Goal: Task Accomplishment & Management: Use online tool/utility

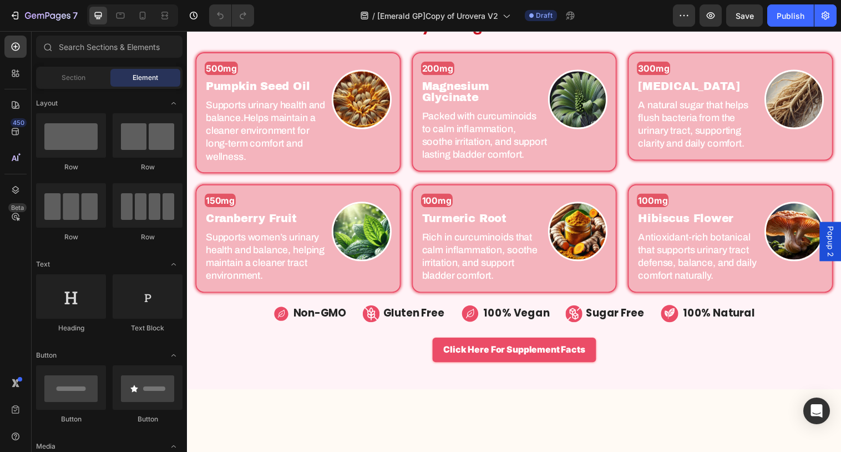
scroll to position [427, 0]
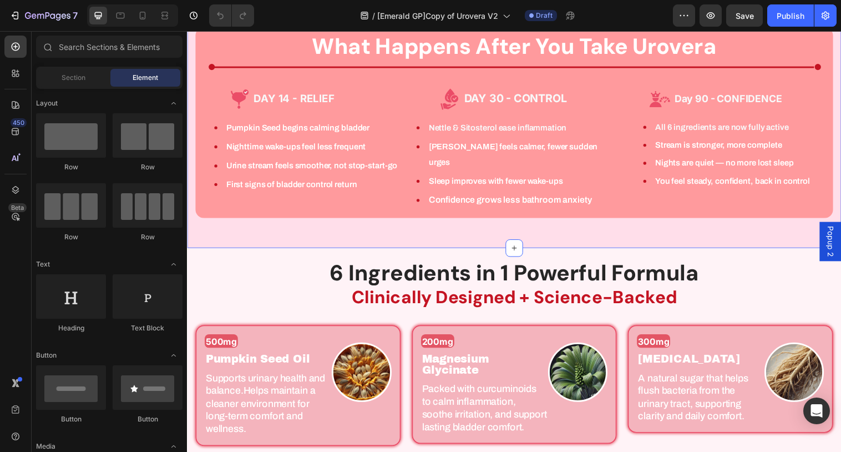
click at [489, 231] on div "What Happens After You Take Urovera Heading Icon Title Line Icon Row Row DAY 14…" at bounding box center [520, 131] width 666 height 241
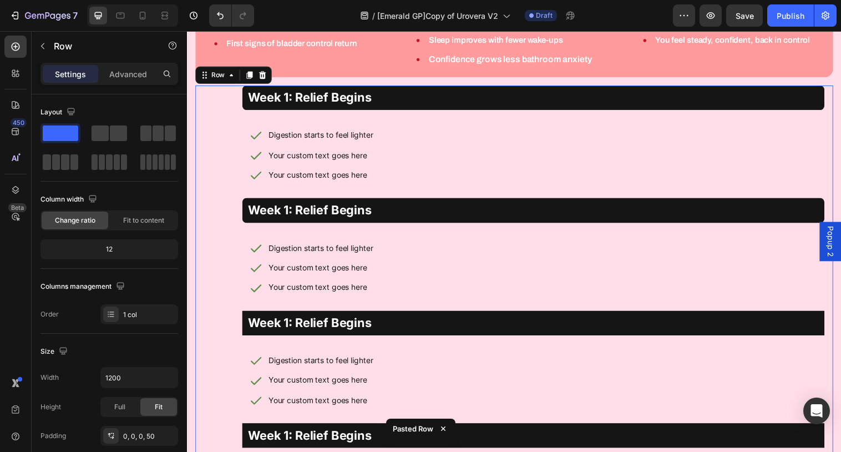
scroll to position [572, 0]
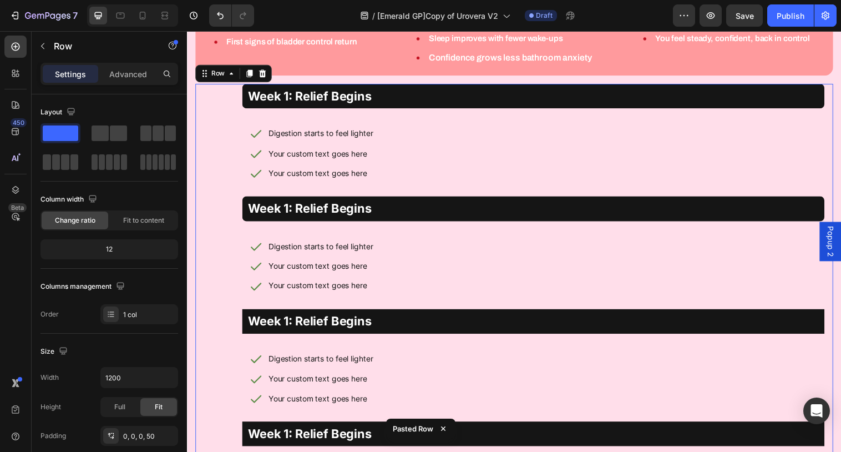
click at [218, 102] on div "Week 1: Relief Begins Text Block Digestion starts to feel lighter Your custom t…" at bounding box center [519, 319] width 649 height 469
click at [117, 135] on span at bounding box center [118, 133] width 17 height 16
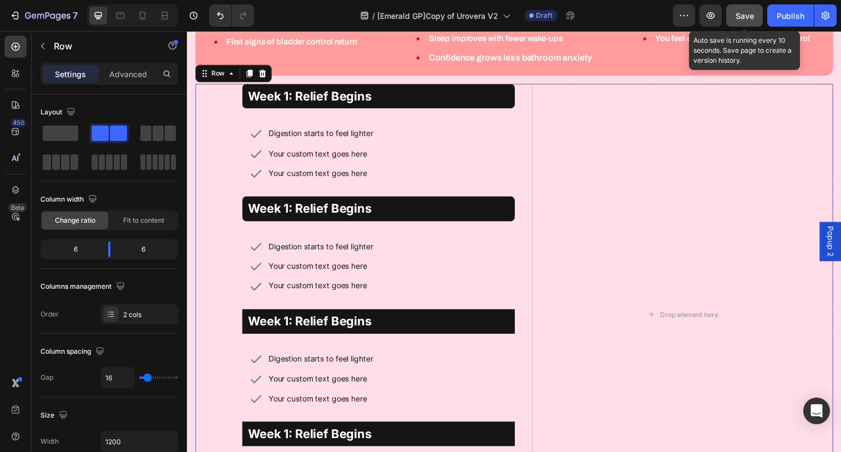
click at [750, 17] on span "Save" at bounding box center [745, 15] width 18 height 9
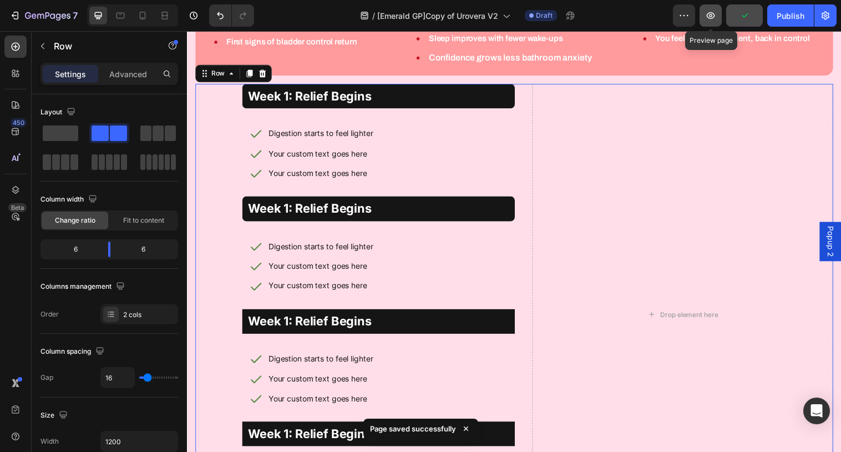
click at [708, 18] on icon "button" at bounding box center [710, 15] width 11 height 11
click at [716, 15] on icon "button" at bounding box center [710, 15] width 11 height 11
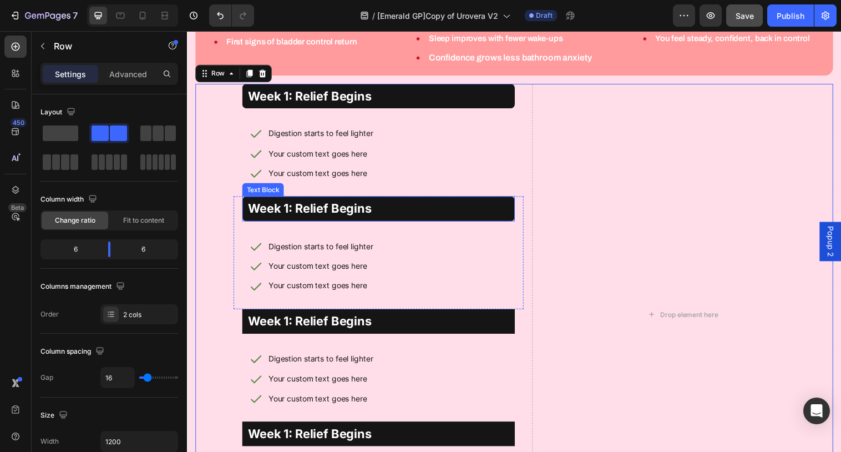
scroll to position [740, 0]
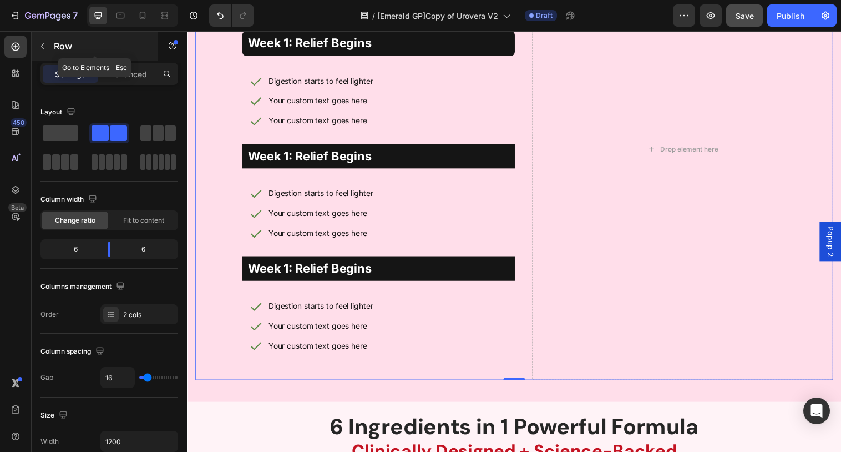
click at [42, 47] on icon "button" at bounding box center [42, 46] width 3 height 6
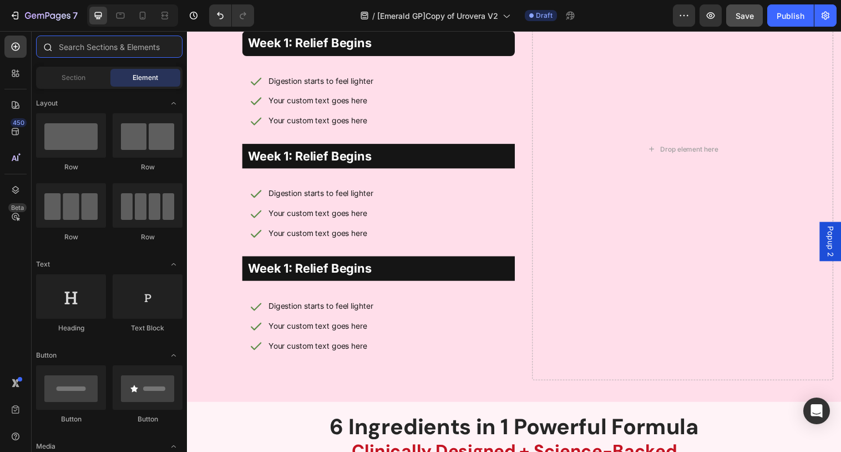
click at [103, 40] on input "text" at bounding box center [109, 47] width 146 height 22
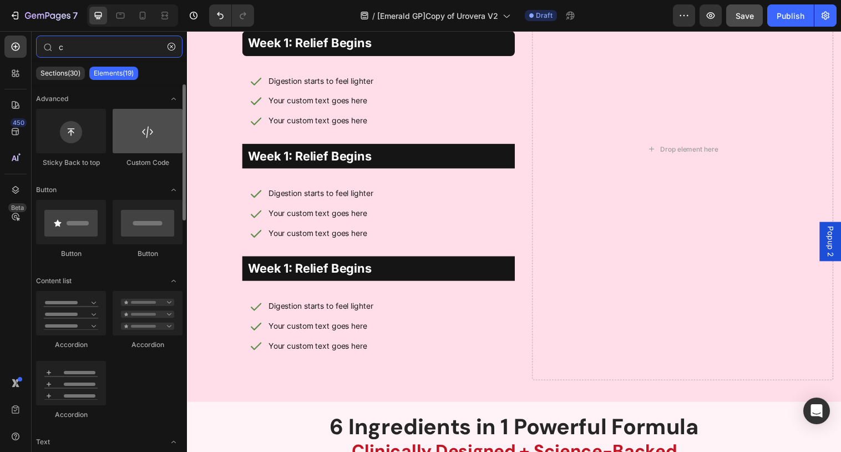
type input "c"
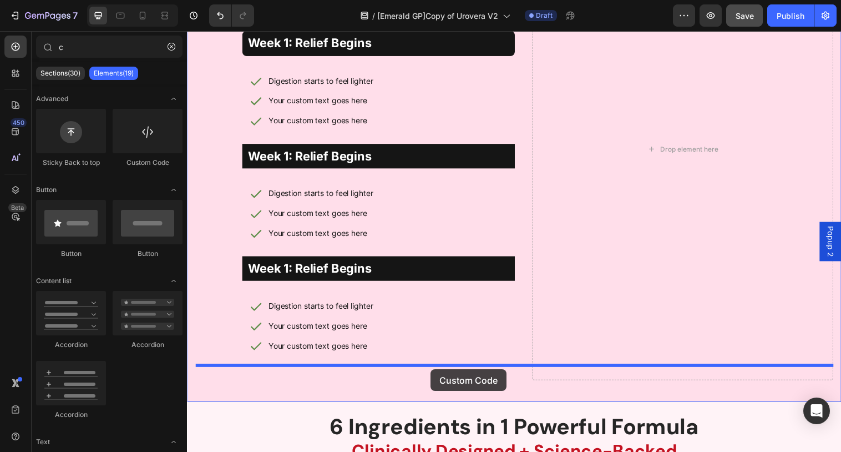
drag, startPoint x: 338, startPoint y: 180, endPoint x: 435, endPoint y: 375, distance: 217.8
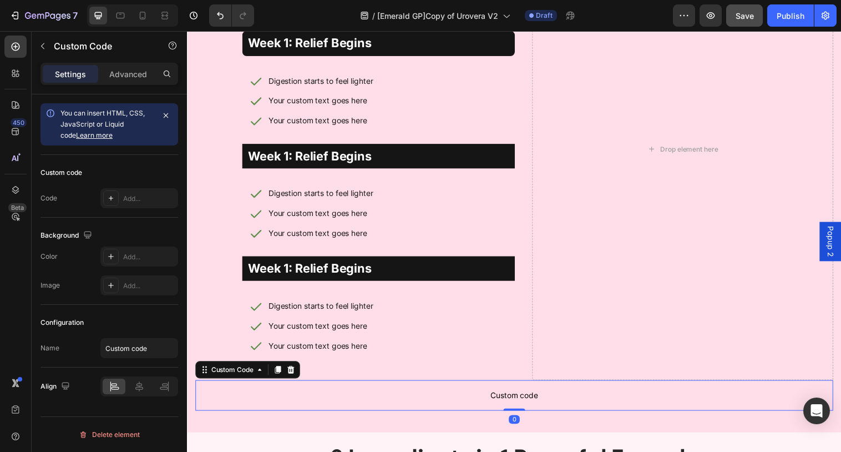
click at [461, 386] on p "Custom code" at bounding box center [519, 401] width 649 height 31
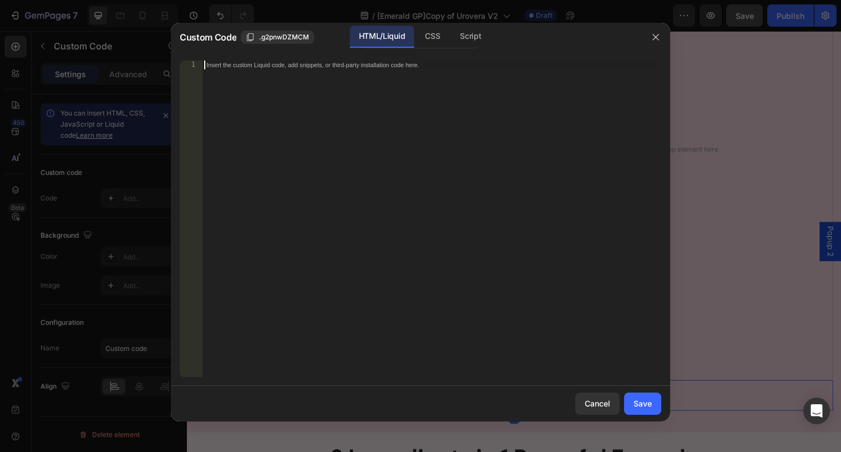
click at [491, 158] on div "Insert the custom Liquid code, add snippets, or third-party installation code h…" at bounding box center [431, 227] width 459 height 334
click at [591, 404] on div "Cancel" at bounding box center [598, 403] width 26 height 12
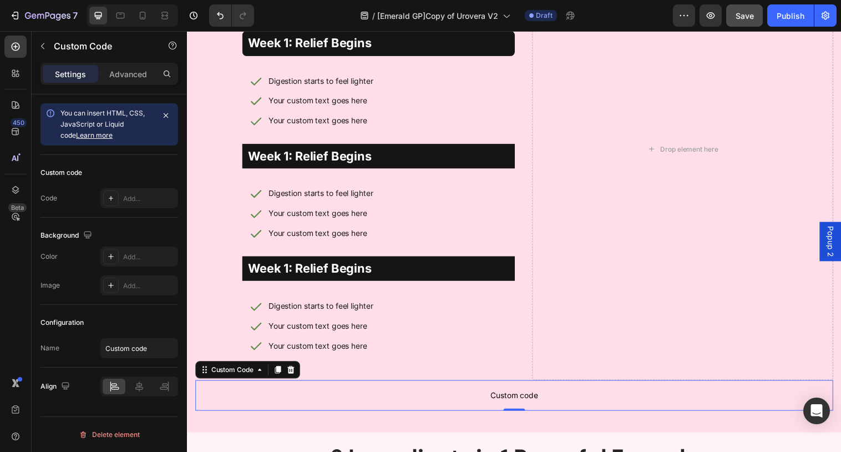
click at [553, 395] on span "Custom code" at bounding box center [519, 401] width 649 height 13
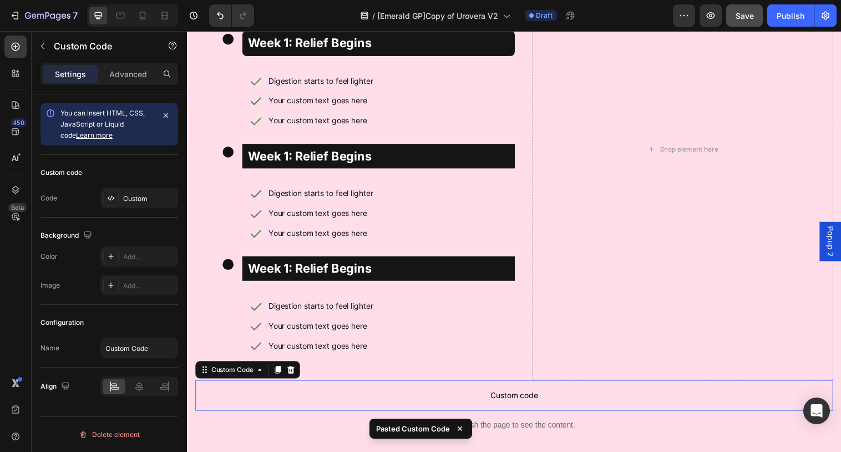
click at [530, 386] on p "Custom code" at bounding box center [519, 401] width 649 height 31
click at [288, 369] on div at bounding box center [292, 375] width 13 height 13
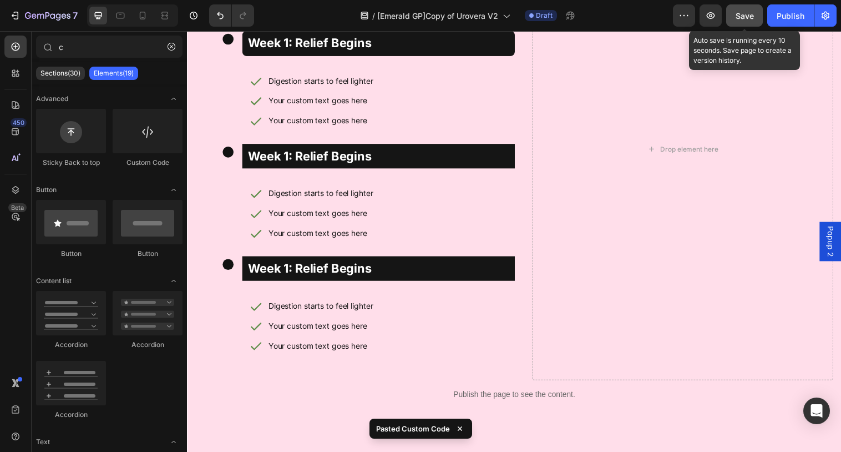
click at [750, 18] on span "Save" at bounding box center [745, 15] width 18 height 9
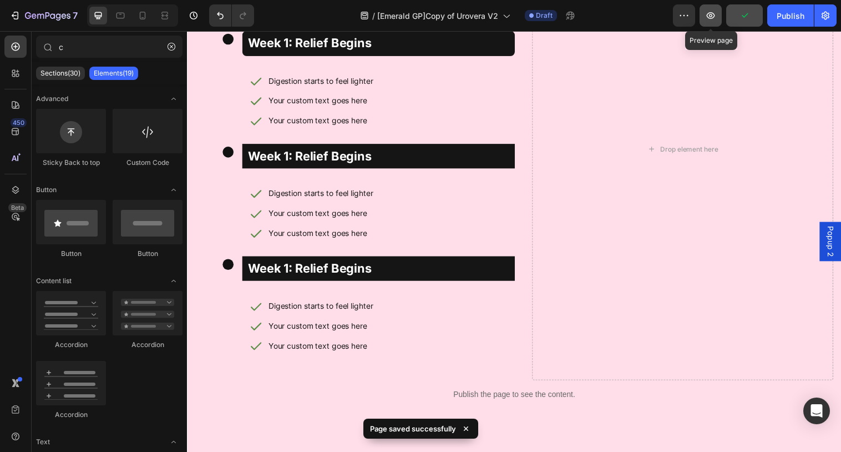
click at [711, 18] on icon "button" at bounding box center [711, 15] width 8 height 7
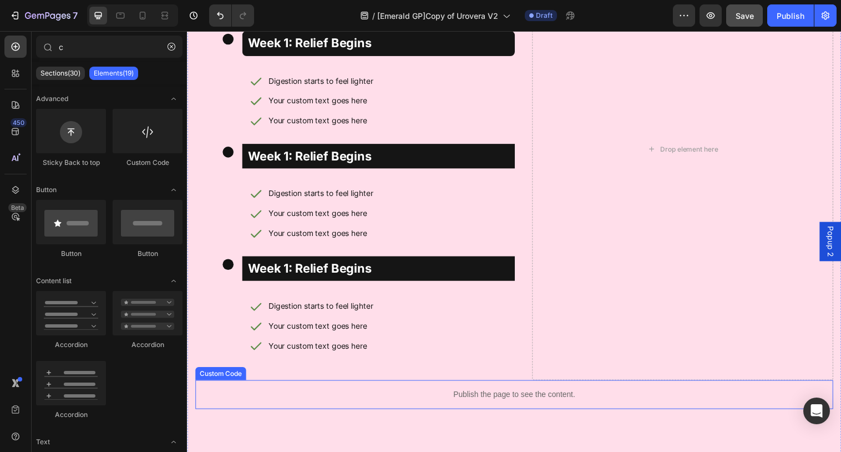
click at [520, 395] on p "Publish the page to see the content." at bounding box center [519, 401] width 649 height 12
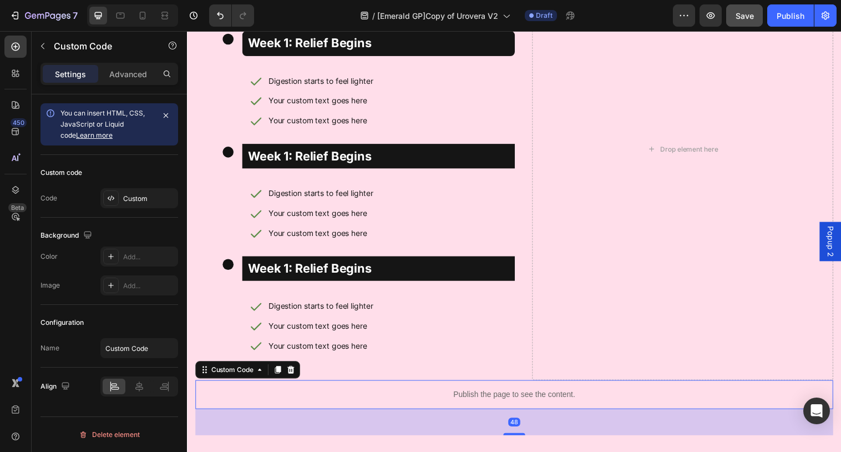
click at [520, 395] on p "Publish the page to see the content." at bounding box center [519, 401] width 649 height 12
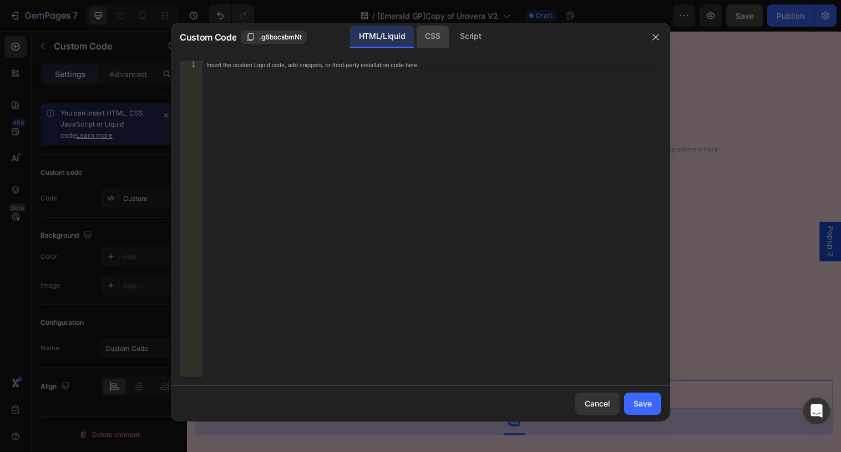
click at [416, 33] on div "CSS" at bounding box center [432, 37] width 33 height 22
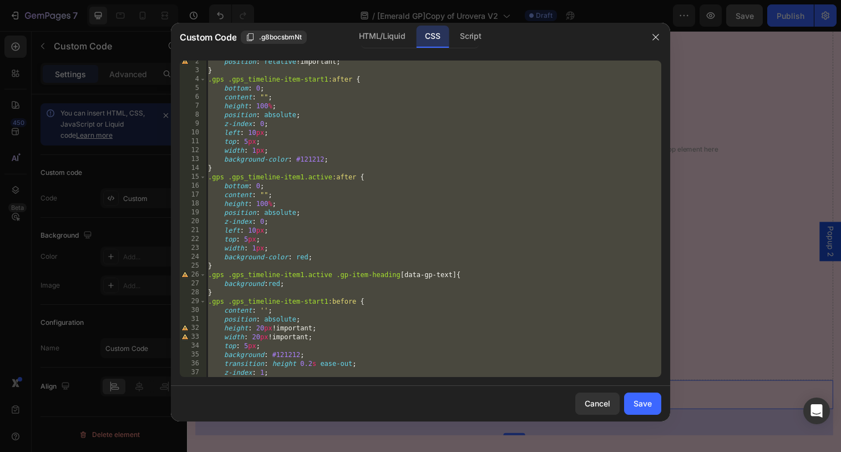
scroll to position [0, 0]
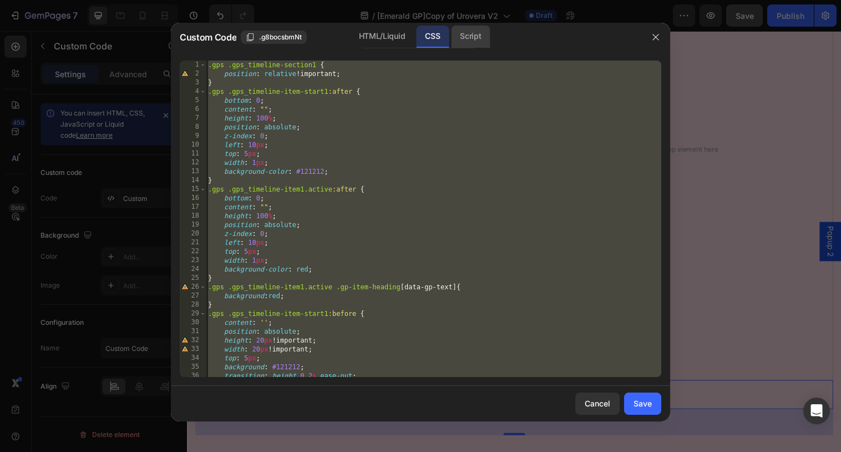
click at [483, 38] on div "Script" at bounding box center [470, 37] width 39 height 22
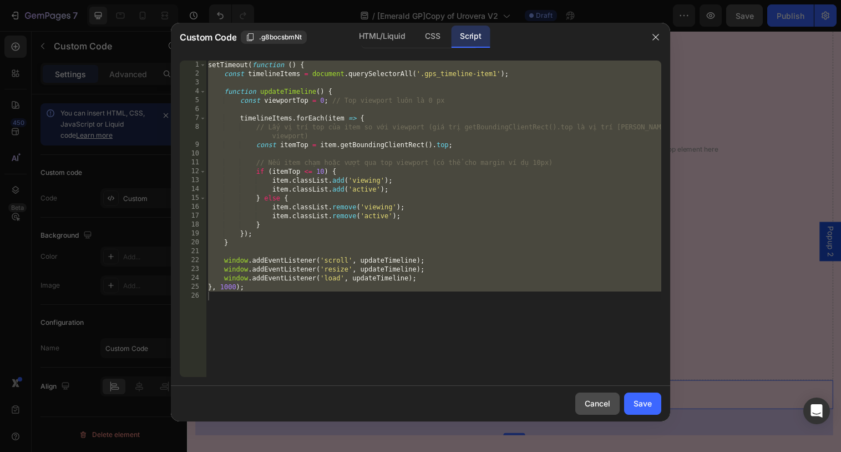
click at [594, 398] on div "Cancel" at bounding box center [598, 403] width 26 height 12
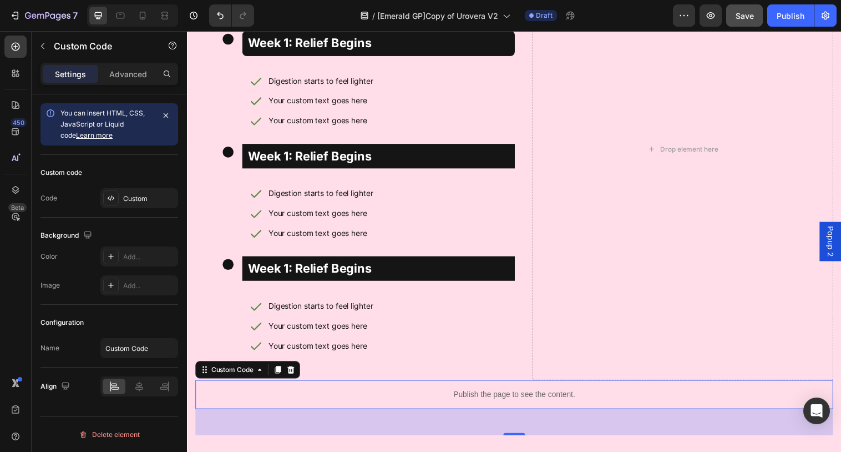
click at [568, 395] on p "Publish the page to see the content." at bounding box center [519, 401] width 649 height 12
click at [296, 371] on icon at bounding box center [292, 375] width 9 height 9
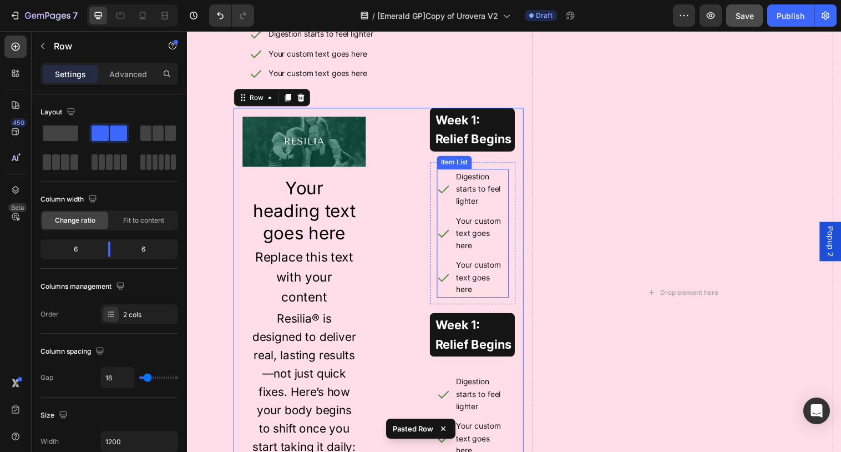
scroll to position [1016, 0]
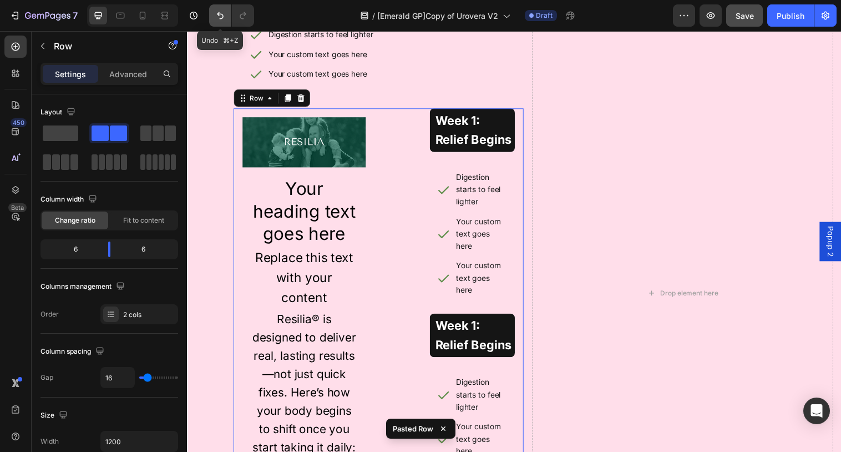
click at [219, 13] on icon "Undo/Redo" at bounding box center [220, 15] width 11 height 11
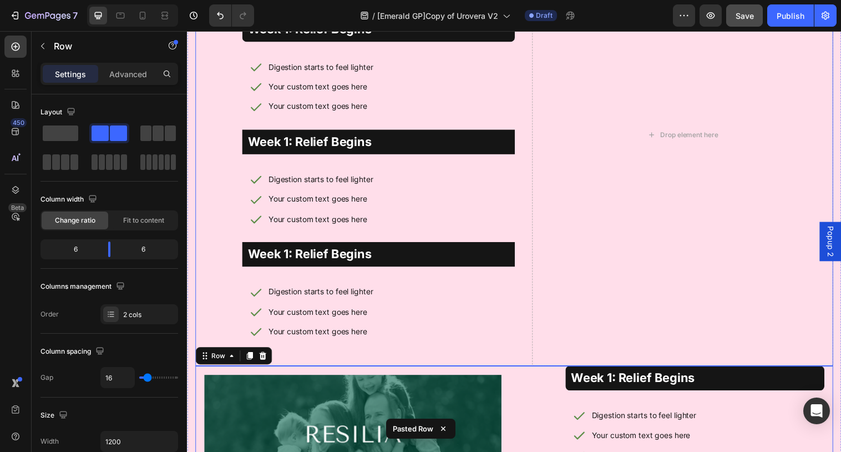
click at [534, 104] on div "Week 1: Relief Begins Text Block Digestion starts to feel lighter Your custom t…" at bounding box center [519, 136] width 649 height 469
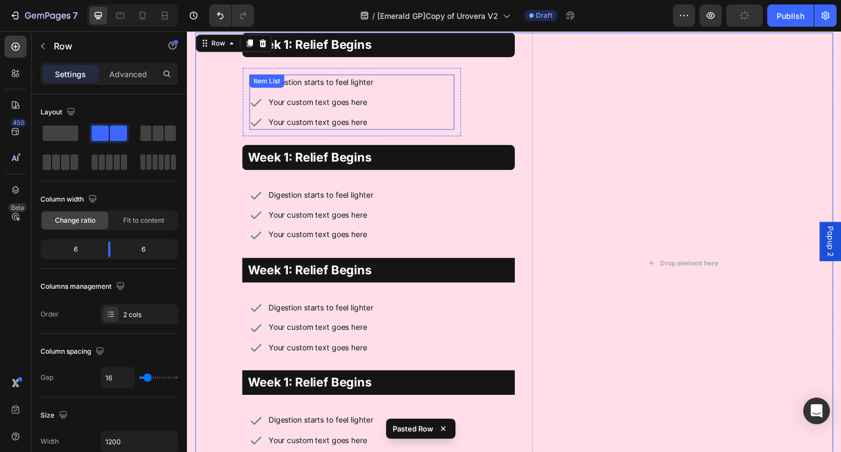
scroll to position [600, 0]
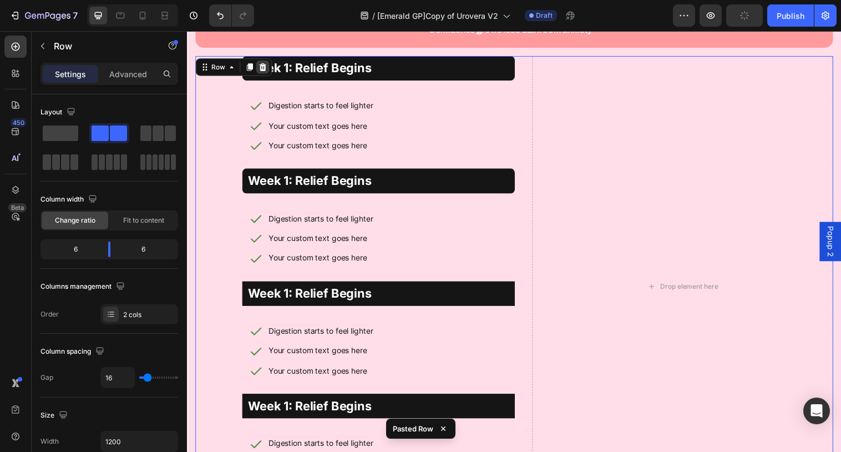
click at [264, 64] on icon at bounding box center [263, 68] width 7 height 8
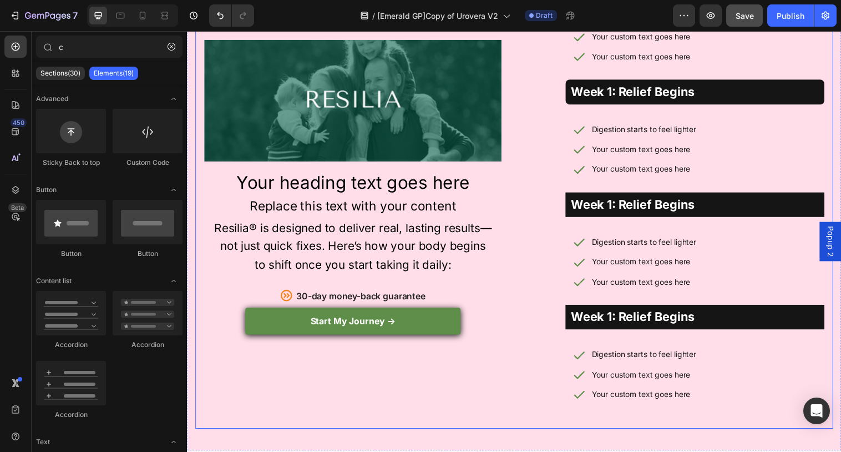
scroll to position [715, 0]
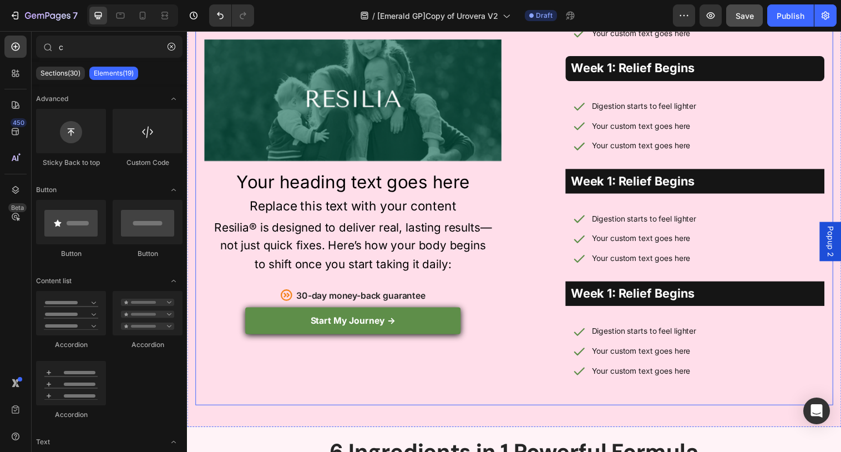
click at [513, 378] on div "Image Your heading text goes here Heading Replace this text with your content T…" at bounding box center [355, 176] width 320 height 469
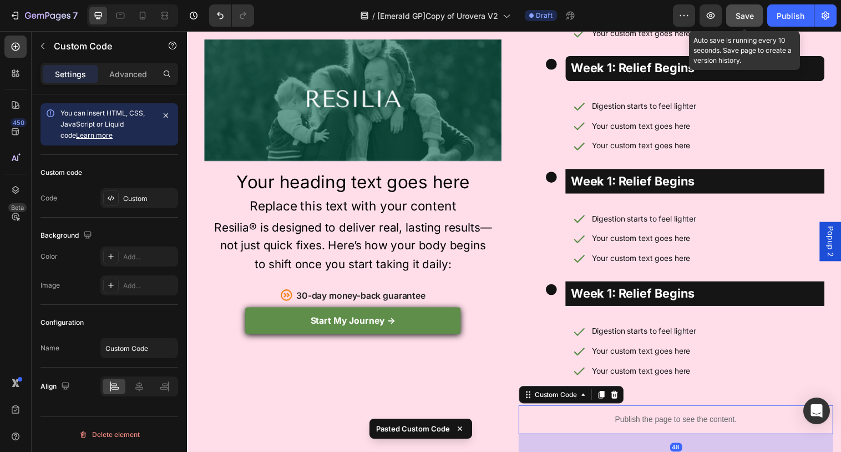
click at [746, 17] on span "Save" at bounding box center [745, 15] width 18 height 9
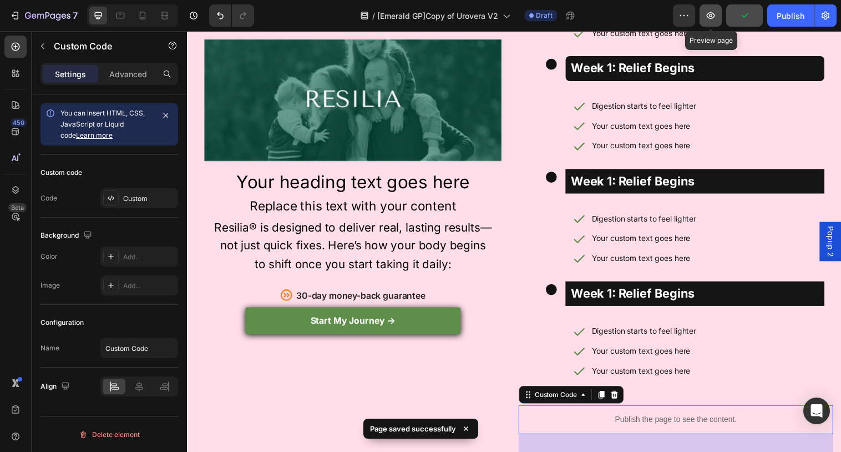
click at [710, 14] on icon "button" at bounding box center [710, 15] width 11 height 11
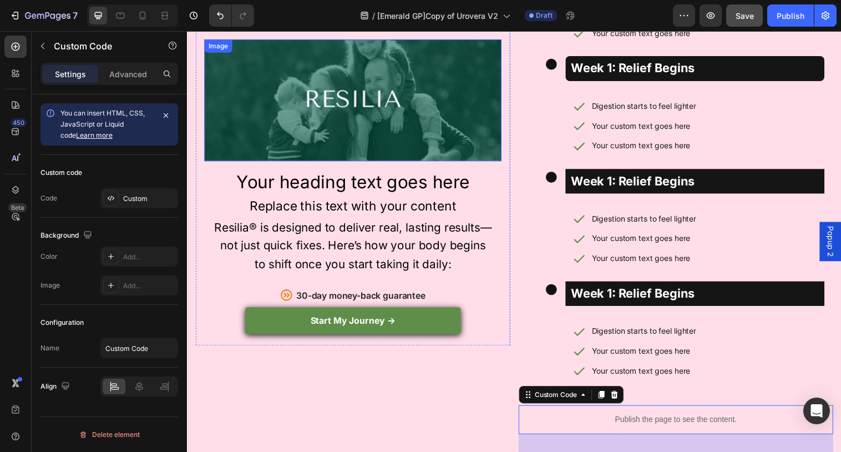
click at [475, 99] on img at bounding box center [355, 102] width 302 height 124
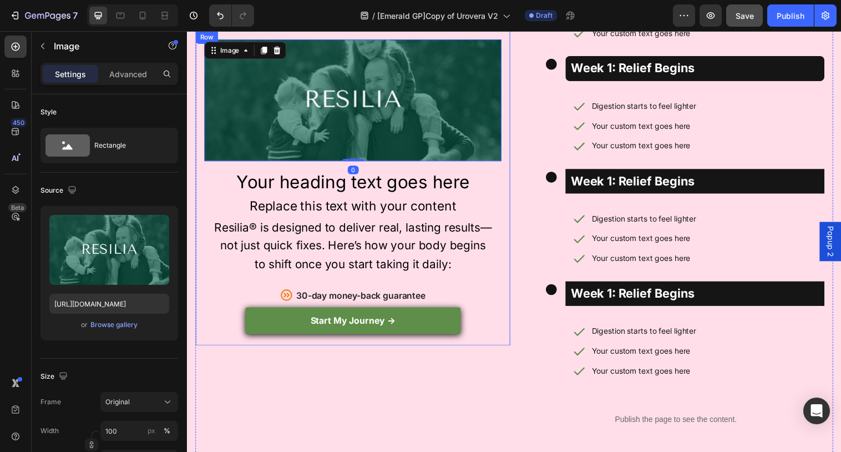
click at [513, 118] on div "Image 0 Your heading text goes here Heading Replace this text with your content…" at bounding box center [355, 191] width 320 height 320
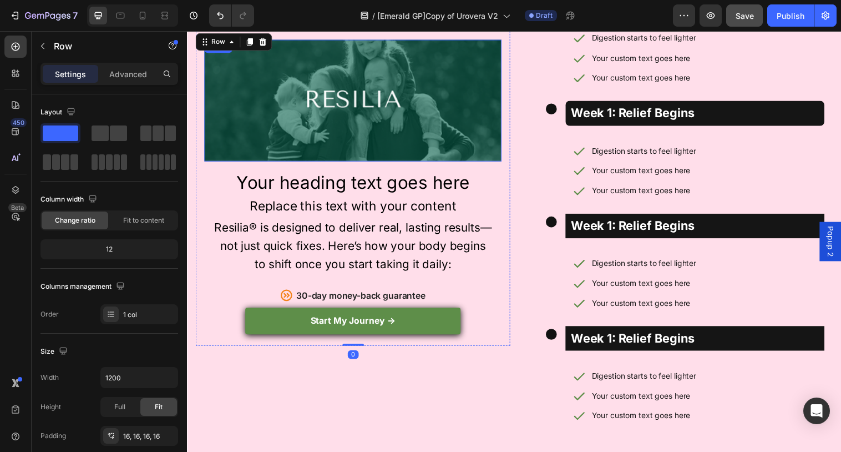
scroll to position [666, 0]
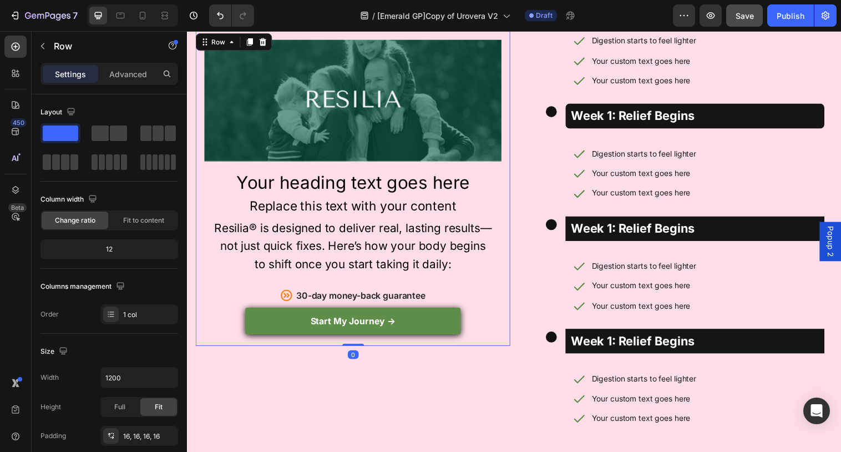
click at [267, 49] on div "Row" at bounding box center [234, 42] width 78 height 18
click at [263, 46] on icon at bounding box center [263, 42] width 9 height 9
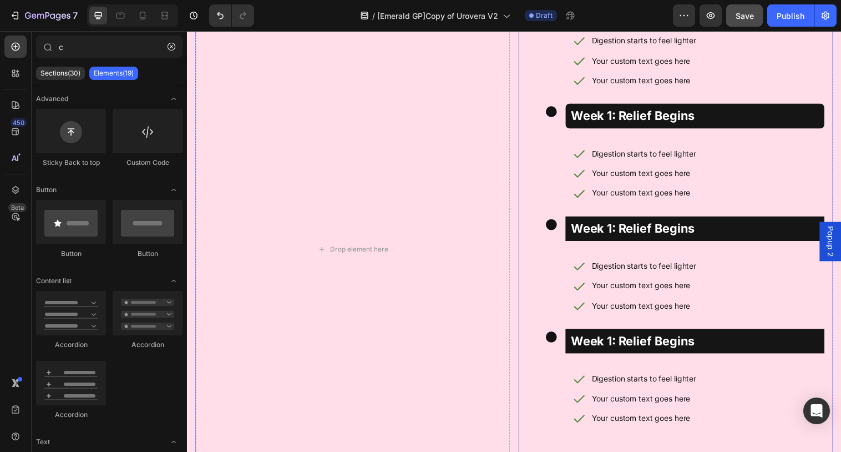
click at [525, 108] on div "Week 1: Relief Begins Text Block Digestion starts to feel lighter Your custom t…" at bounding box center [684, 225] width 320 height 469
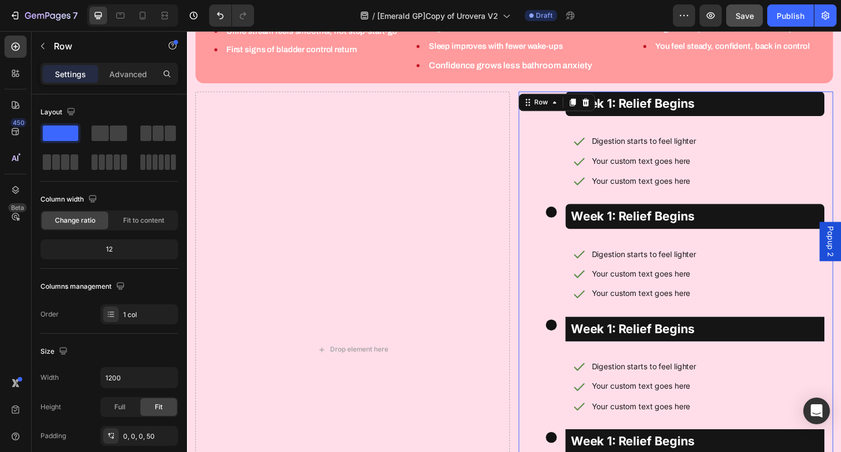
scroll to position [574, 0]
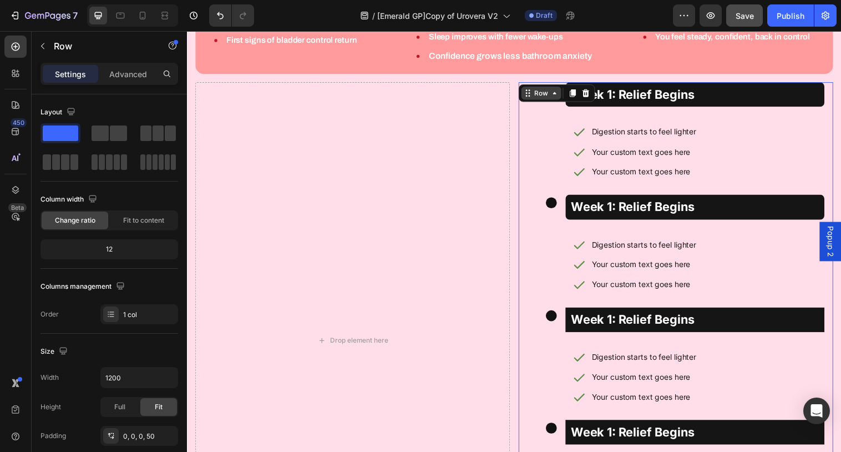
click at [539, 89] on div "Row" at bounding box center [547, 94] width 18 height 10
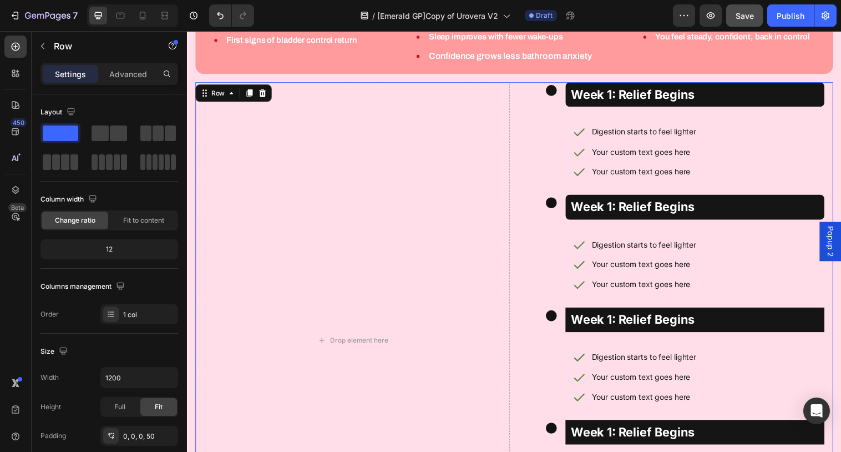
click at [518, 93] on div "Drop element here Week 1: Relief Begins Text Block Digestion starts to feel lig…" at bounding box center [519, 345] width 649 height 525
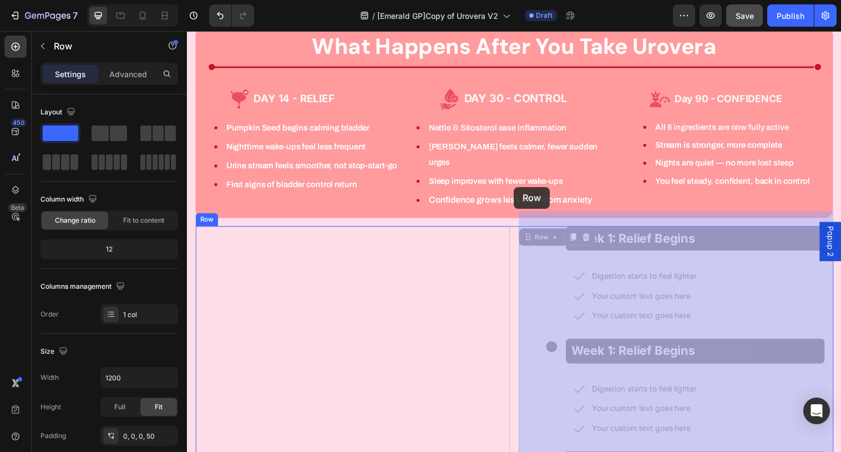
scroll to position [414, 0]
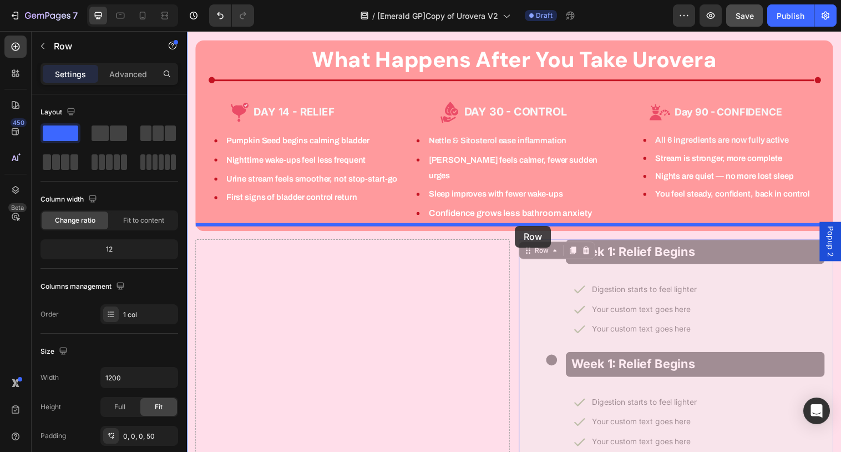
drag, startPoint x: 536, startPoint y: 65, endPoint x: 520, endPoint y: 229, distance: 164.5
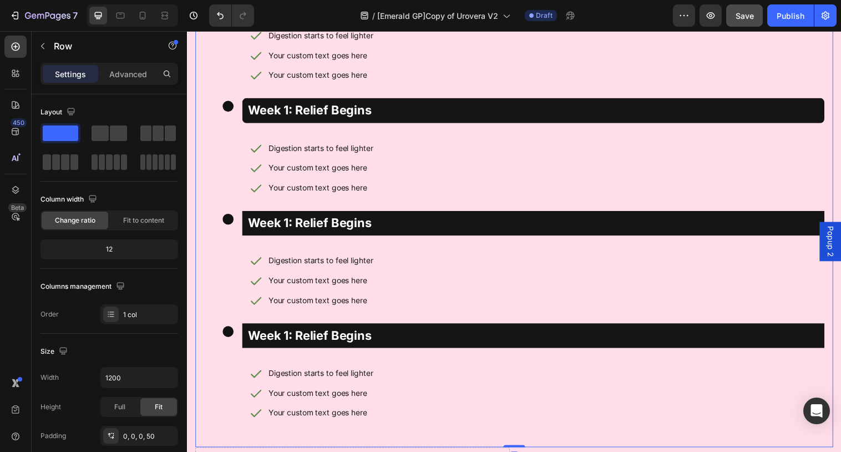
scroll to position [681, 0]
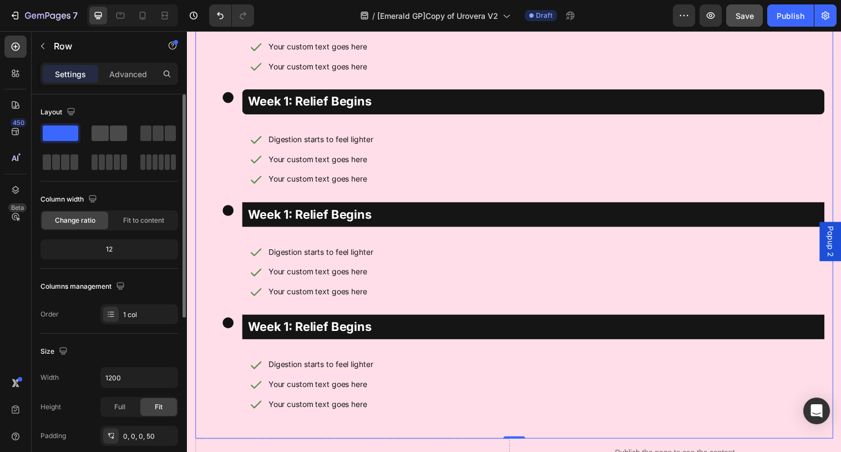
click at [114, 136] on span at bounding box center [118, 133] width 17 height 16
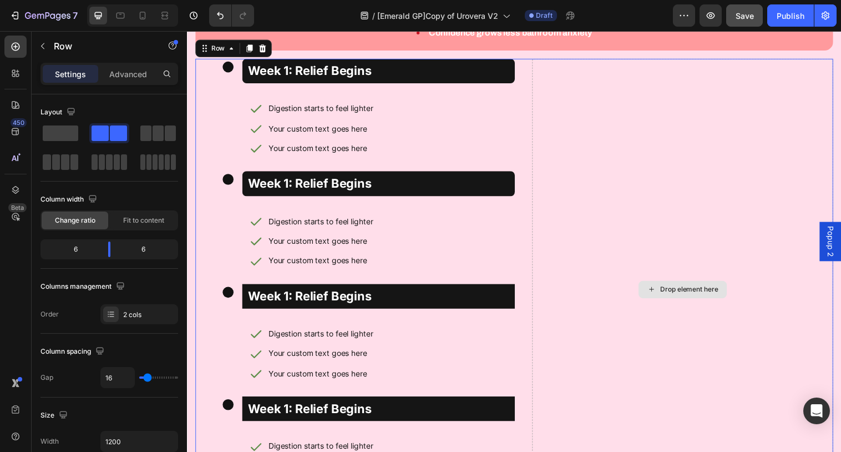
scroll to position [596, 0]
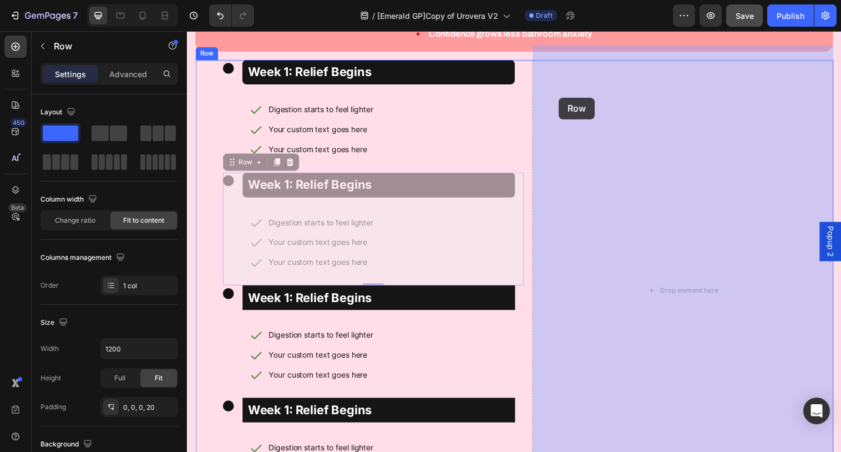
drag, startPoint x: 232, startPoint y: 182, endPoint x: 565, endPoint y: 99, distance: 343.7
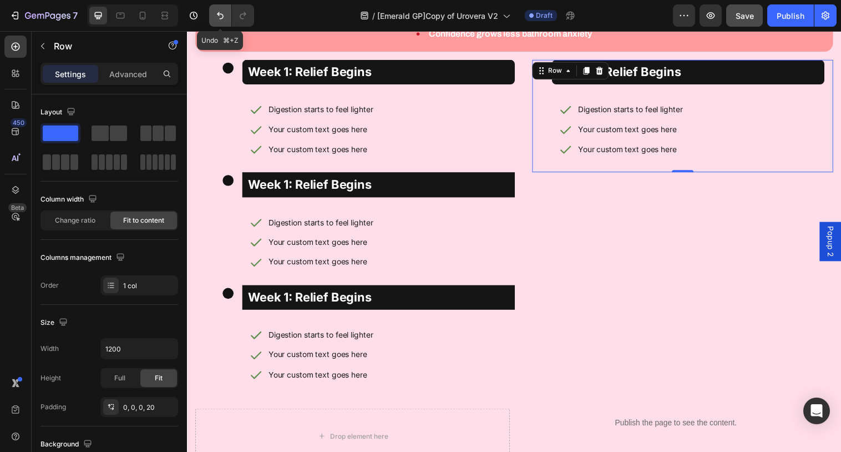
click at [216, 16] on icon "Undo/Redo" at bounding box center [220, 15] width 11 height 11
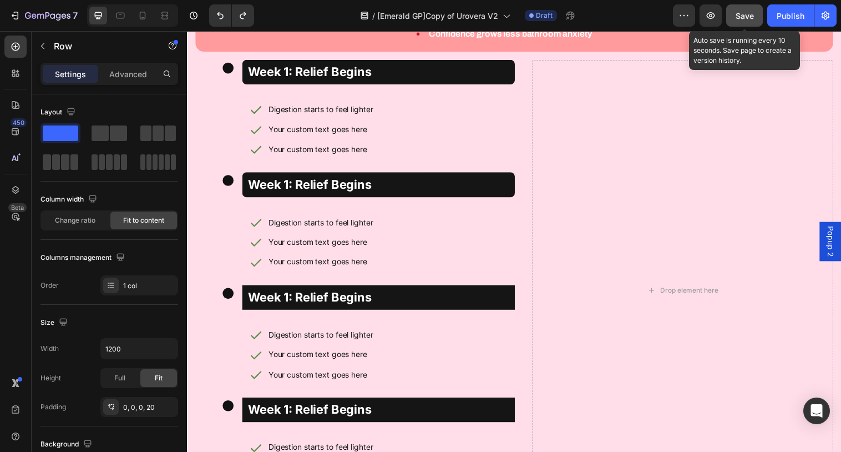
click at [742, 20] on span "Save" at bounding box center [745, 15] width 18 height 9
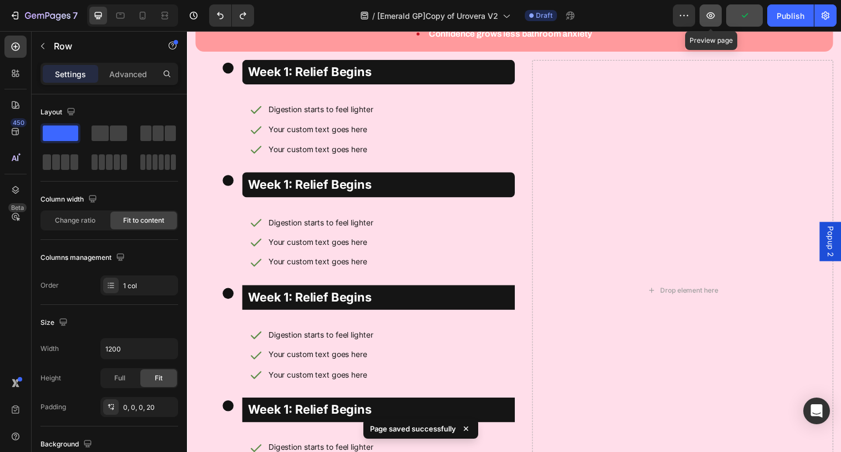
click at [710, 22] on button "button" at bounding box center [711, 15] width 22 height 22
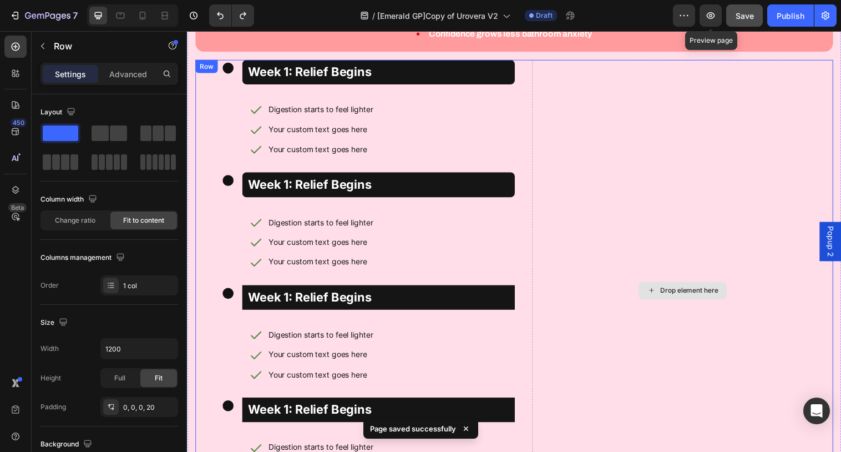
click at [541, 66] on div "Drop element here" at bounding box center [691, 294] width 306 height 469
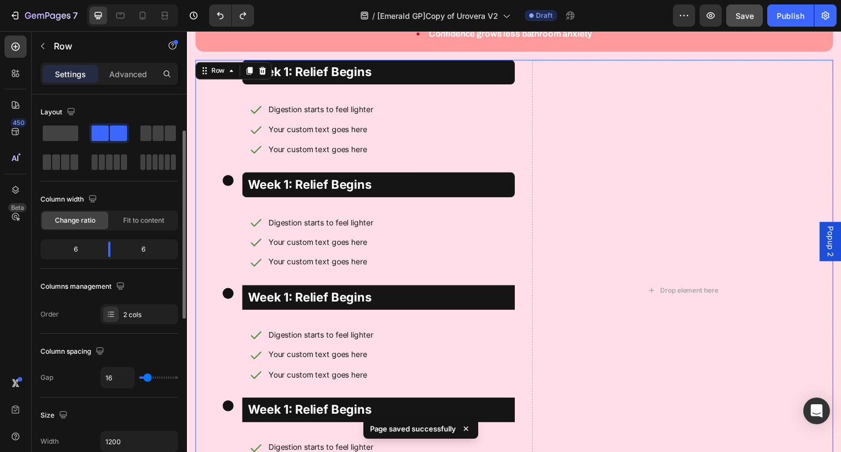
scroll to position [414, 0]
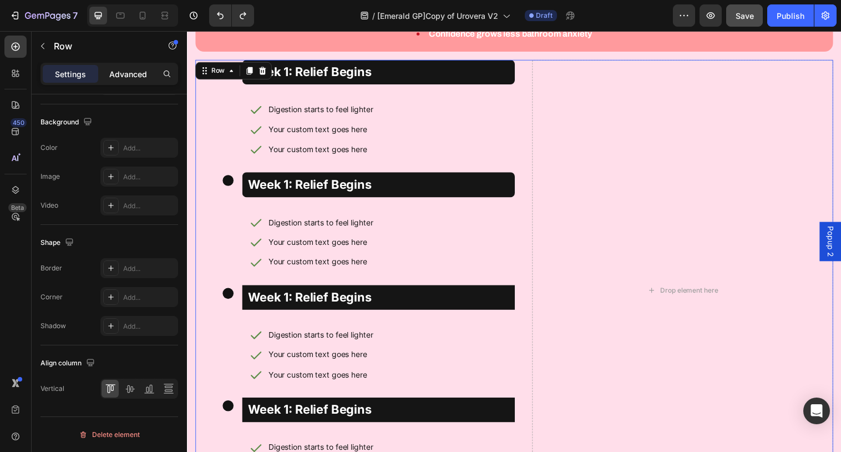
click at [135, 69] on p "Advanced" at bounding box center [128, 74] width 38 height 12
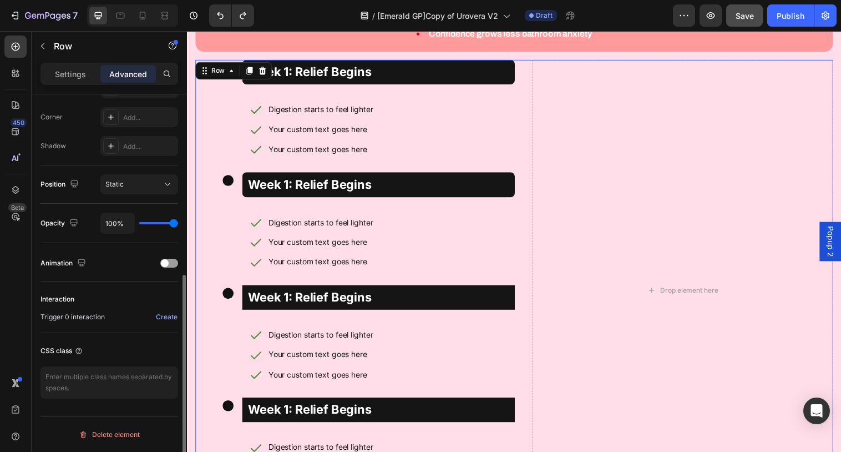
scroll to position [335, 0]
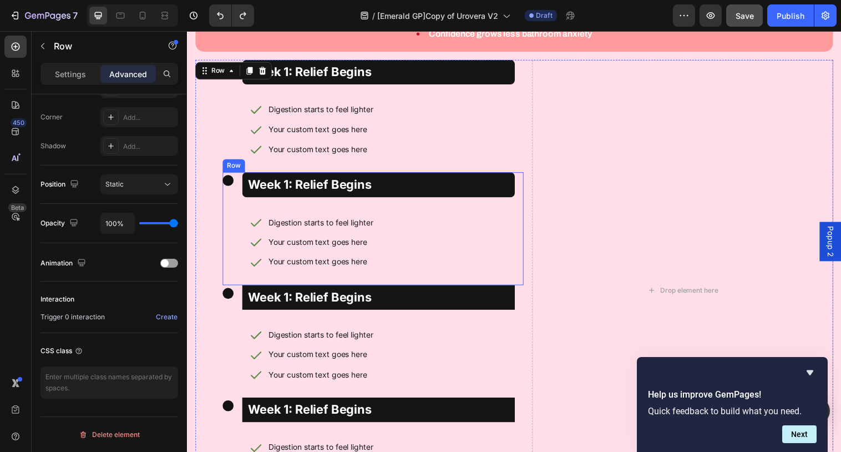
click at [230, 175] on div "Week 1: Relief Begins Text Block Digestion starts to feel lighter Your custom t…" at bounding box center [376, 232] width 306 height 114
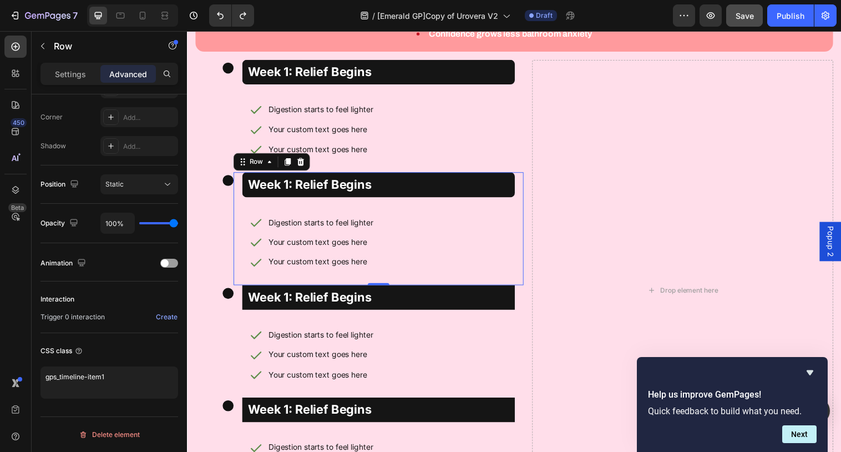
click at [237, 181] on div "Week 1: Relief Begins Text Block Digestion starts to feel lighter Your custom t…" at bounding box center [381, 232] width 295 height 114
click at [225, 177] on div "Week 1: Relief Begins Text Block Digestion starts to feel lighter Your custom t…" at bounding box center [376, 232] width 306 height 114
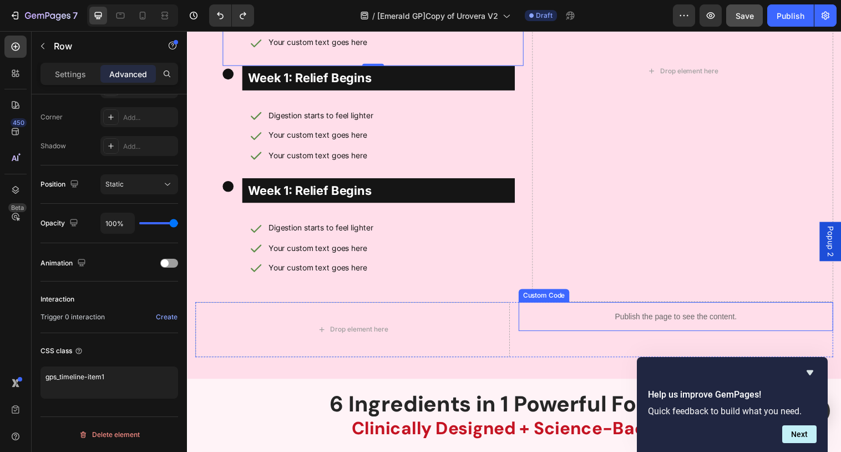
scroll to position [0, 0]
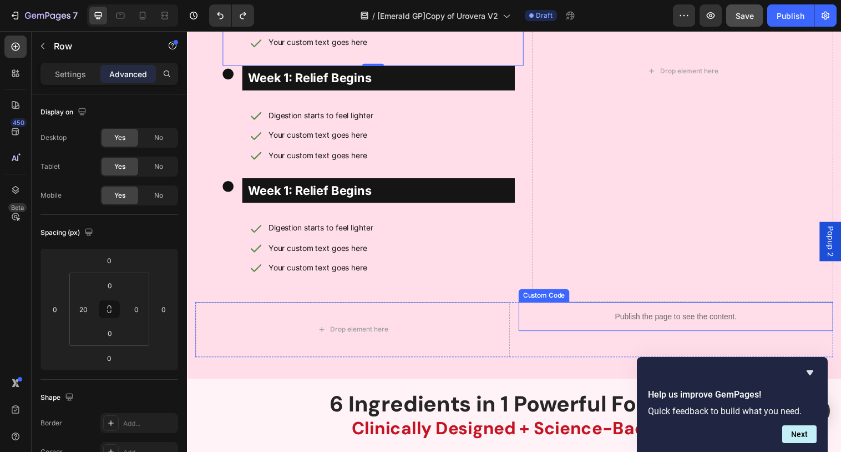
click at [632, 307] on div "Publish the page to see the content." at bounding box center [684, 321] width 320 height 29
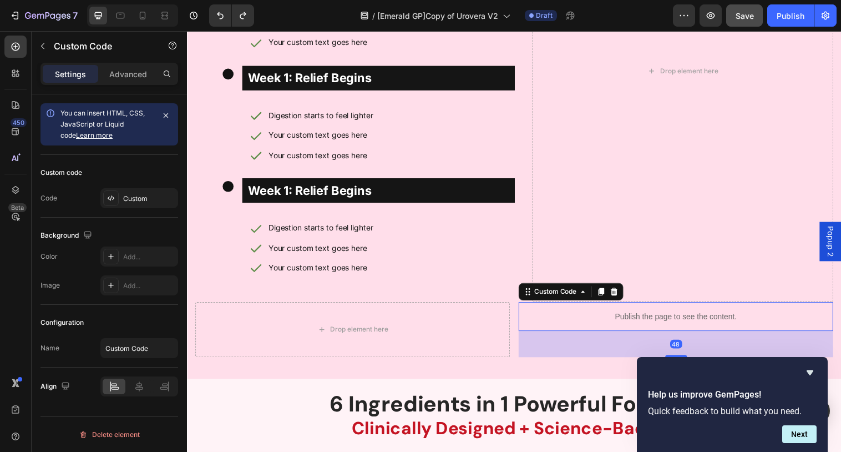
click at [632, 307] on div "Publish the page to see the content." at bounding box center [684, 321] width 320 height 29
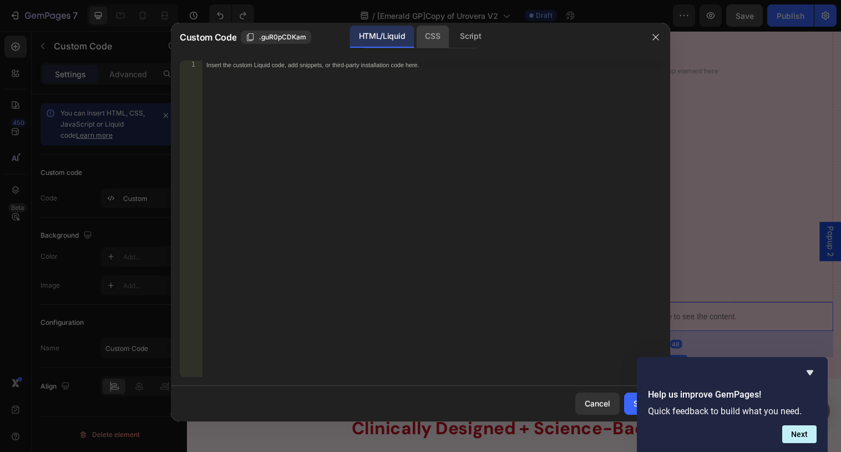
click at [436, 33] on div "CSS" at bounding box center [432, 37] width 33 height 22
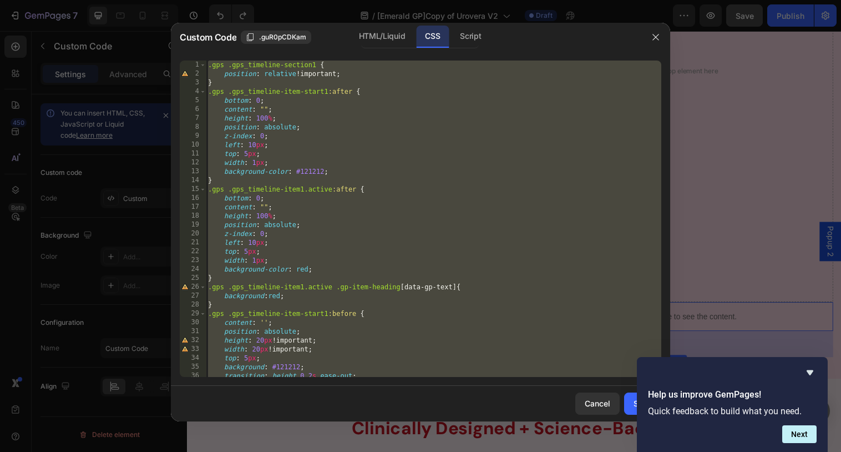
click at [474, 155] on div ".gps .gps_timeline-section1 { position : relative !important ; } .gps .gps_time…" at bounding box center [433, 227] width 455 height 334
type textarea "top: 5px;"
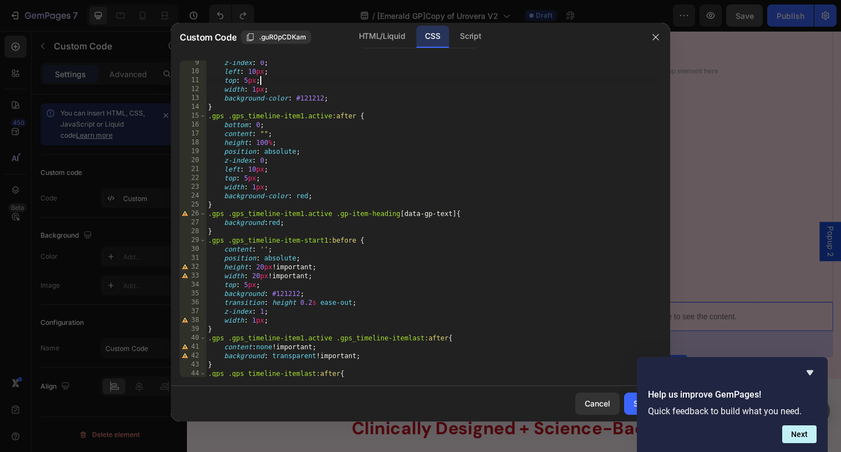
scroll to position [74, 0]
click at [810, 373] on icon "Hide survey" at bounding box center [810, 372] width 7 height 5
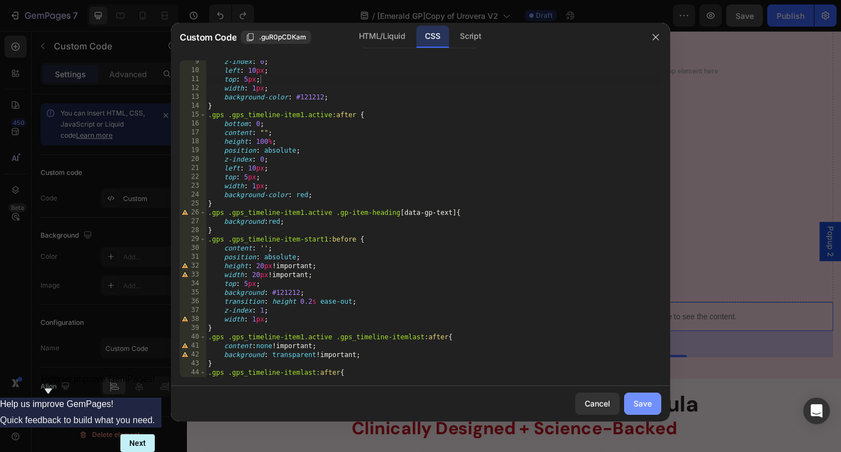
click at [650, 398] on div "Save" at bounding box center [643, 403] width 18 height 12
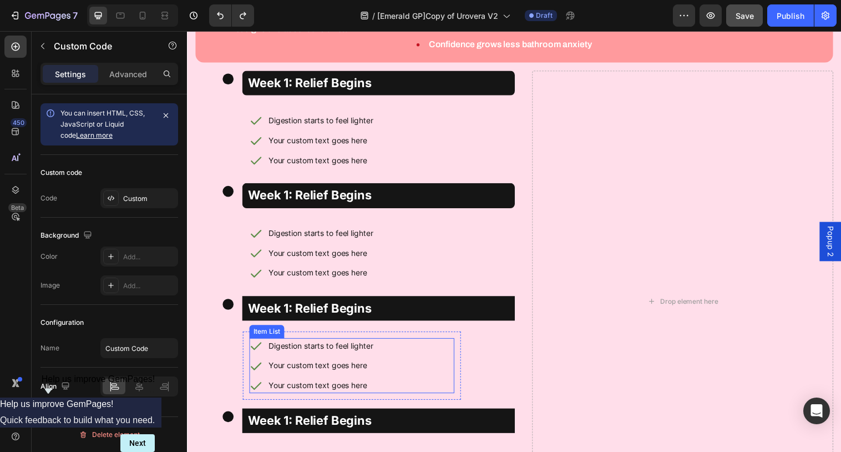
scroll to position [490, 0]
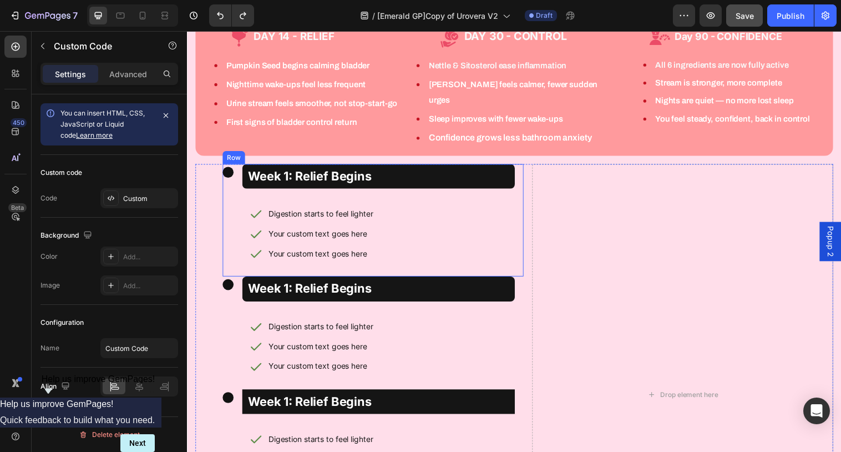
click at [231, 170] on div "Week 1: Relief Begins Text Block Digestion starts to feel lighter Your custom t…" at bounding box center [376, 223] width 306 height 114
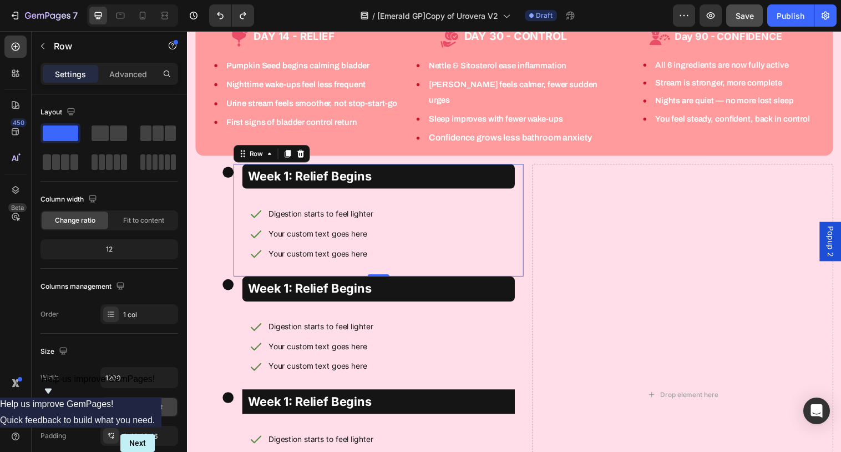
click at [238, 184] on div "Week 1: Relief Begins Text Block Digestion starts to feel lighter Your custom t…" at bounding box center [381, 223] width 295 height 114
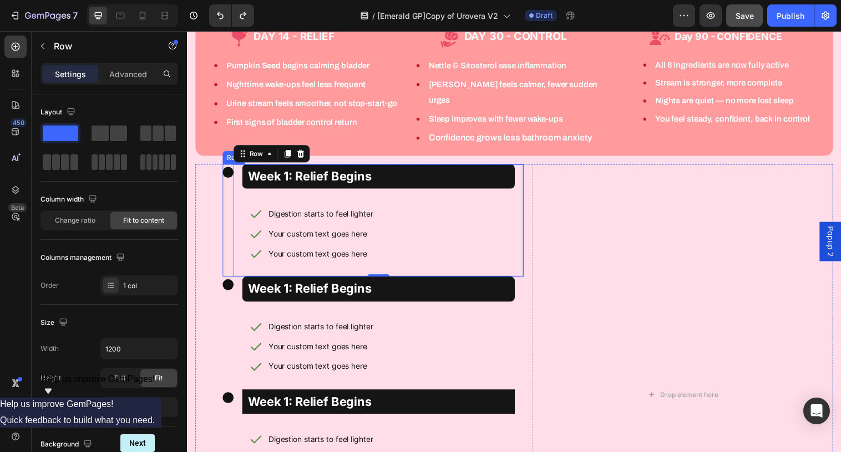
click at [231, 193] on div "Week 1: Relief Begins Text Block Digestion starts to feel lighter Your custom t…" at bounding box center [376, 223] width 306 height 114
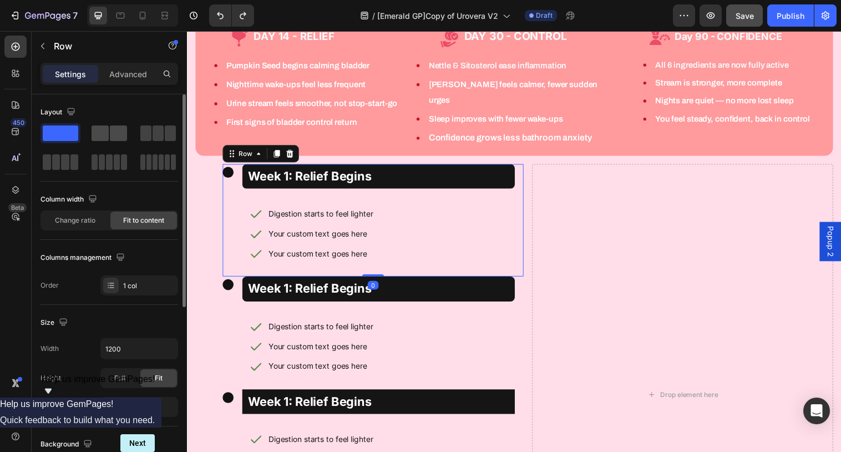
click at [110, 140] on div at bounding box center [110, 133] width 36 height 16
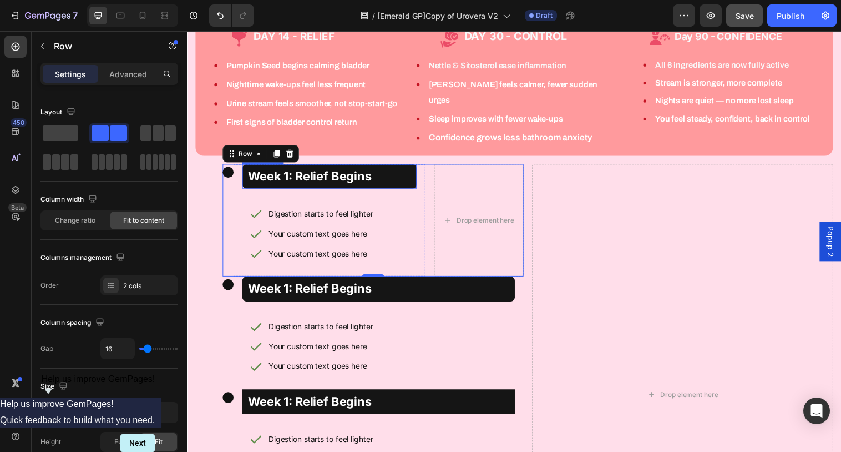
click at [247, 168] on div "Week 1: Relief Begins" at bounding box center [332, 178] width 178 height 25
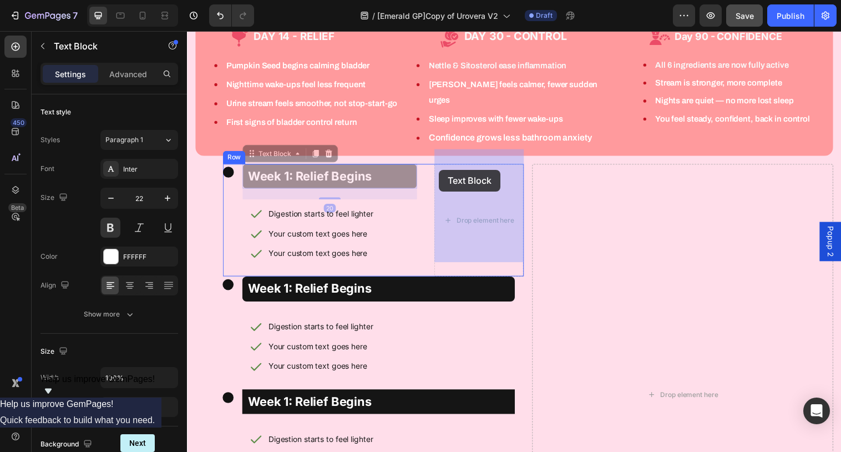
drag, startPoint x: 271, startPoint y: 142, endPoint x: 443, endPoint y: 172, distance: 175.1
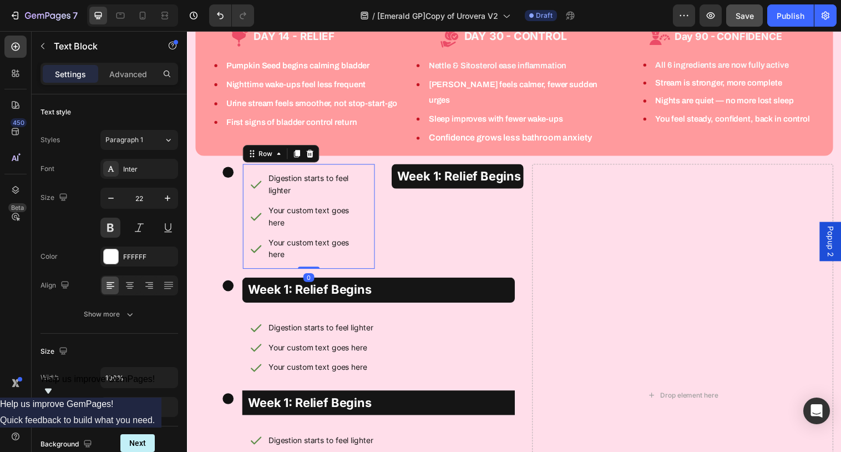
click at [292, 166] on div "Digestion starts to feel lighter Your custom text goes here Your custom text go…" at bounding box center [311, 219] width 134 height 107
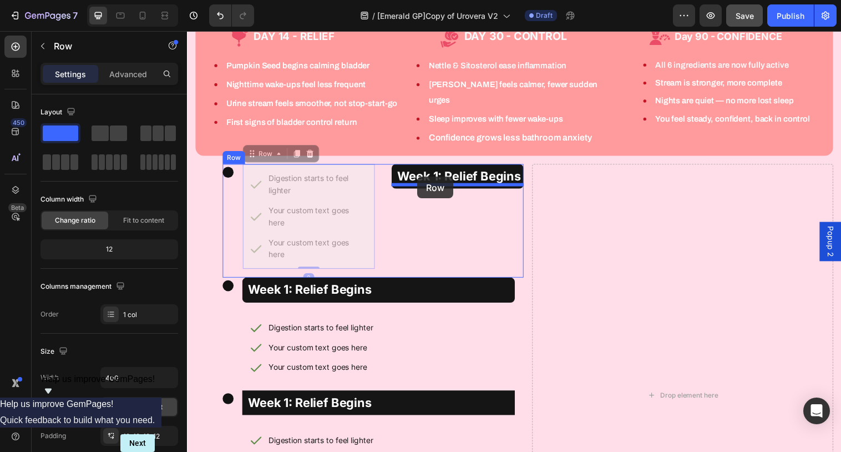
drag, startPoint x: 256, startPoint y: 141, endPoint x: 421, endPoint y: 179, distance: 169.0
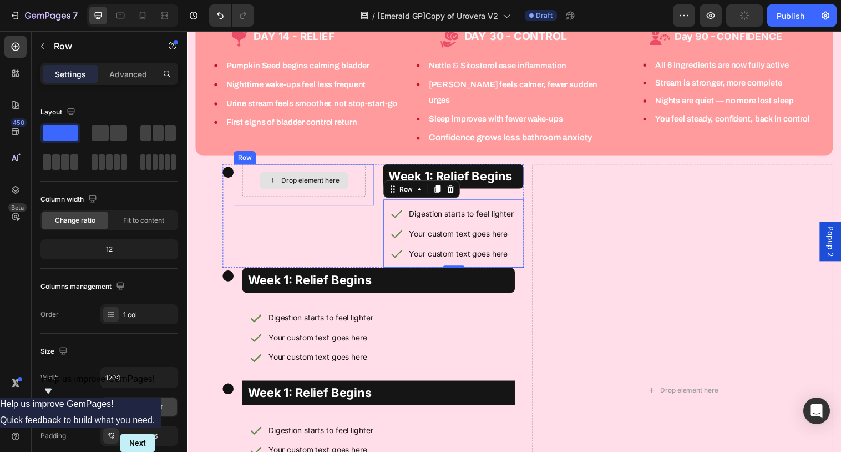
click at [245, 166] on div "Drop element here" at bounding box center [305, 182] width 125 height 33
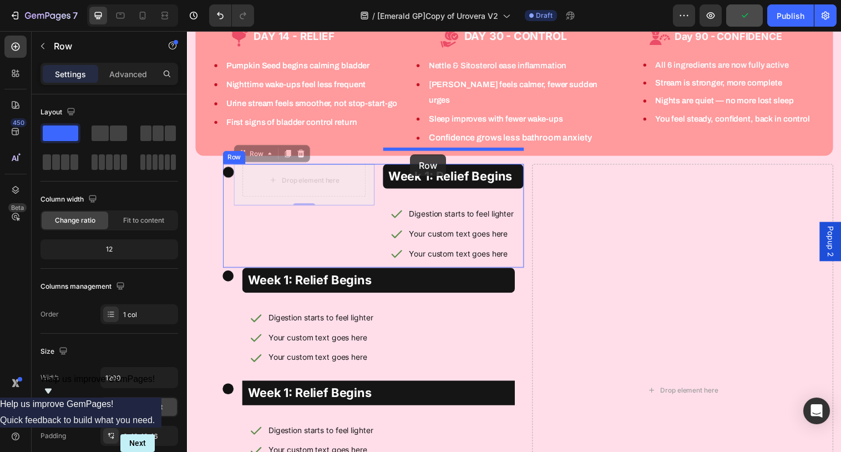
drag, startPoint x: 247, startPoint y: 146, endPoint x: 414, endPoint y: 156, distance: 167.3
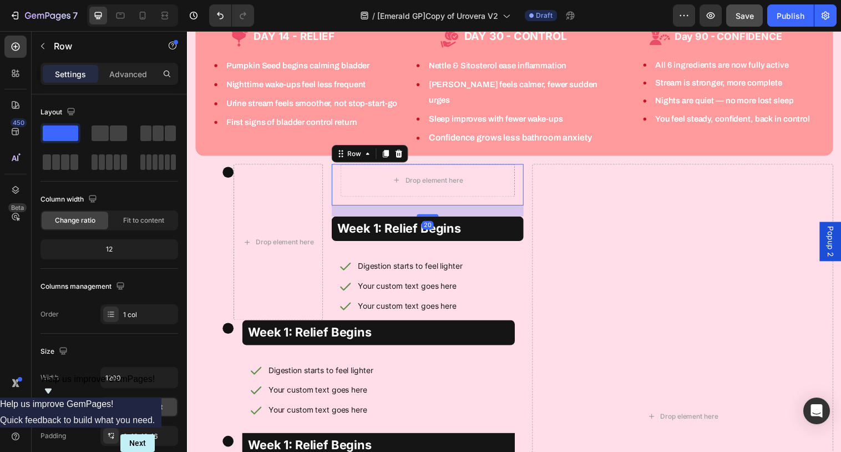
click at [108, 87] on div "Settings Advanced" at bounding box center [109, 79] width 155 height 32
click at [112, 81] on div "Advanced" at bounding box center [127, 74] width 55 height 18
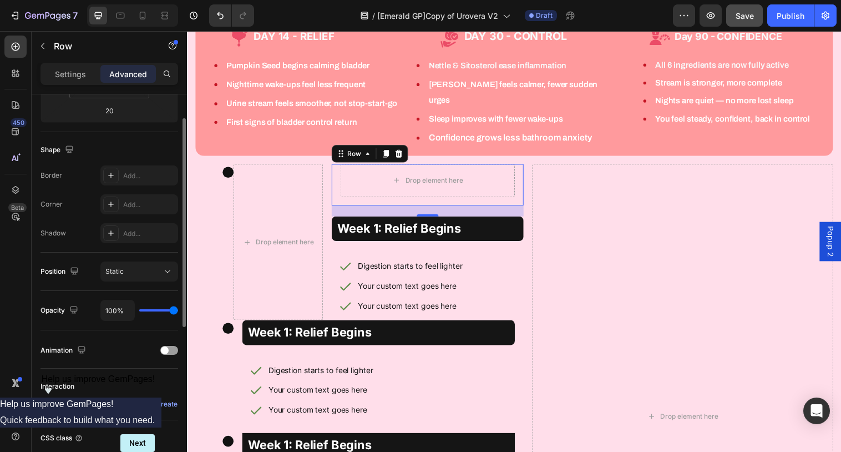
scroll to position [335, 0]
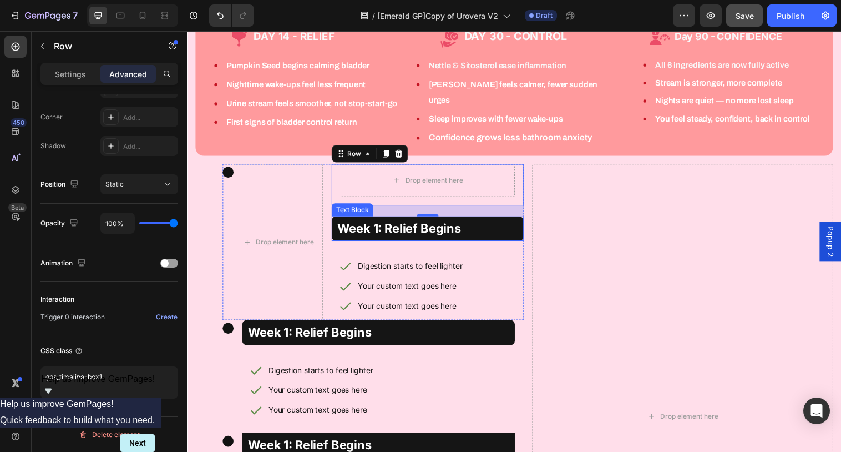
click at [357, 222] on p "Week 1: Relief Begins" at bounding box center [433, 231] width 187 height 19
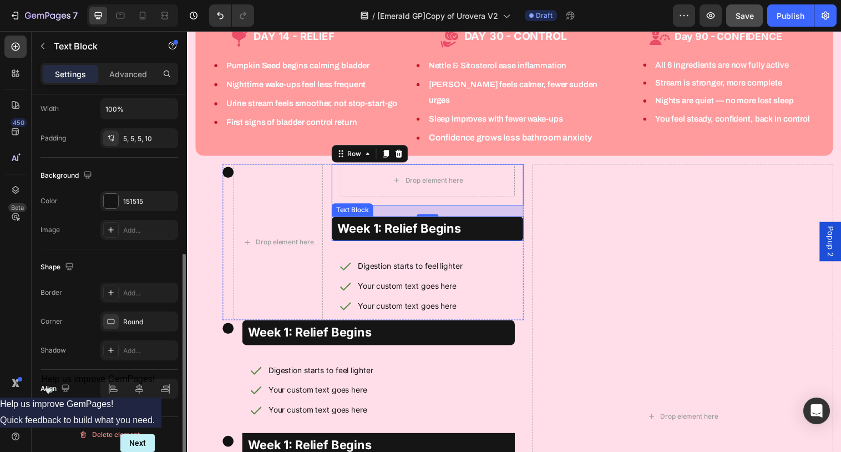
scroll to position [0, 0]
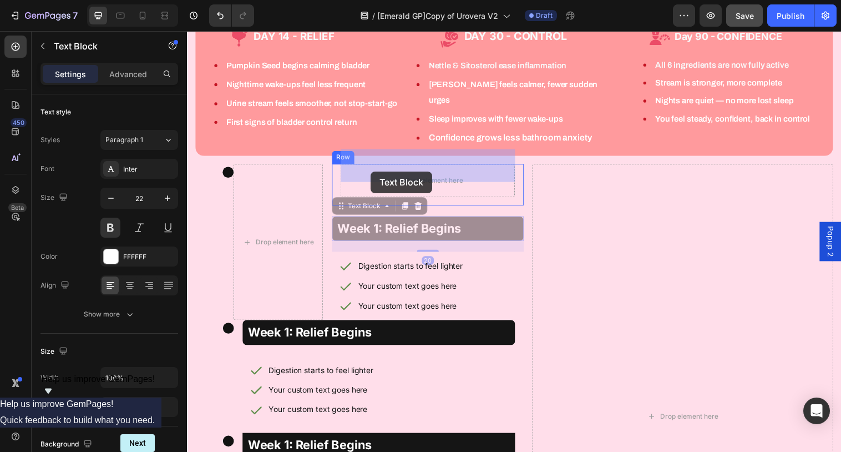
drag, startPoint x: 368, startPoint y: 193, endPoint x: 374, endPoint y: 174, distance: 19.8
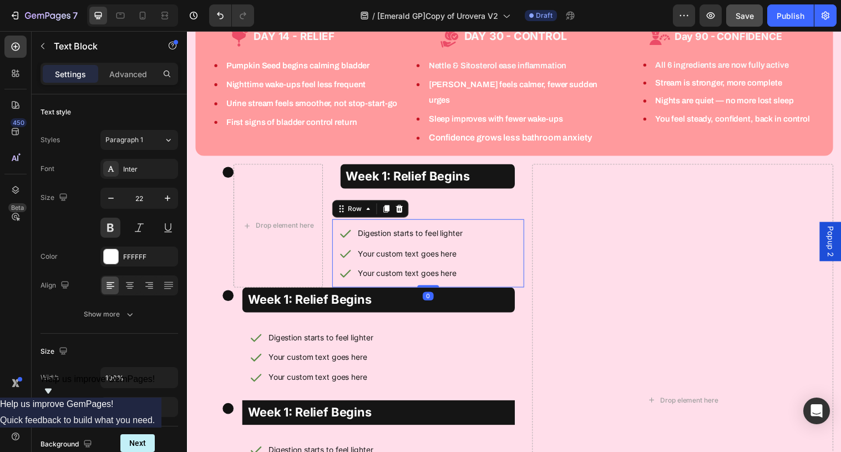
click at [341, 222] on div "Digestion starts to feel lighter Your custom text goes here Your custom text go…" at bounding box center [432, 256] width 195 height 69
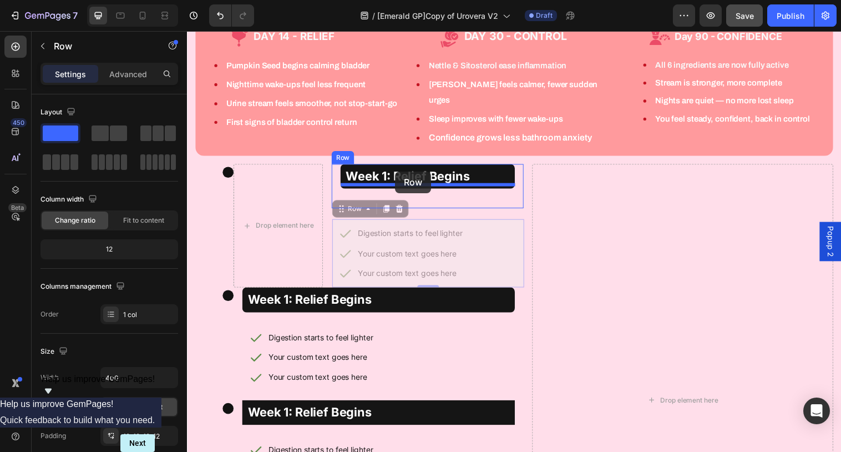
drag, startPoint x: 350, startPoint y: 194, endPoint x: 399, endPoint y: 174, distance: 53.5
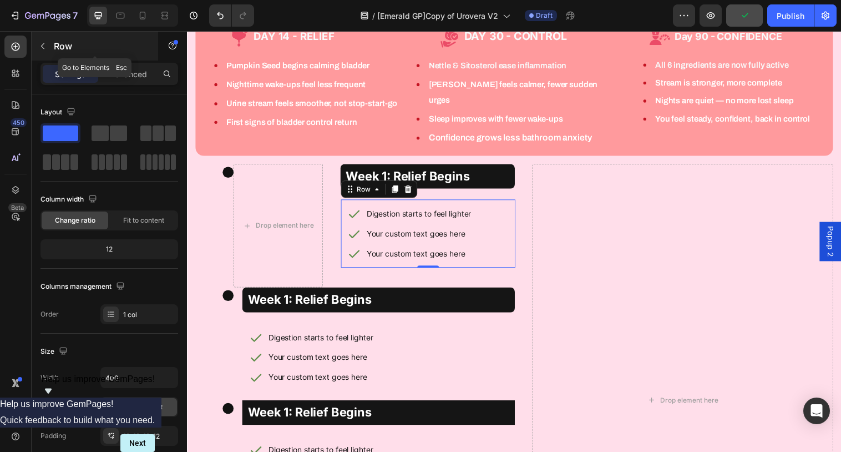
click at [47, 45] on icon "button" at bounding box center [42, 46] width 9 height 9
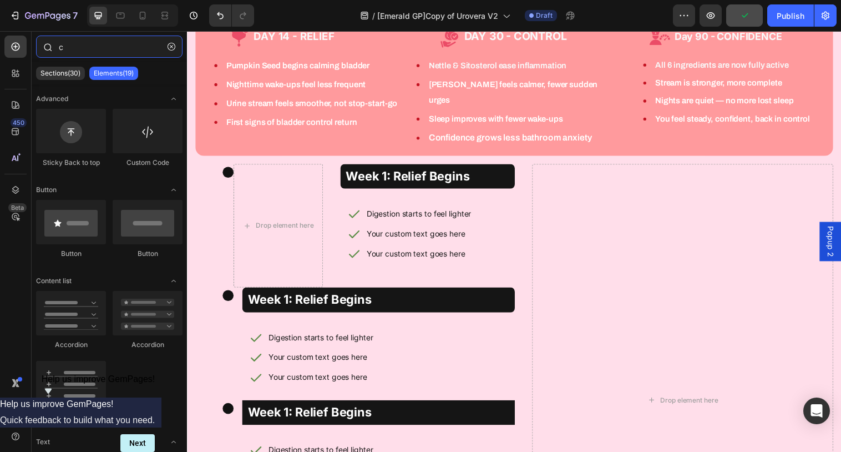
click at [70, 45] on input "c" at bounding box center [109, 47] width 146 height 22
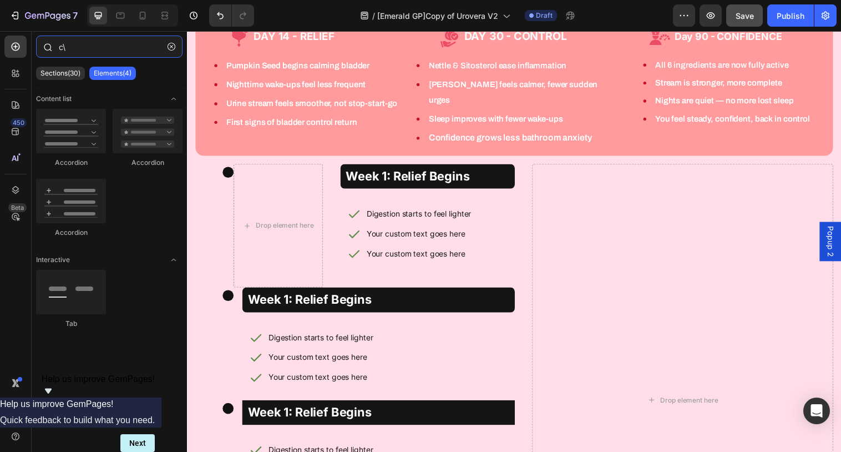
type input "c"
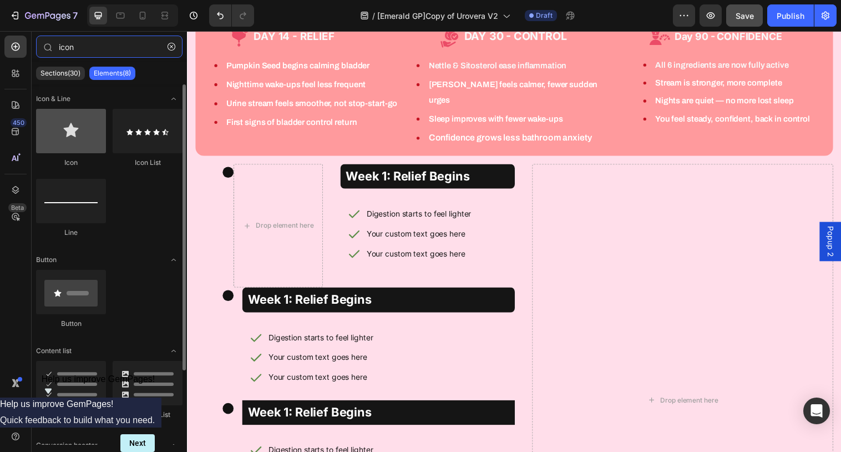
type input "icon"
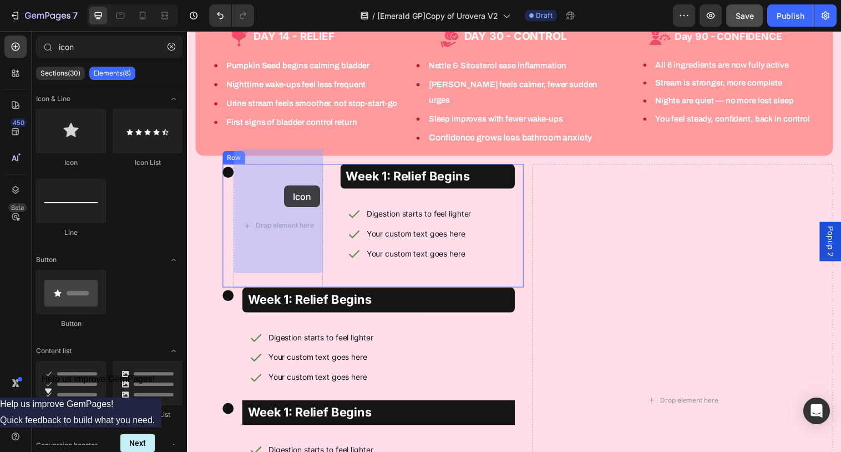
drag, startPoint x: 241, startPoint y: 162, endPoint x: 286, endPoint y: 188, distance: 51.5
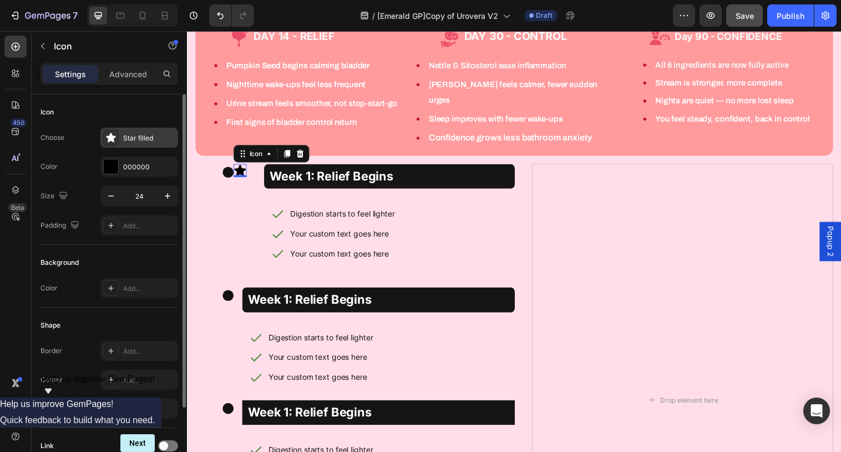
click at [125, 141] on div "Star filled" at bounding box center [149, 138] width 52 height 10
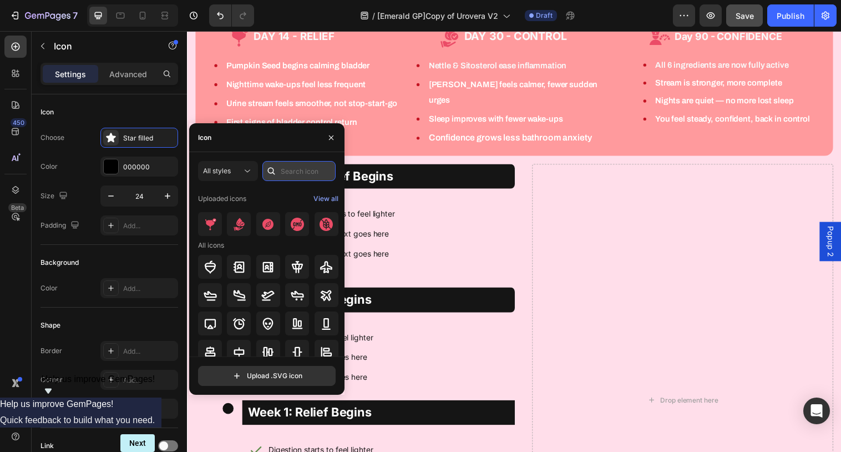
click at [292, 176] on input "text" at bounding box center [298, 171] width 73 height 20
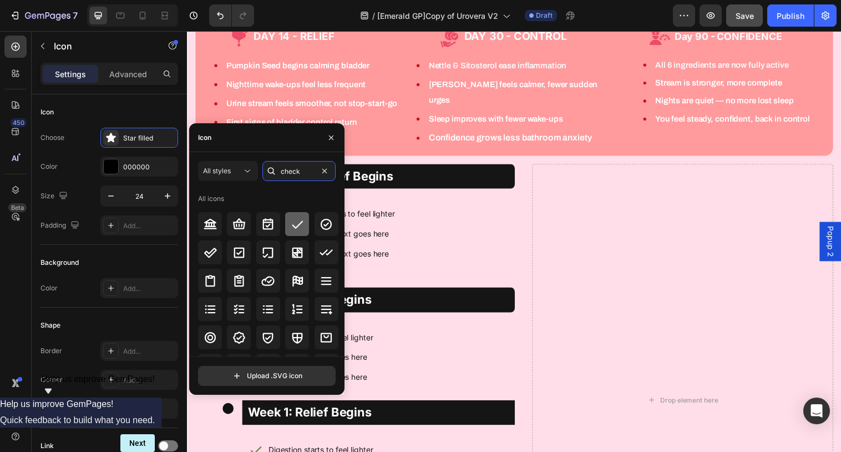
type input "check"
click at [299, 229] on icon at bounding box center [297, 223] width 13 height 13
click at [320, 226] on icon at bounding box center [326, 223] width 13 height 13
click at [299, 224] on icon at bounding box center [297, 223] width 13 height 13
click at [330, 141] on button "button" at bounding box center [331, 138] width 18 height 18
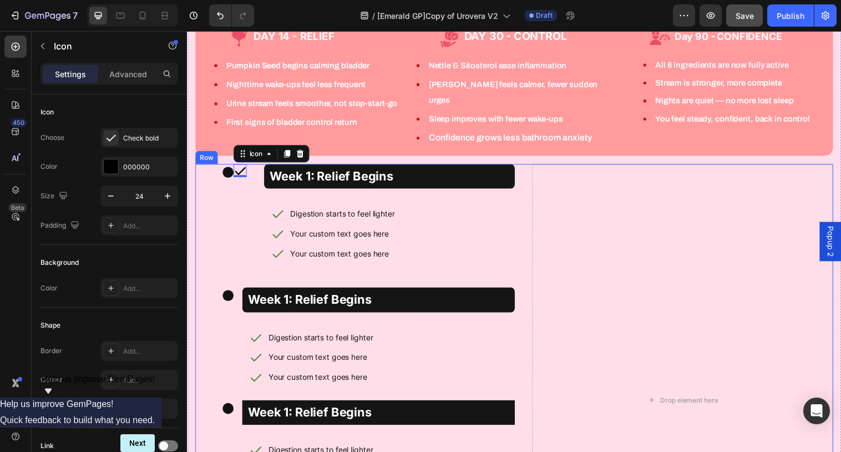
click at [531, 189] on div "Icon 0 Week 1: Relief Begins Text Block Digestion starts to feel lighter Your c…" at bounding box center [519, 406] width 649 height 480
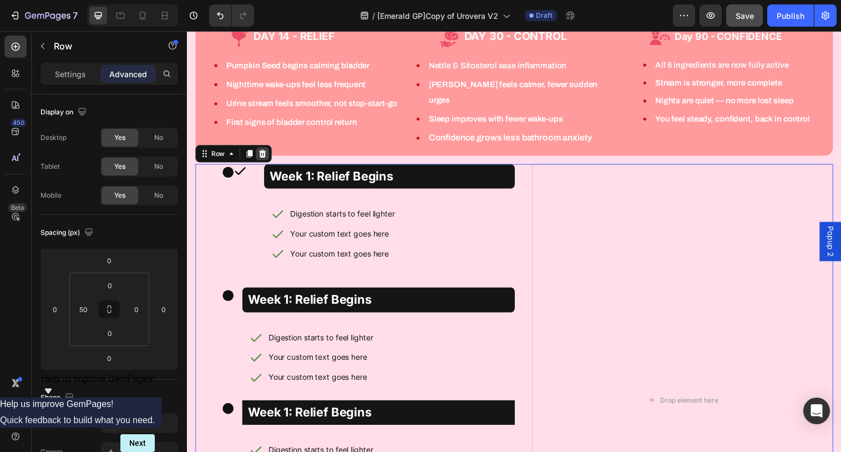
click at [265, 152] on icon at bounding box center [263, 156] width 7 height 8
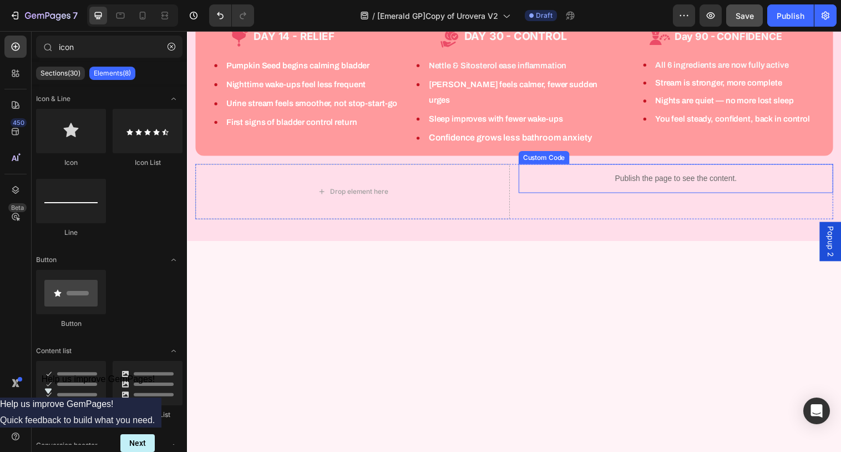
click at [578, 172] on div "Publish the page to see the content." at bounding box center [684, 180] width 320 height 29
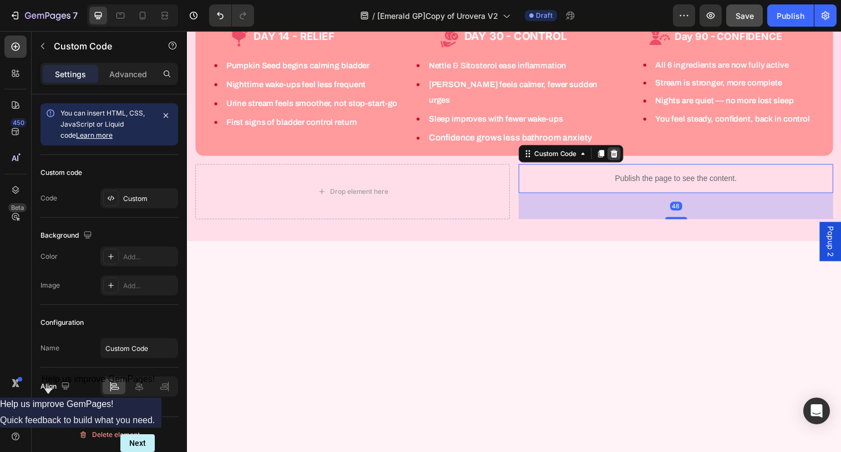
click at [626, 149] on div at bounding box center [621, 155] width 13 height 13
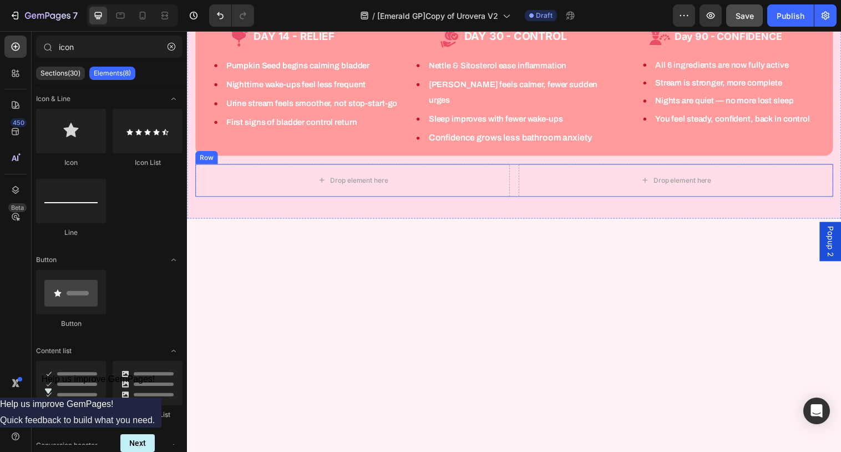
click at [521, 179] on div "Drop element here Drop element here Row" at bounding box center [519, 182] width 649 height 33
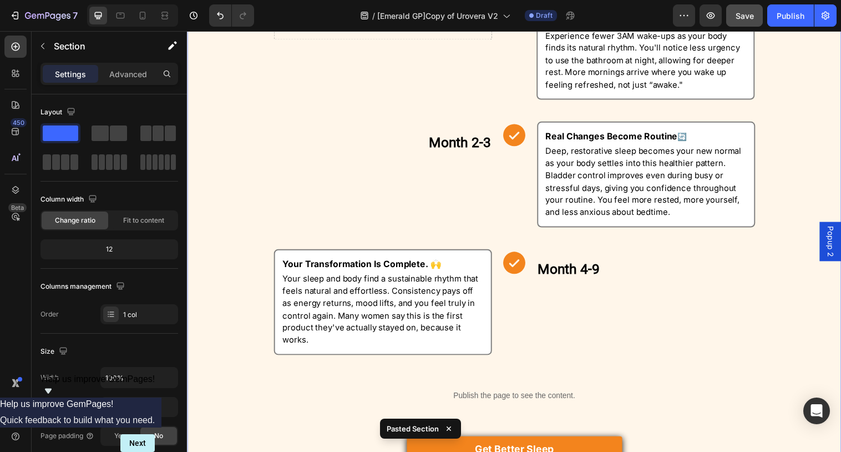
scroll to position [989, 0]
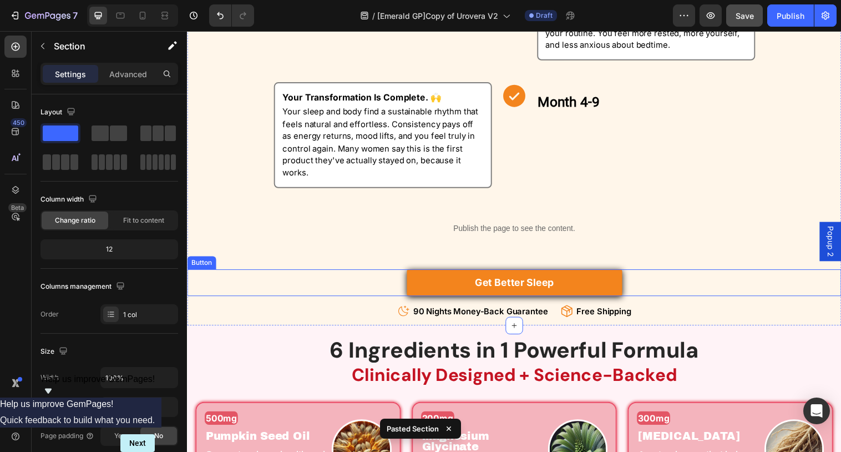
click at [560, 296] on link "Get Better Sleep" at bounding box center [520, 287] width 219 height 27
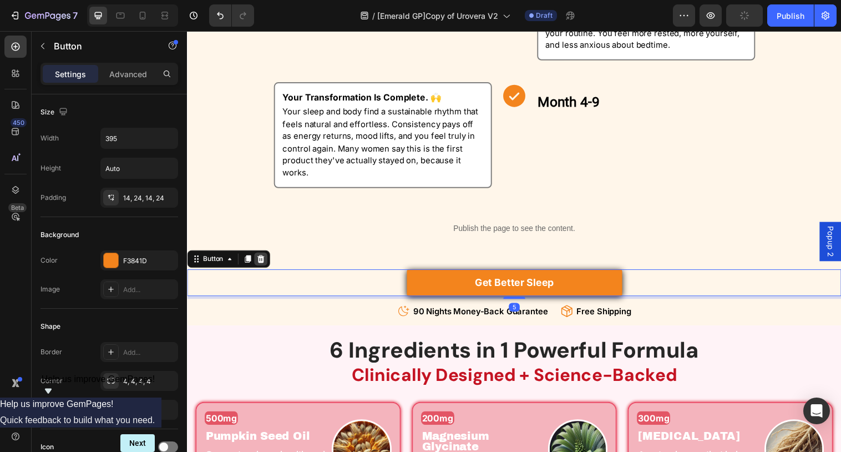
click at [265, 267] on icon at bounding box center [261, 263] width 9 height 9
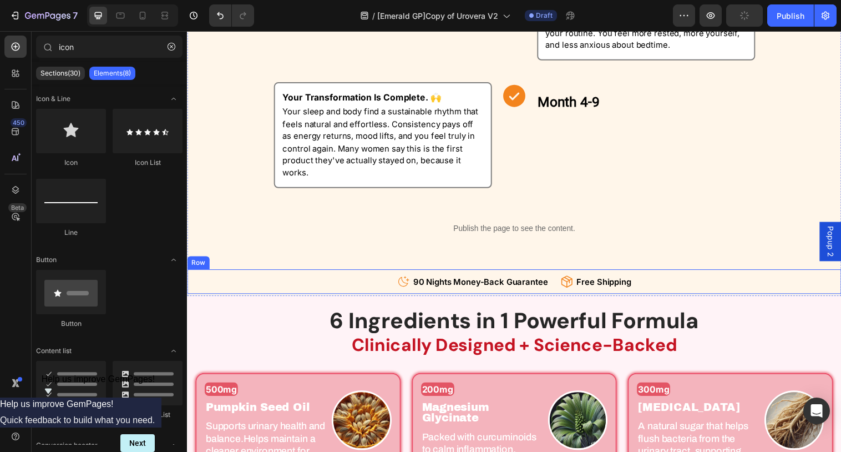
click at [338, 284] on div "Icon 90 Nights Money-Back Guarantee Text block Icon List Icon Free Shipping Tex…" at bounding box center [520, 286] width 666 height 25
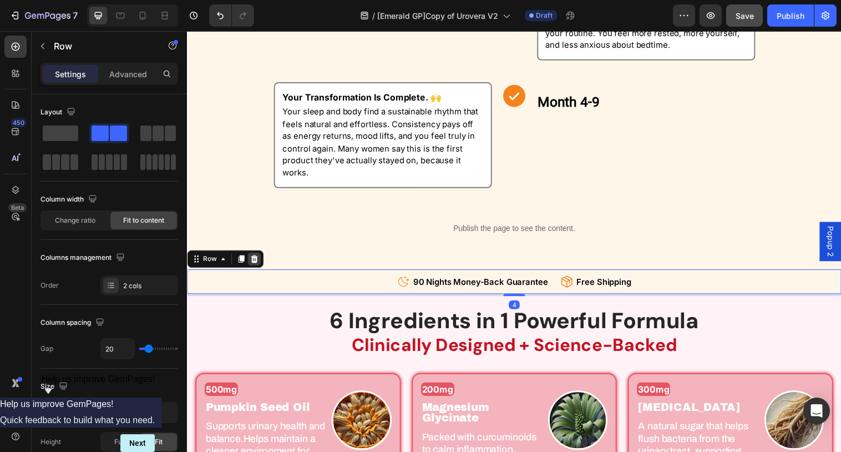
click at [254, 262] on div at bounding box center [255, 262] width 13 height 13
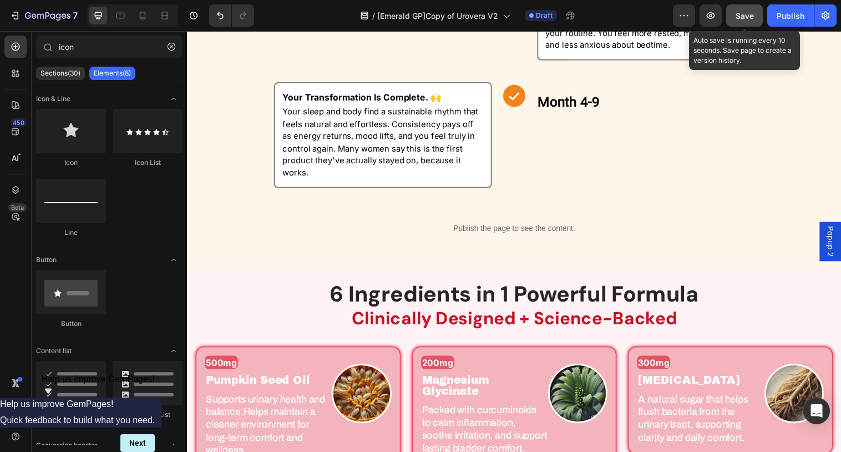
click at [742, 14] on span "Save" at bounding box center [745, 15] width 18 height 9
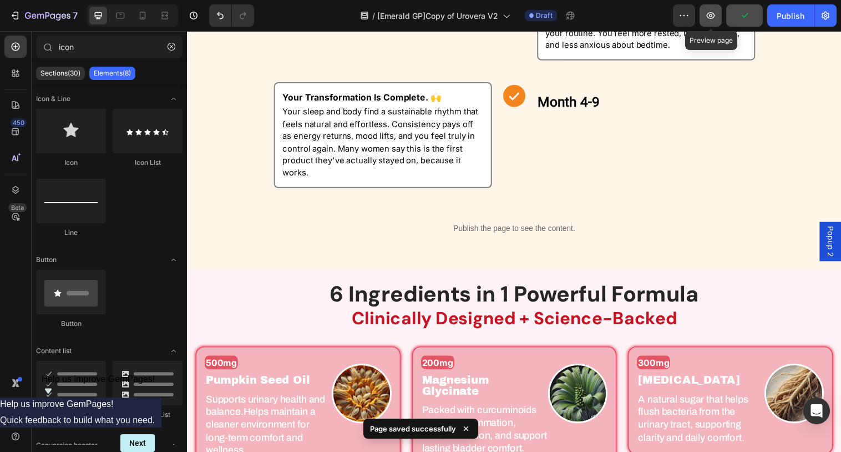
click at [713, 18] on icon "button" at bounding box center [710, 15] width 11 height 11
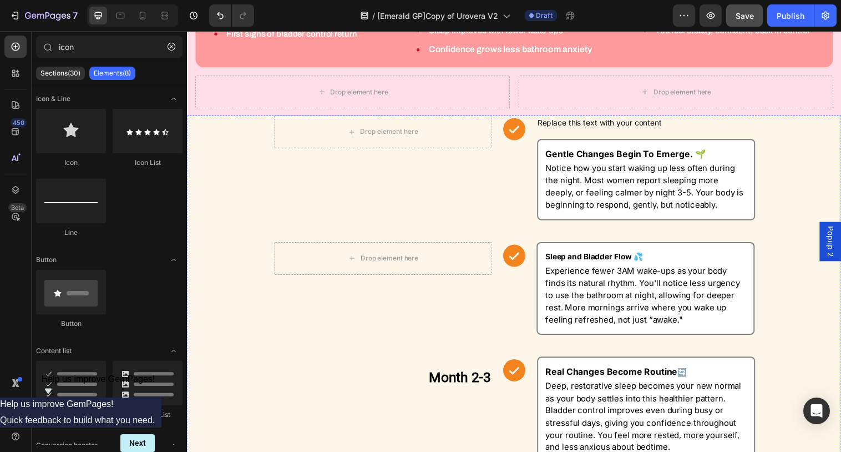
scroll to position [579, 0]
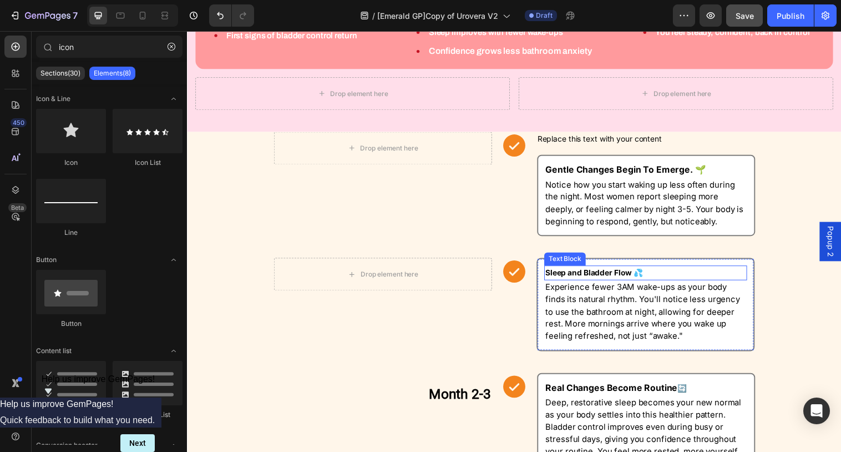
click at [553, 272] on strong "Sleep and Bladder Flow 💦" at bounding box center [600, 276] width 99 height 9
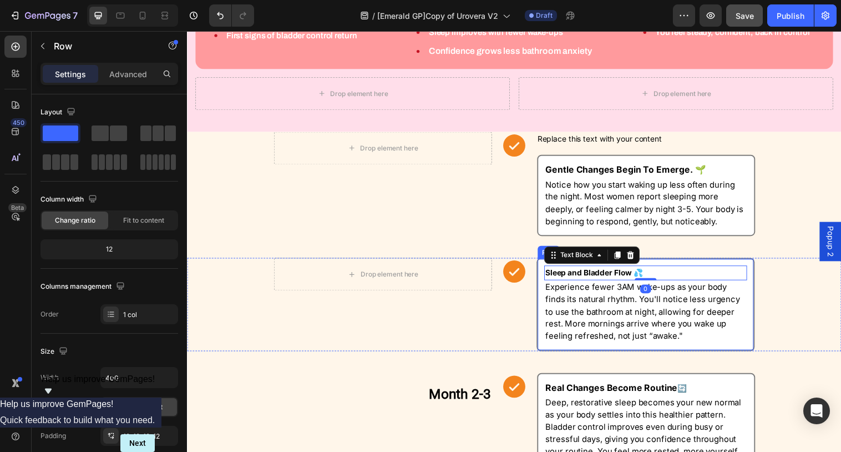
click at [546, 262] on div "Sleep and Bladder Flow 💦 Text Block 0 Experience fewer 3AM wake-ups as your bod…" at bounding box center [654, 309] width 222 height 94
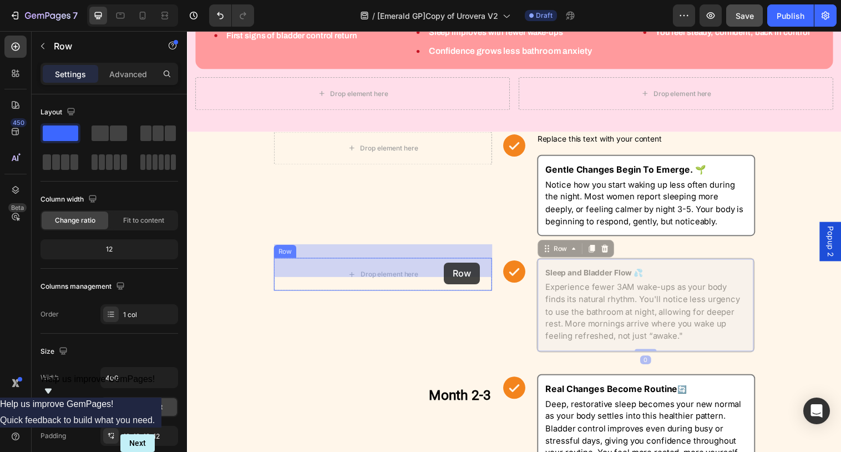
drag, startPoint x: 559, startPoint y: 239, endPoint x: 448, endPoint y: 266, distance: 114.4
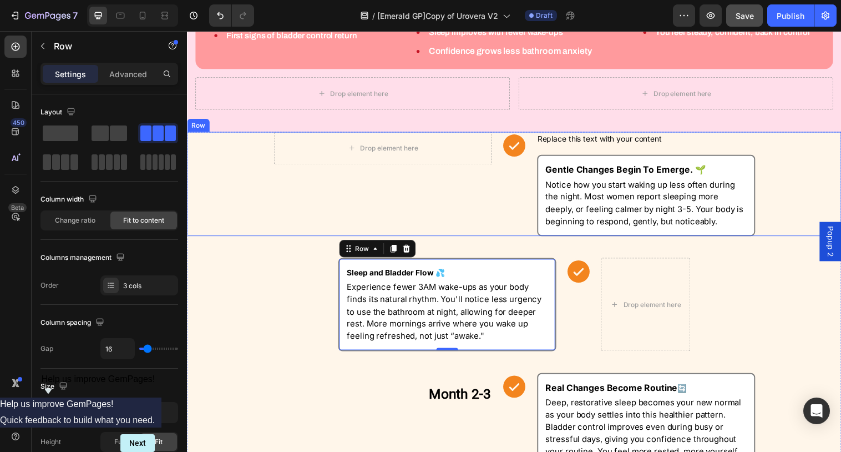
click at [531, 206] on div "Icon" at bounding box center [520, 187] width 28 height 106
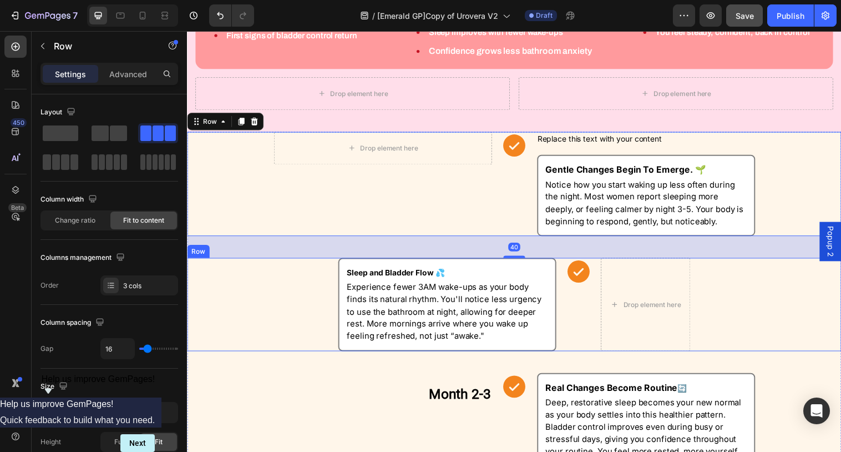
click at [572, 302] on div "Icon" at bounding box center [585, 309] width 28 height 94
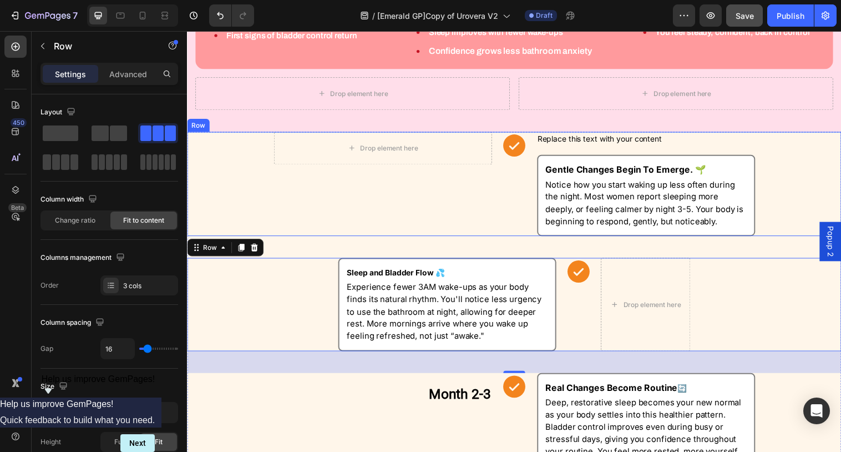
click at [462, 195] on div "Drop element here Row" at bounding box center [386, 187] width 222 height 106
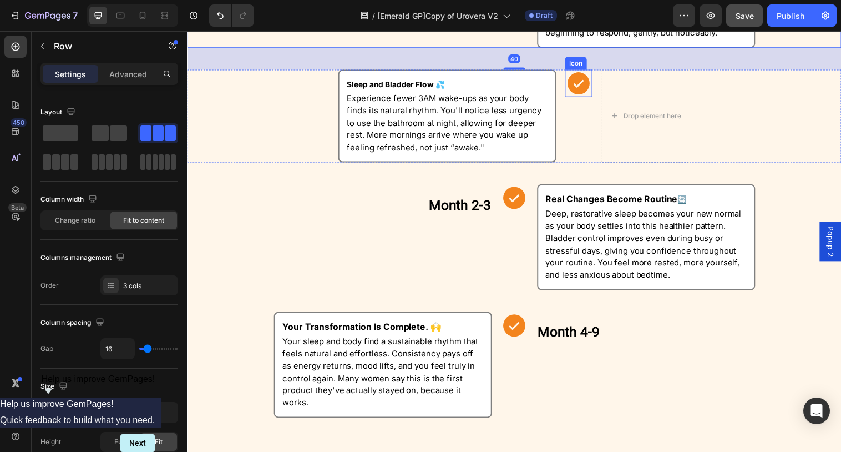
scroll to position [811, 0]
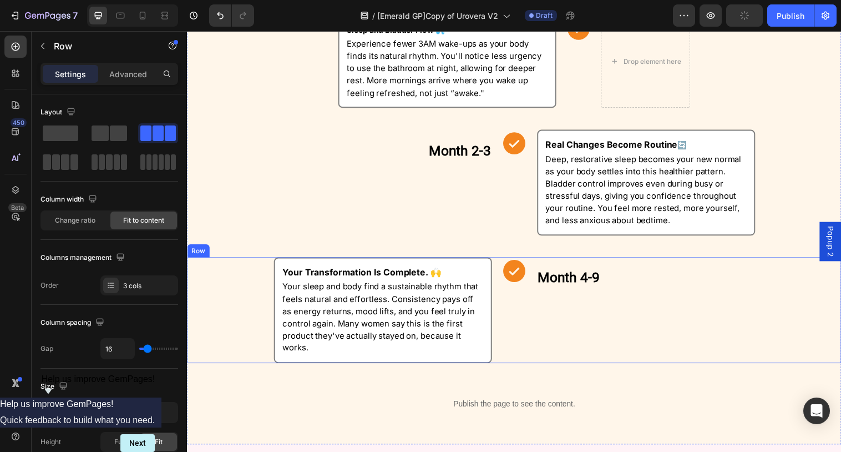
click at [534, 322] on div "Your Transformation Is Complete. 🙌 Text Block Your sleep and body find a sustai…" at bounding box center [520, 315] width 666 height 108
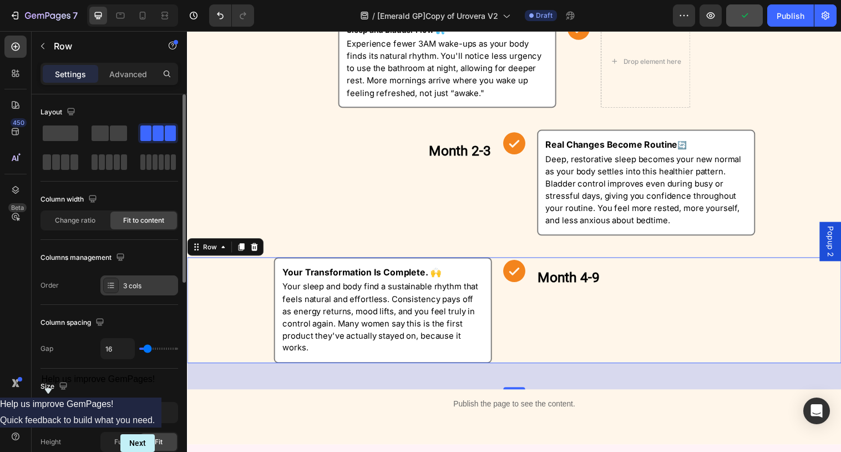
click at [120, 286] on div "3 cols" at bounding box center [139, 285] width 78 height 20
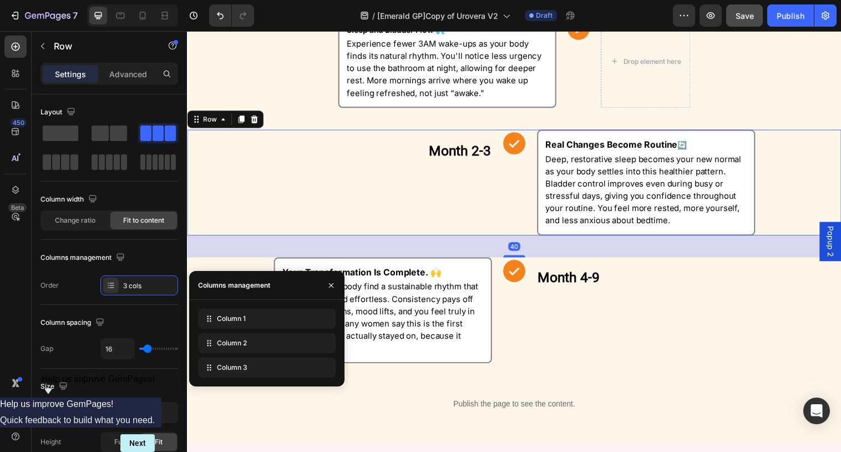
click at [436, 191] on div "Month 2-3 Heading Row" at bounding box center [386, 185] width 222 height 108
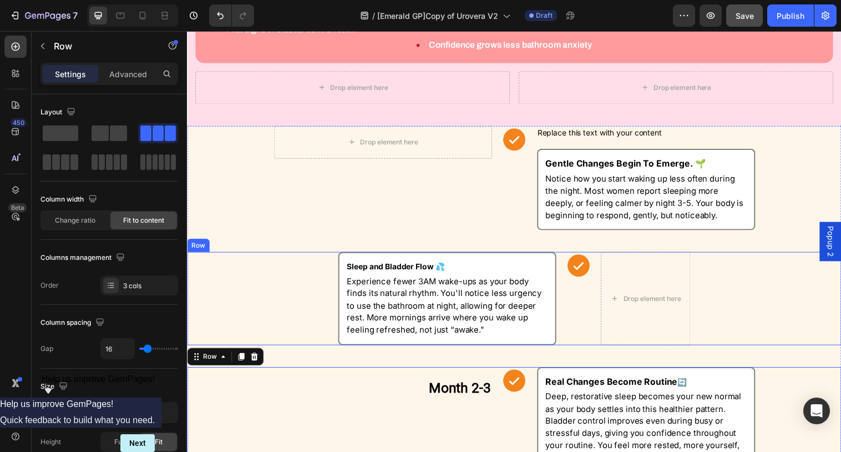
scroll to position [593, 0]
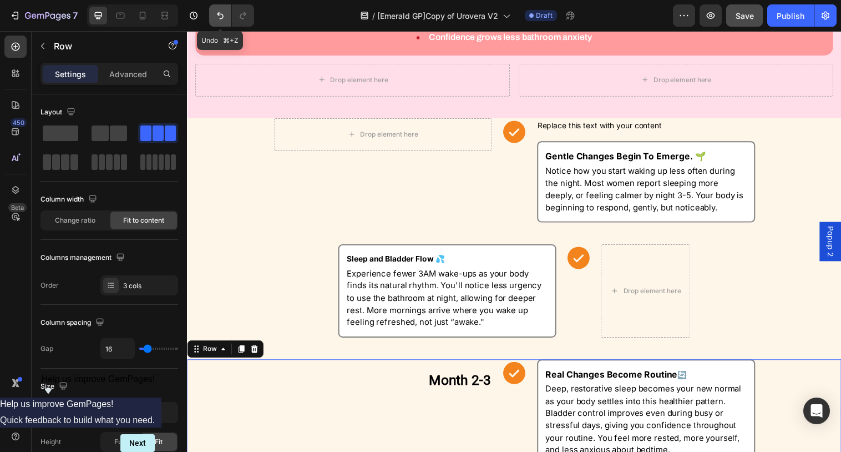
click at [216, 13] on icon "Undo/Redo" at bounding box center [220, 15] width 11 height 11
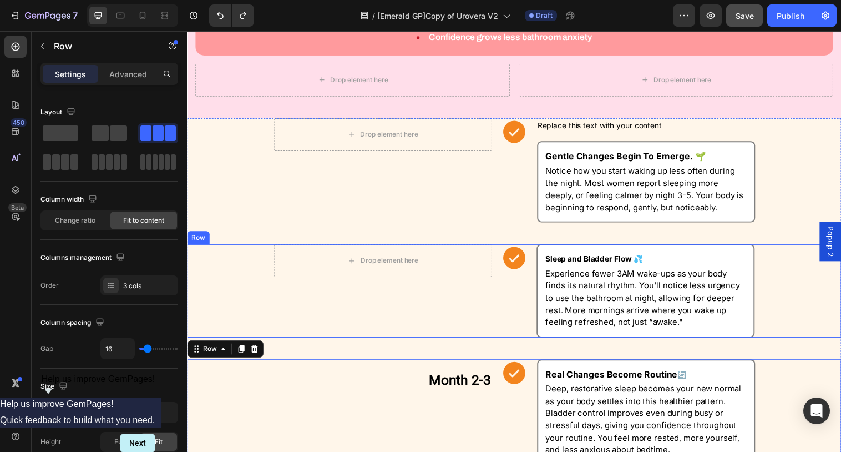
click at [503, 248] on div "Drop element here Row Icon Sleep and Bladder Flow 💦 Text Block Experience fewer…" at bounding box center [520, 295] width 666 height 94
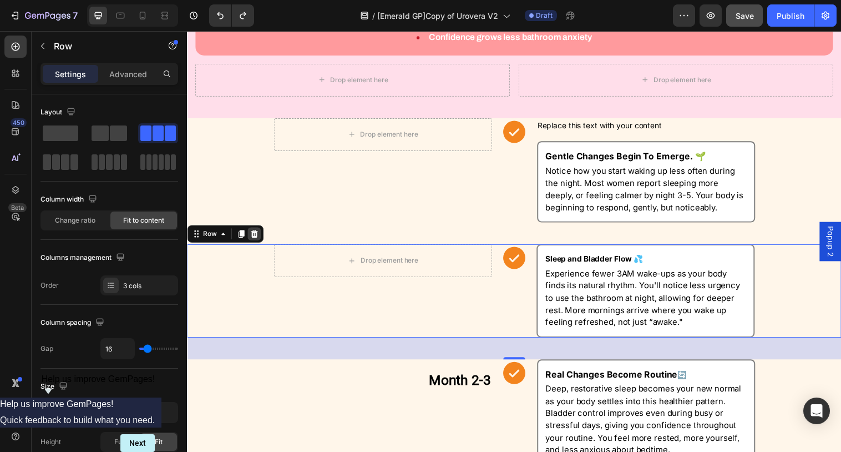
click at [256, 234] on icon at bounding box center [255, 238] width 7 height 8
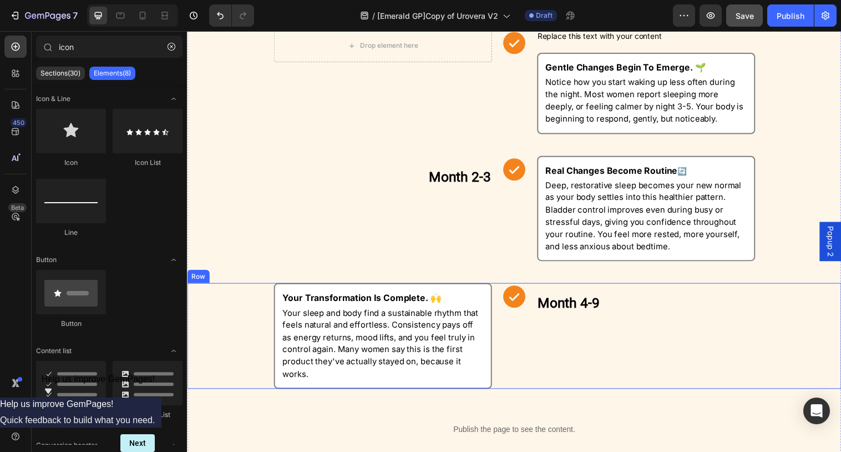
scroll to position [723, 0]
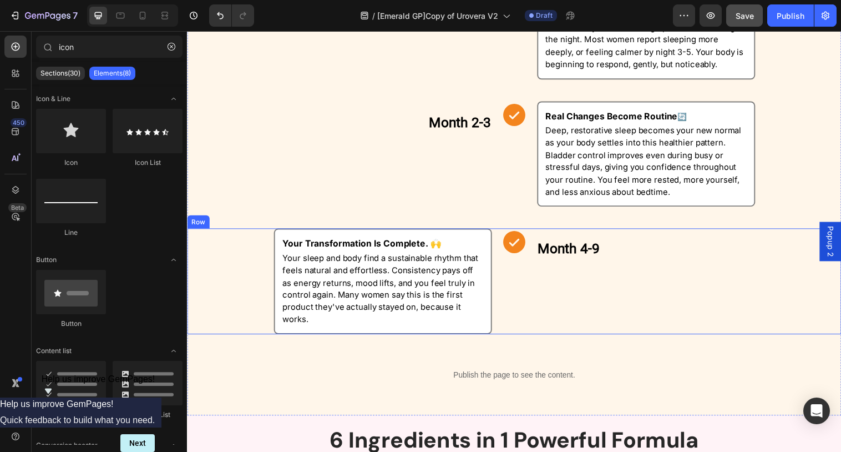
click at [535, 320] on div "Your Transformation Is Complete. 🙌 Text Block Your sleep and body find a sustai…" at bounding box center [520, 286] width 666 height 108
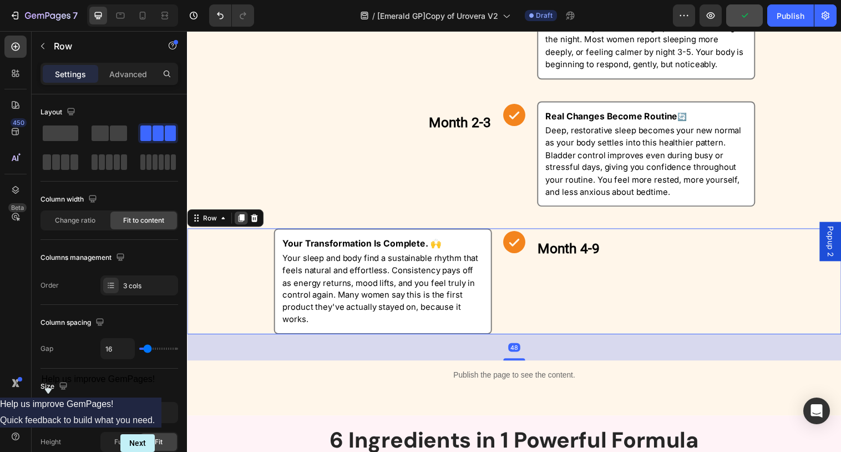
click at [243, 222] on icon at bounding box center [242, 222] width 6 height 8
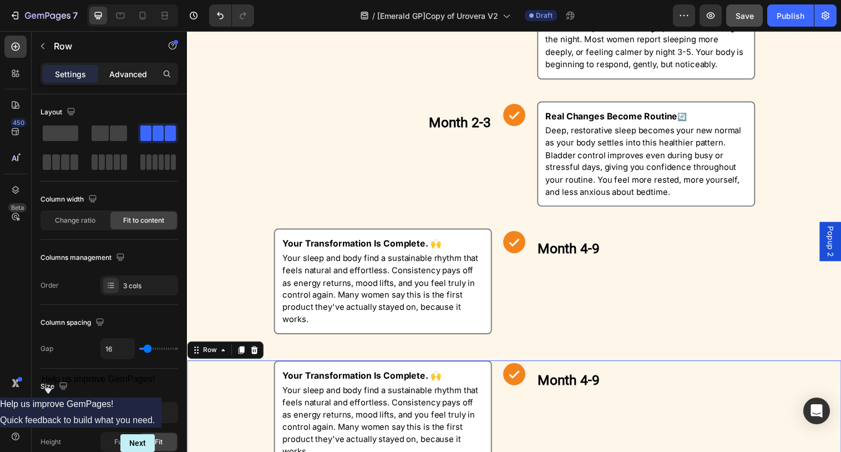
click at [124, 69] on p "Advanced" at bounding box center [128, 74] width 38 height 12
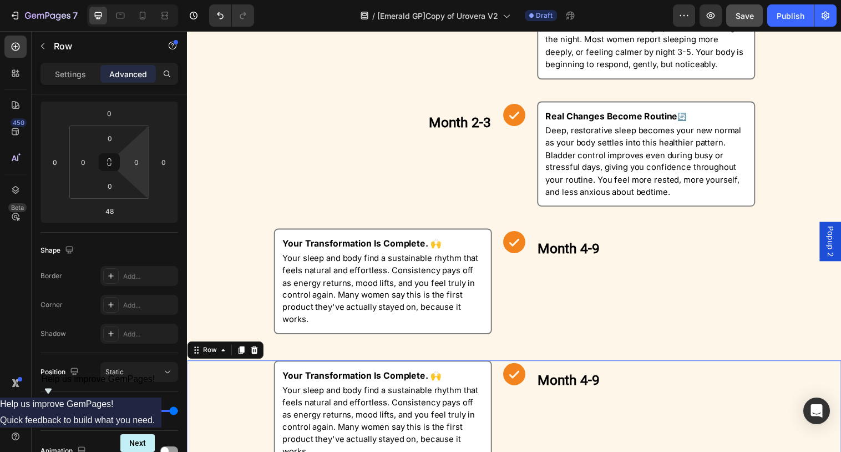
scroll to position [335, 0]
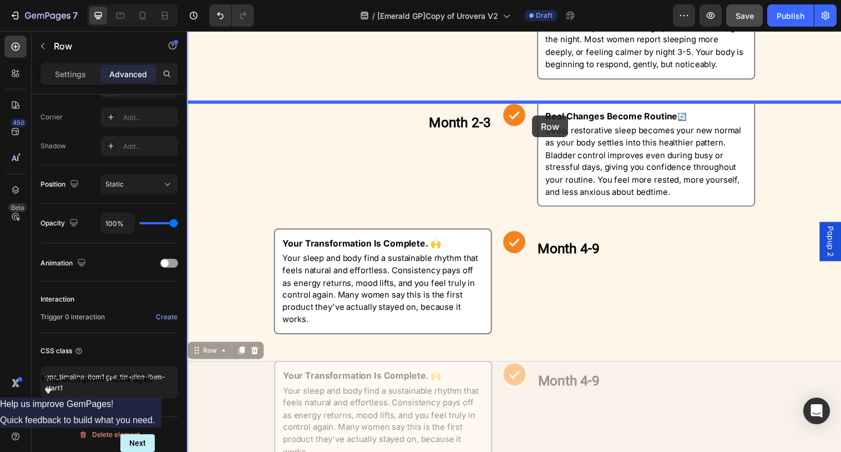
drag, startPoint x: 221, startPoint y: 358, endPoint x: 538, endPoint y: 117, distance: 397.9
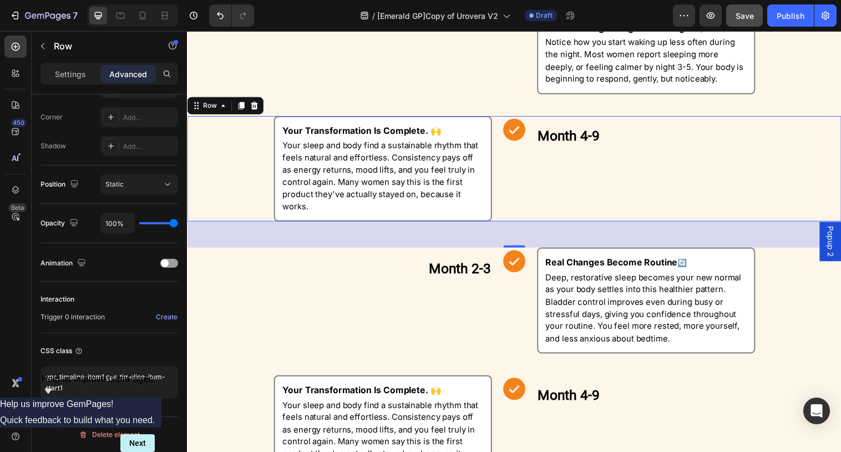
scroll to position [650, 0]
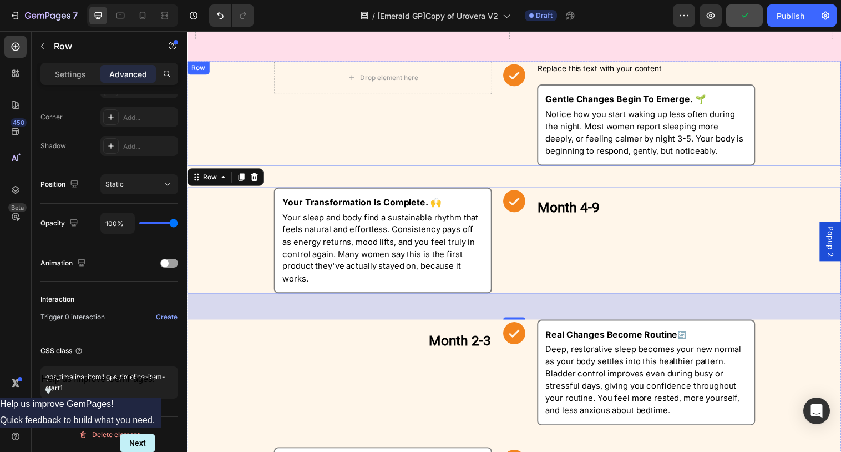
click at [521, 144] on div "Icon" at bounding box center [520, 115] width 28 height 106
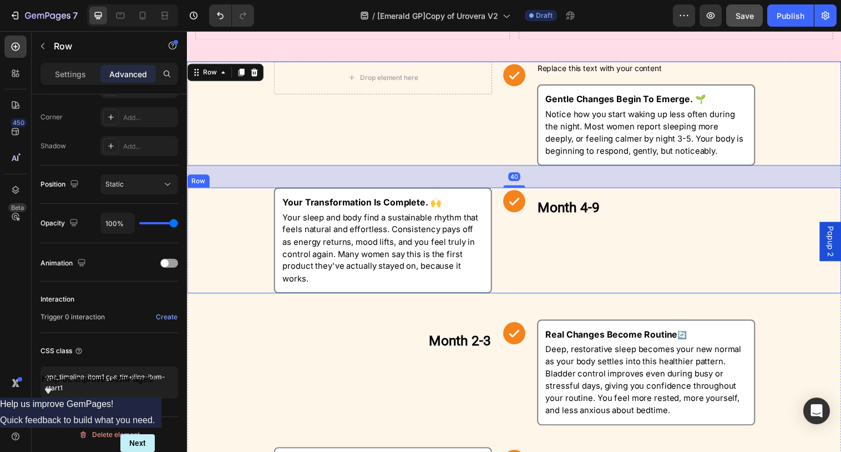
click at [519, 272] on div "Icon" at bounding box center [520, 244] width 28 height 108
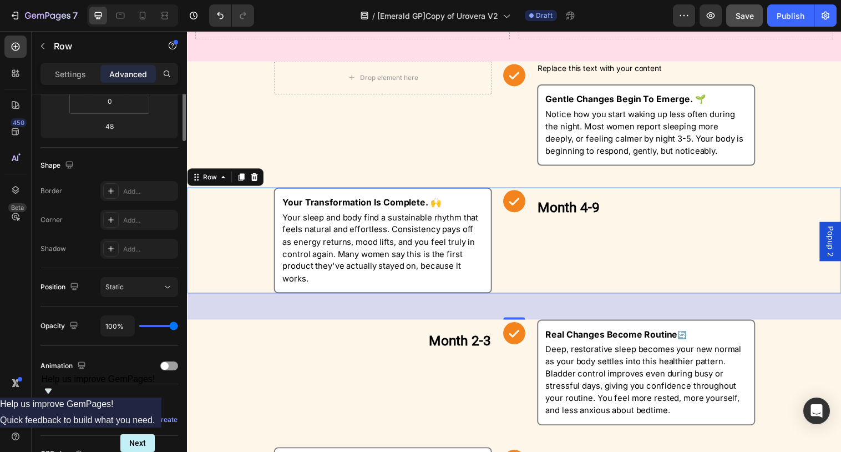
scroll to position [13, 0]
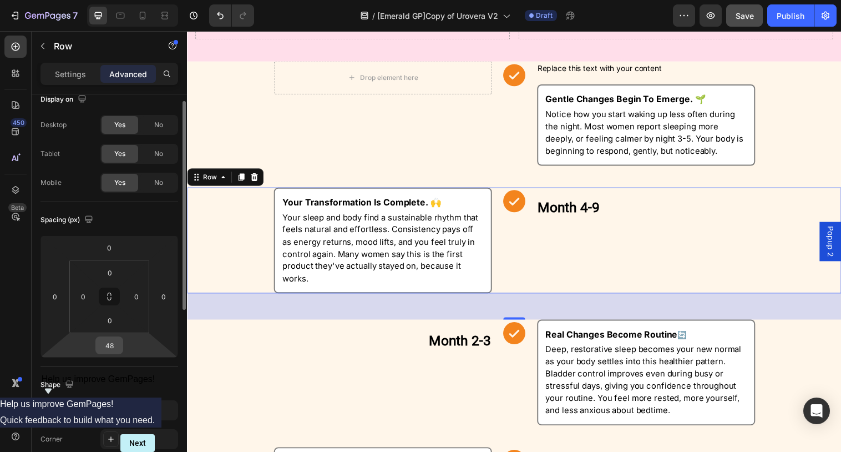
click at [121, 343] on div "48" at bounding box center [109, 345] width 28 height 18
click at [113, 343] on input "48" at bounding box center [109, 345] width 22 height 17
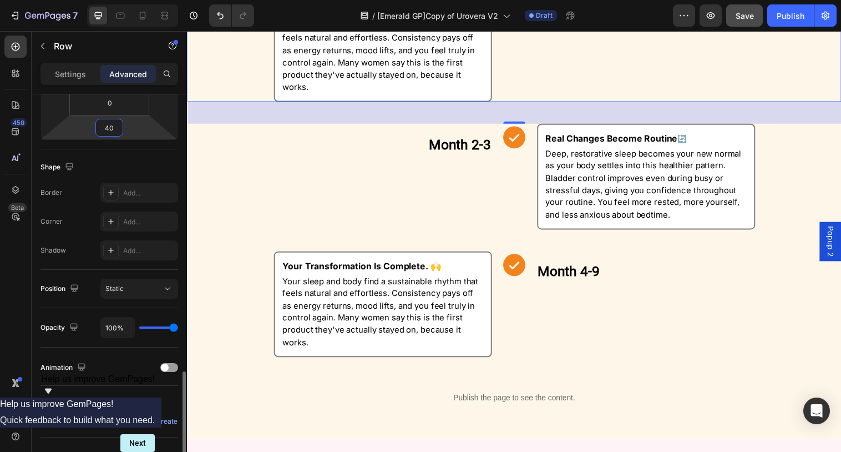
scroll to position [335, 0]
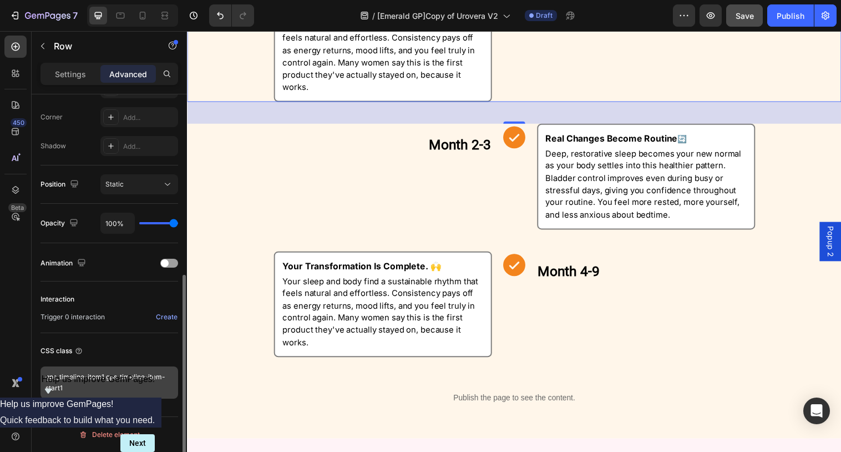
type input "40"
click at [113, 392] on textarea "gps_timeline-item1 gps_timeline-item-start1" at bounding box center [110, 382] width 138 height 32
click at [105, 381] on textarea "gps_timeline-item1 gps_timeline-item-start1" at bounding box center [110, 382] width 138 height 32
type textarea "gps_timeline-item1"
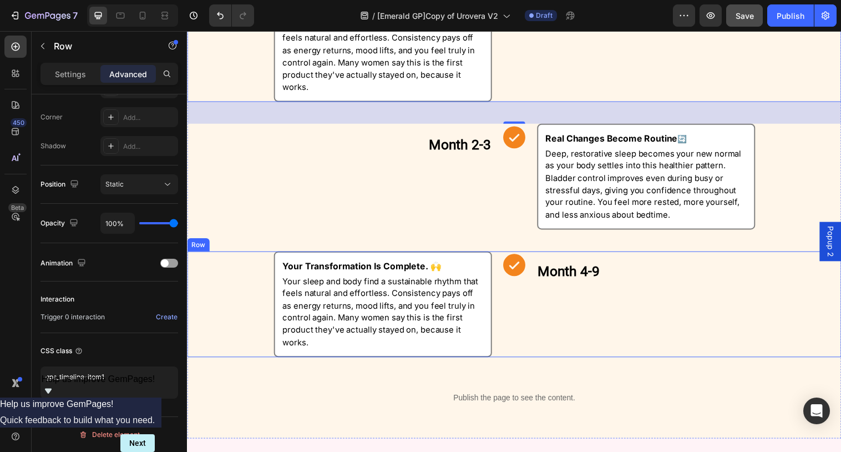
click at [533, 338] on div "Icon" at bounding box center [520, 309] width 28 height 108
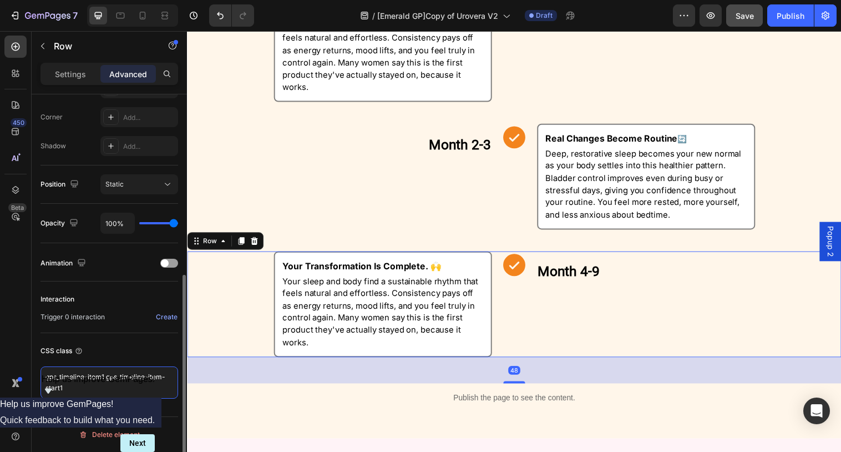
drag, startPoint x: 115, startPoint y: 383, endPoint x: 104, endPoint y: 375, distance: 14.0
click at [104, 375] on textarea "gps_timeline-item1 gps_timeline-item-start1" at bounding box center [110, 382] width 138 height 32
type textarea "gps_timeline-item1"
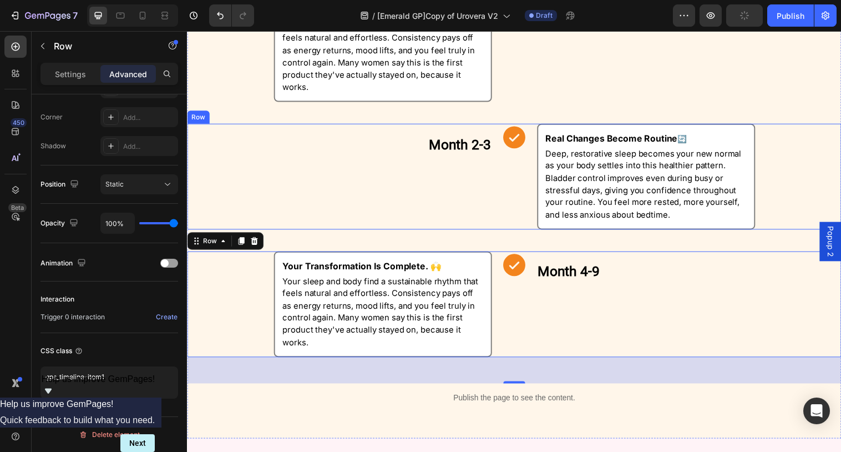
click at [517, 215] on div "Icon" at bounding box center [520, 179] width 28 height 108
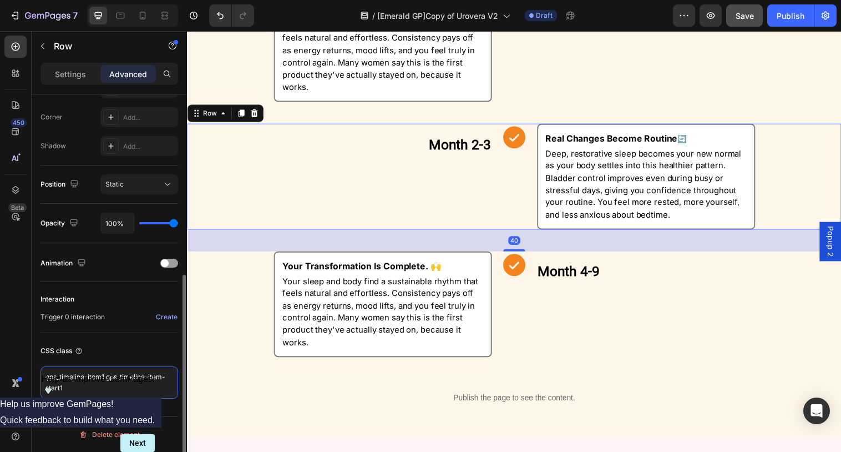
drag, startPoint x: 121, startPoint y: 388, endPoint x: 105, endPoint y: 376, distance: 19.9
click at [105, 376] on textarea "gps_timeline-item1 gps_timeline-item-start1" at bounding box center [110, 382] width 138 height 32
type textarea "gps_timeline-item1"
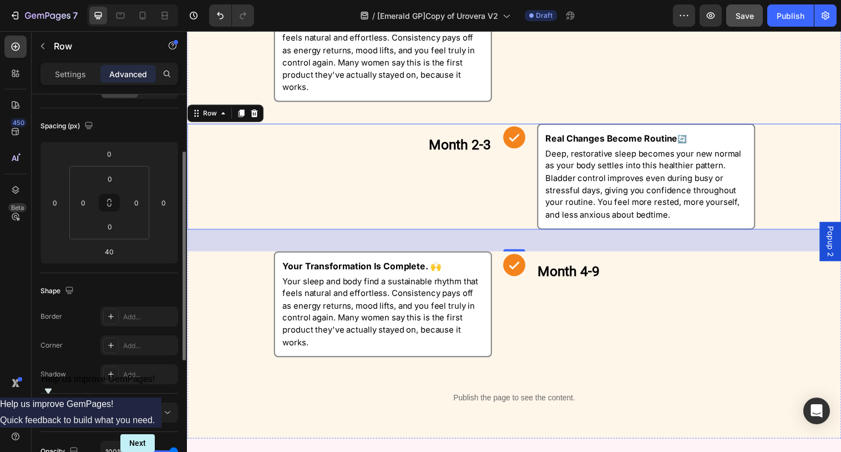
scroll to position [524, 0]
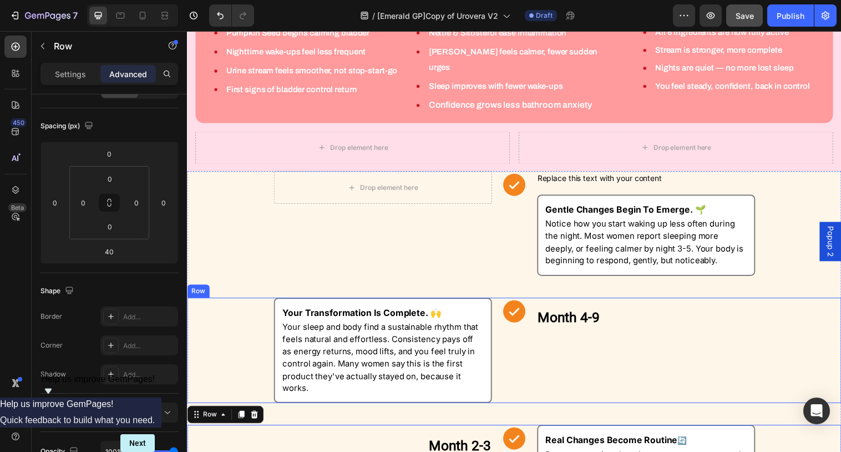
click at [590, 367] on div "Month 4-9 Heading" at bounding box center [654, 356] width 222 height 108
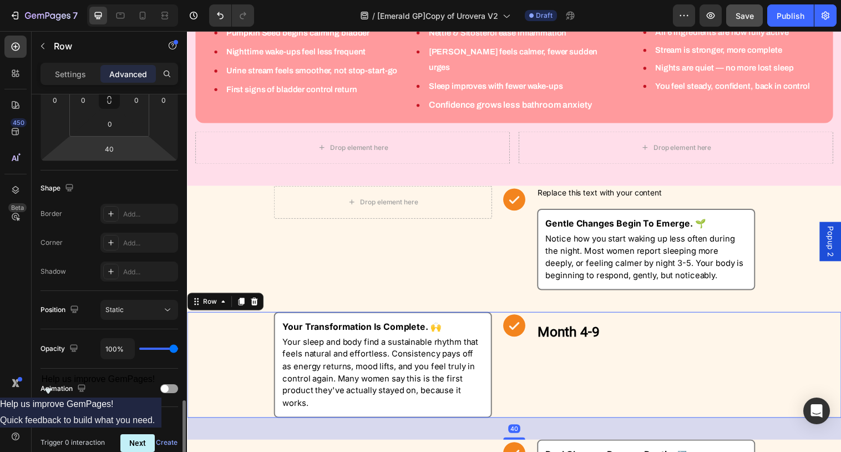
scroll to position [335, 0]
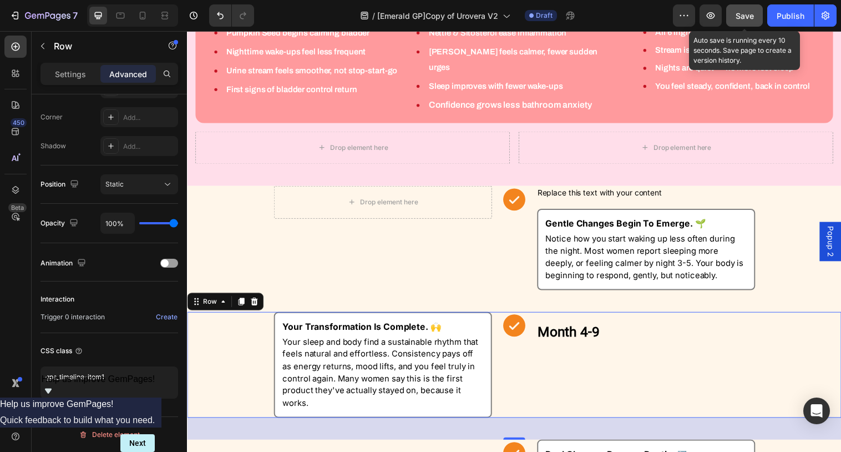
click at [745, 13] on span "Save" at bounding box center [745, 15] width 18 height 9
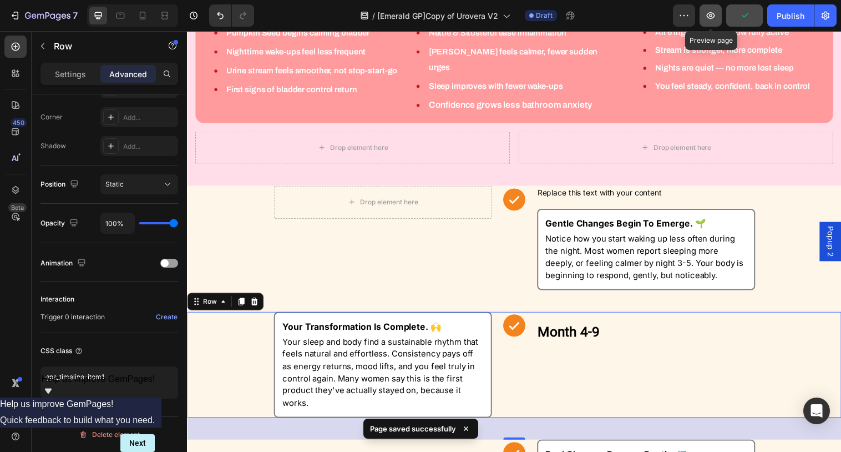
click at [714, 16] on icon "button" at bounding box center [710, 15] width 11 height 11
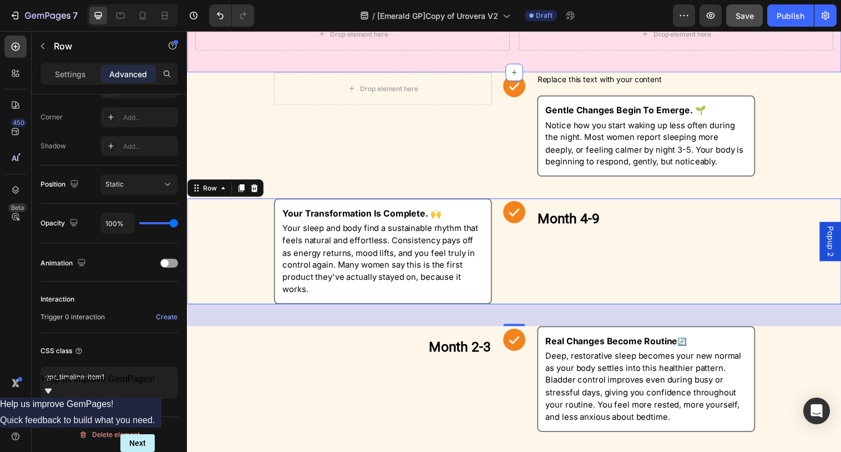
scroll to position [642, 0]
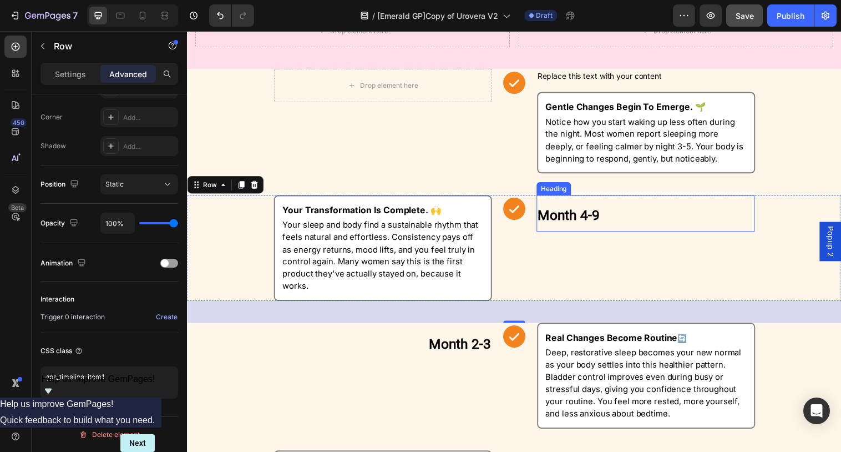
click at [573, 210] on strong "Month 4-9" at bounding box center [575, 218] width 63 height 16
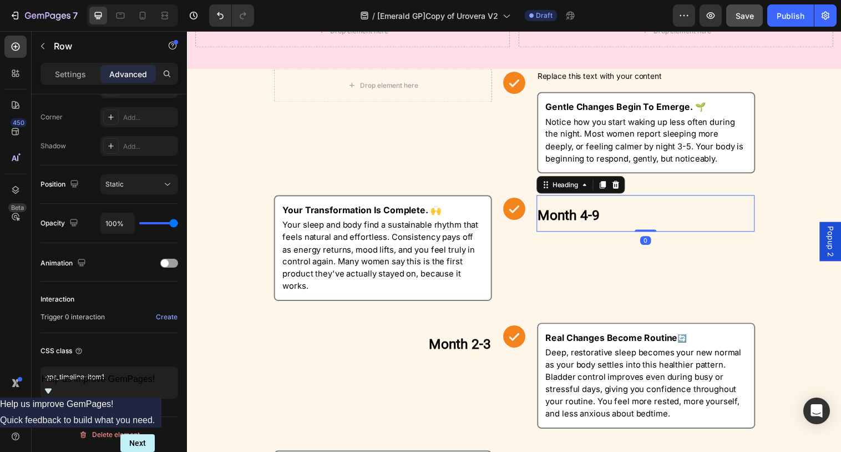
scroll to position [0, 0]
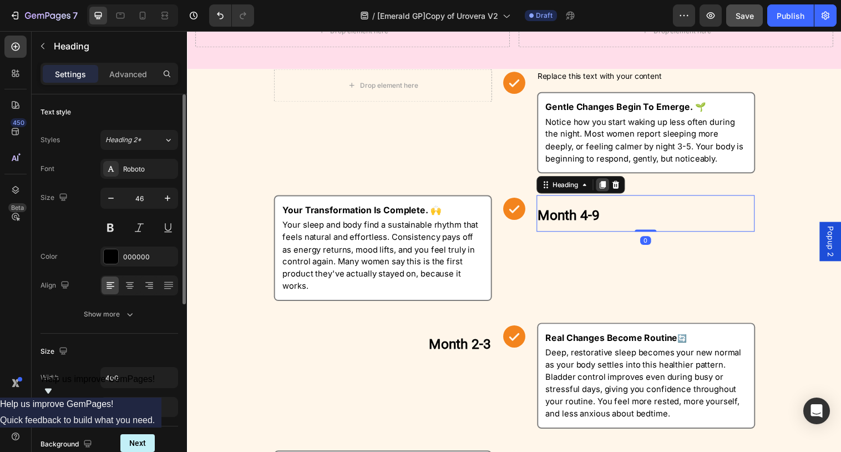
click at [608, 183] on icon at bounding box center [609, 187] width 9 height 9
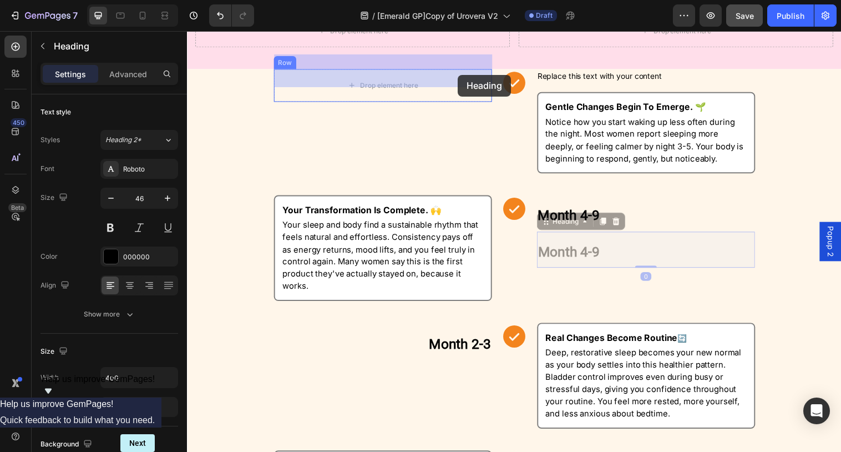
drag, startPoint x: 561, startPoint y: 216, endPoint x: 463, endPoint y: 73, distance: 173.1
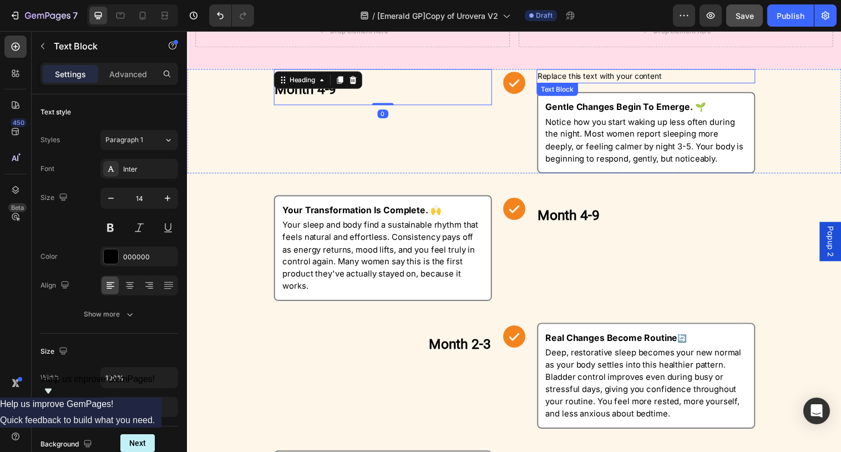
click at [596, 70] on div "Replace this text with your content" at bounding box center [654, 77] width 222 height 14
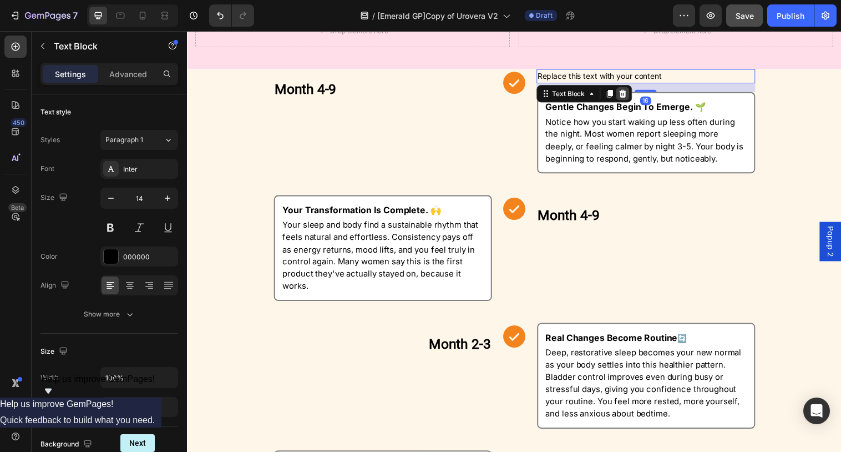
click at [630, 90] on icon at bounding box center [630, 94] width 9 height 9
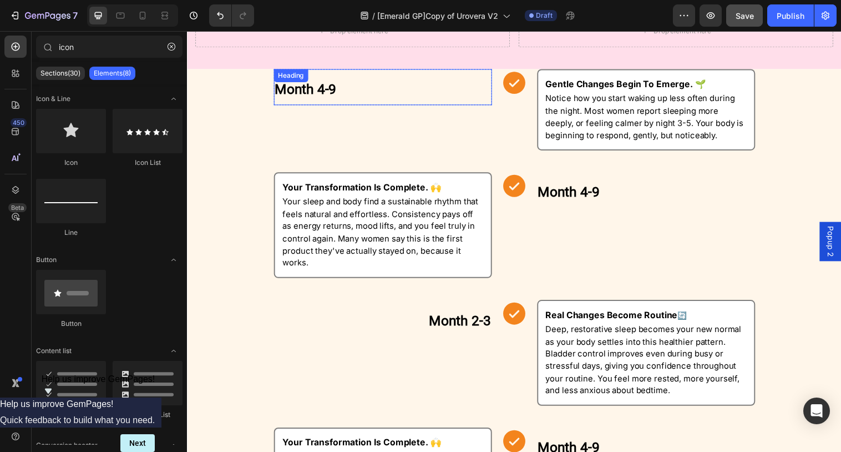
click at [356, 75] on h2 "Month 4-9" at bounding box center [386, 88] width 222 height 37
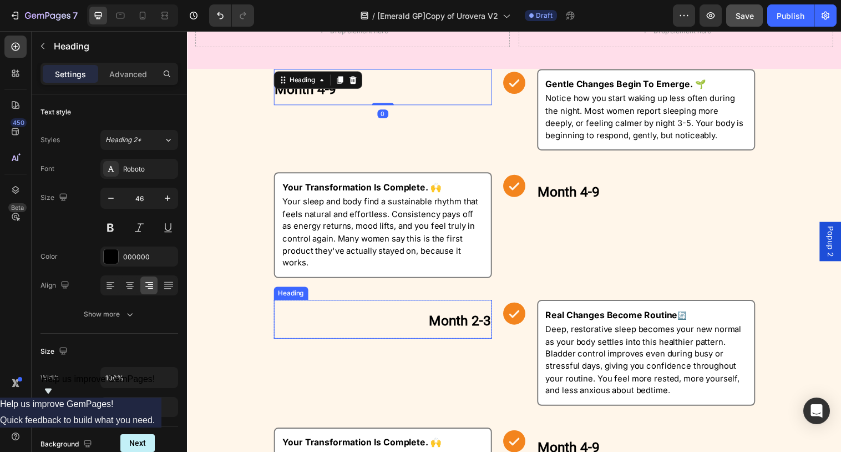
click at [478, 318] on strong "Month 2-3" at bounding box center [464, 326] width 63 height 16
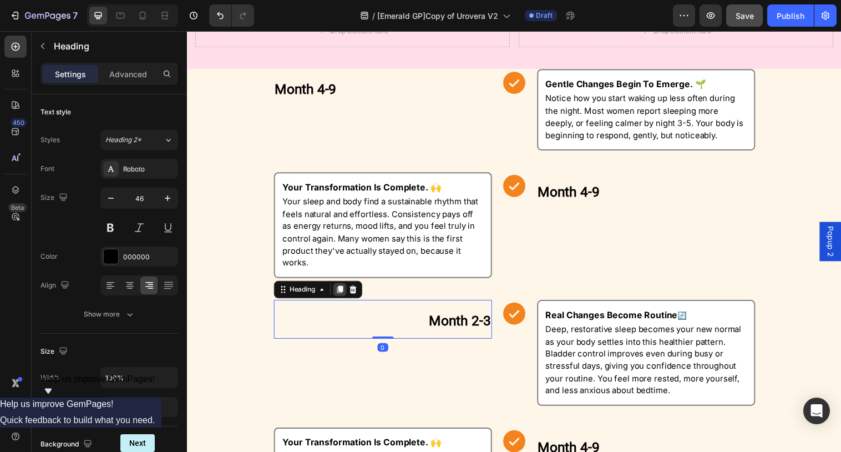
click at [343, 290] on icon at bounding box center [342, 294] width 9 height 9
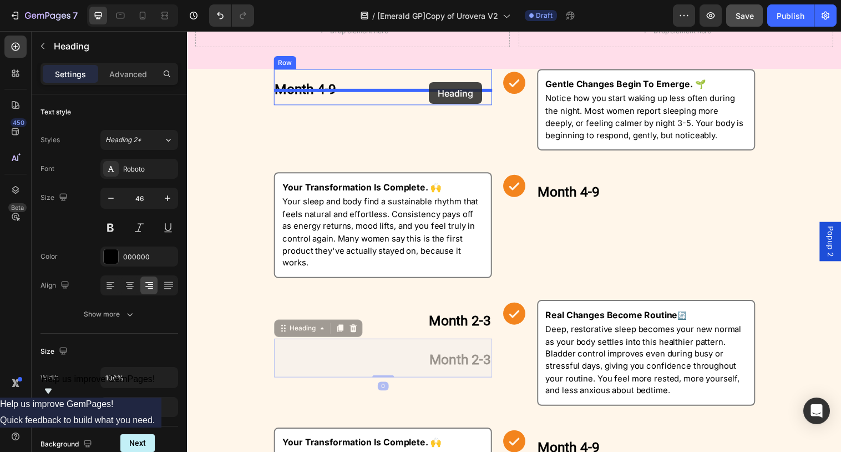
drag, startPoint x: 303, startPoint y: 320, endPoint x: 433, endPoint y: 83, distance: 270.4
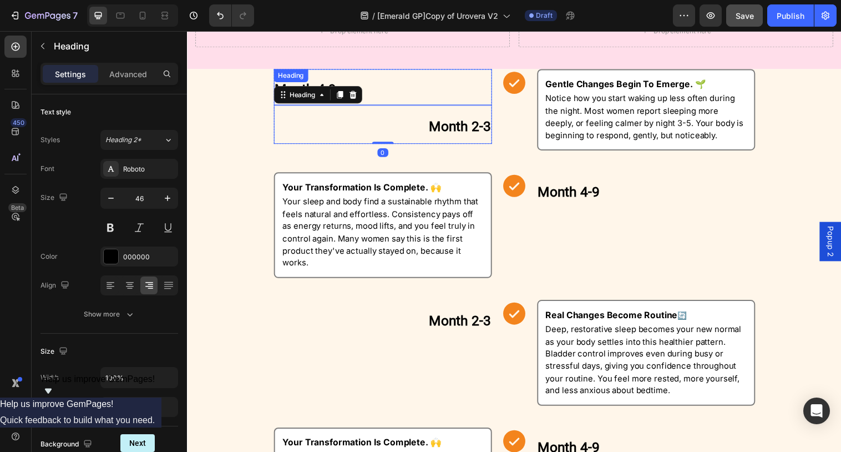
click at [408, 71] on h2 "Month 4-9" at bounding box center [386, 88] width 222 height 37
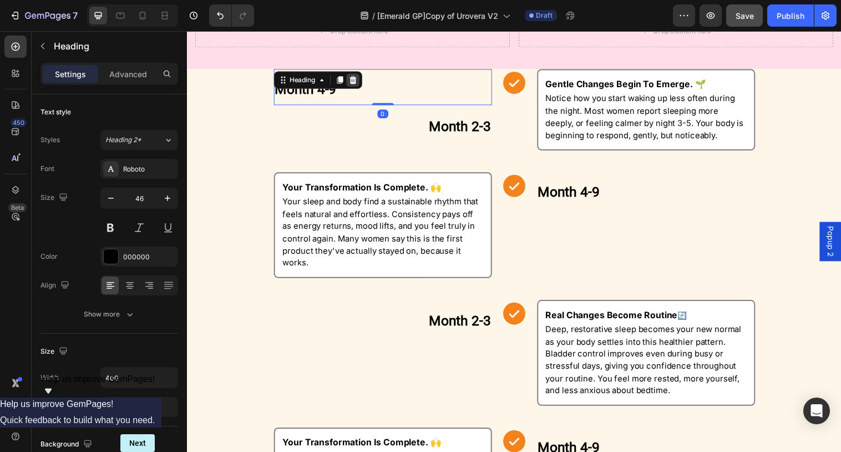
click at [360, 77] on icon at bounding box center [355, 81] width 9 height 9
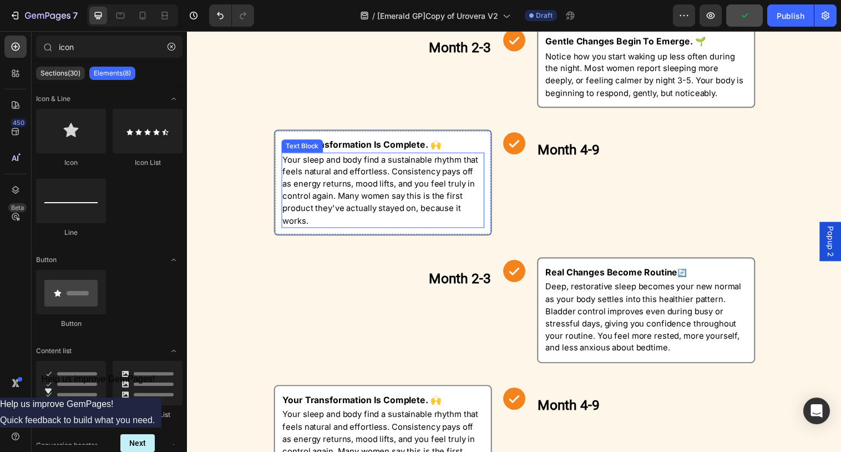
scroll to position [622, 0]
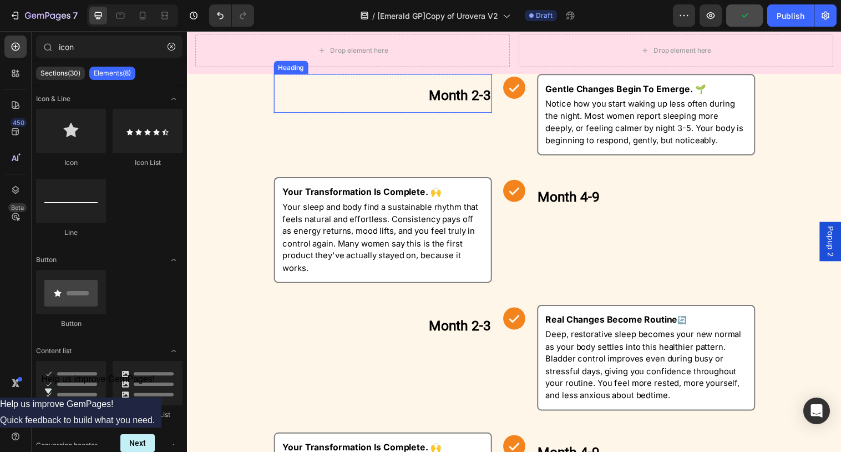
click at [473, 99] on strong "Month 2-3" at bounding box center [464, 96] width 63 height 16
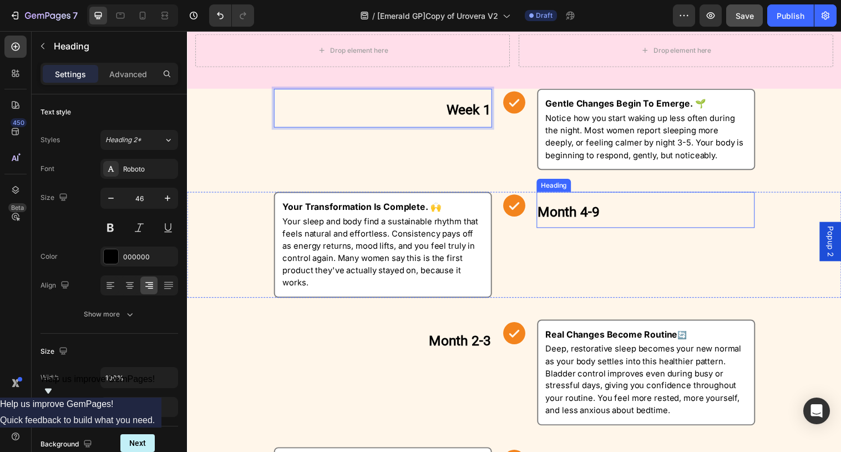
click at [583, 207] on strong "Month 4-9" at bounding box center [575, 215] width 63 height 16
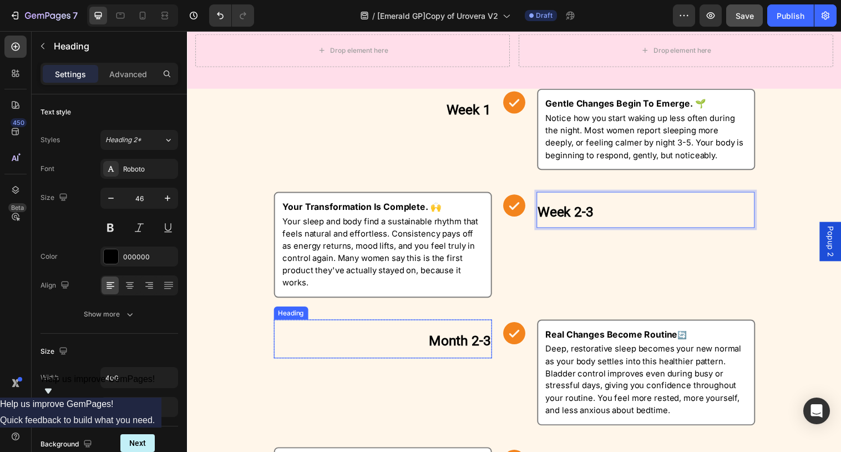
click at [472, 338] on strong "Month 2-3" at bounding box center [464, 346] width 63 height 16
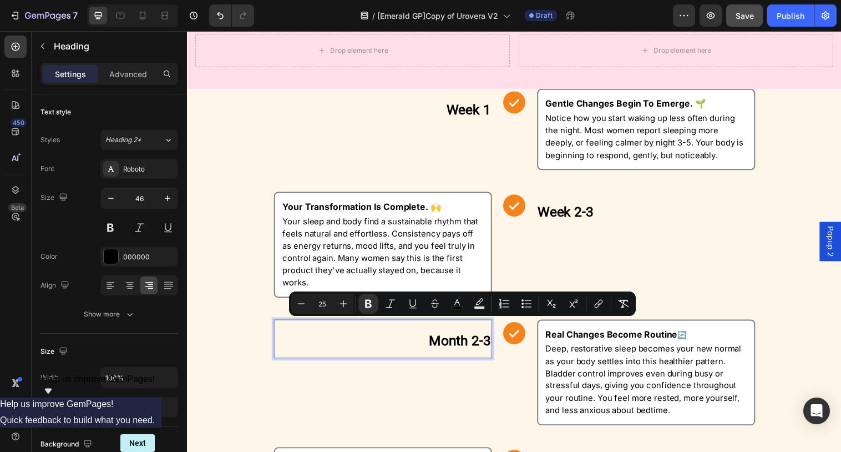
click at [470, 338] on strong "Month 2-3" at bounding box center [464, 346] width 63 height 16
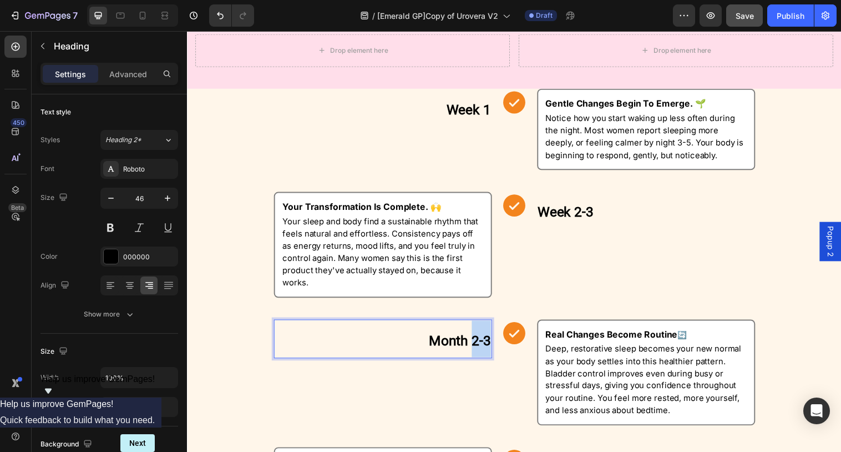
drag, startPoint x: 478, startPoint y: 335, endPoint x: 493, endPoint y: 336, distance: 14.5
click at [493, 338] on strong "Month 2-3" at bounding box center [464, 346] width 63 height 16
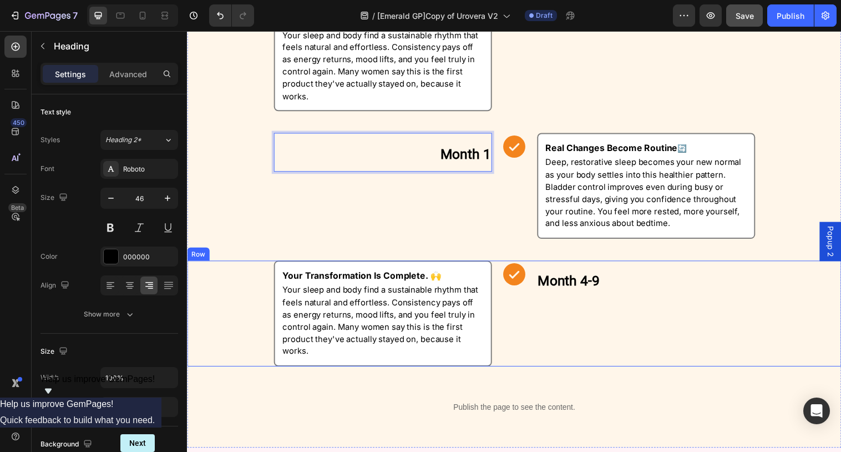
scroll to position [884, 0]
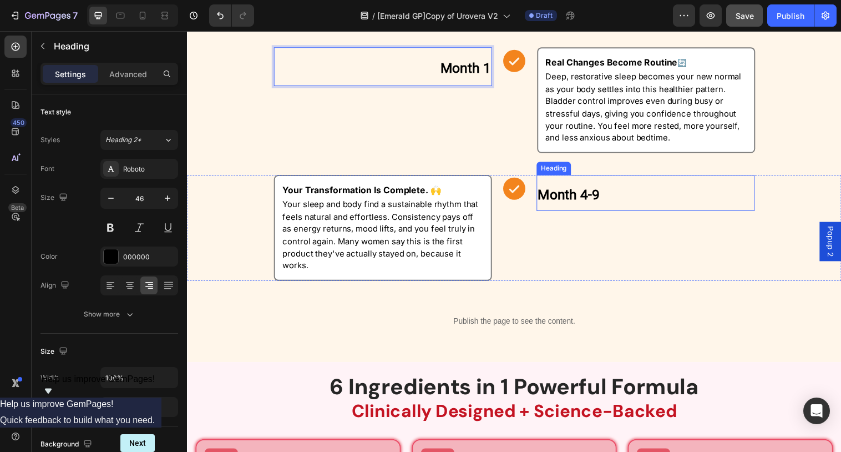
click at [596, 199] on strong "Month 4-9" at bounding box center [575, 198] width 63 height 16
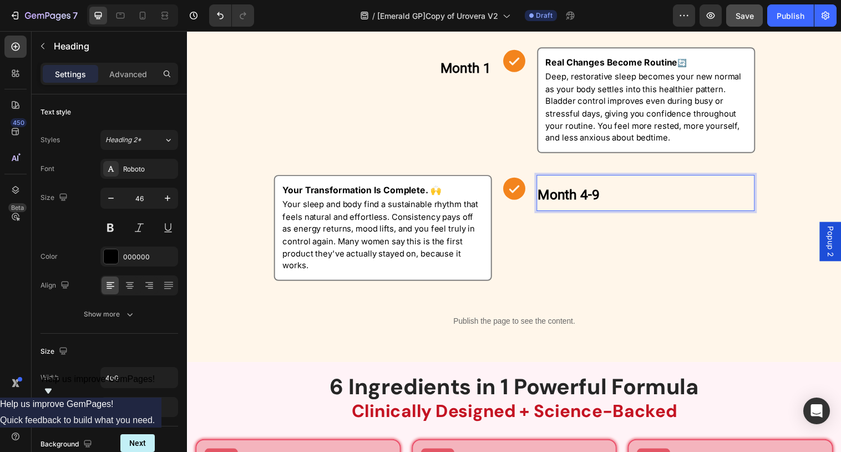
click at [608, 199] on h2 "Month 4-9" at bounding box center [654, 196] width 222 height 37
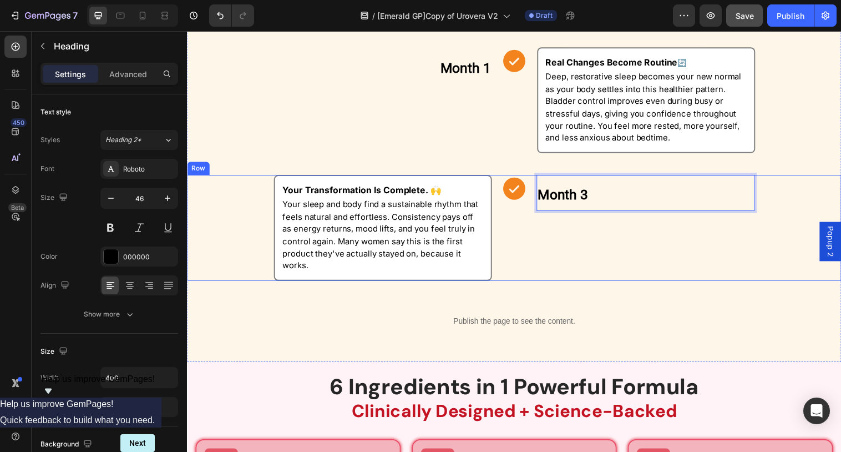
click at [538, 225] on div "Your Transformation Is Complete. 🙌 Text Block Your sleep and body find a sustai…" at bounding box center [520, 232] width 666 height 108
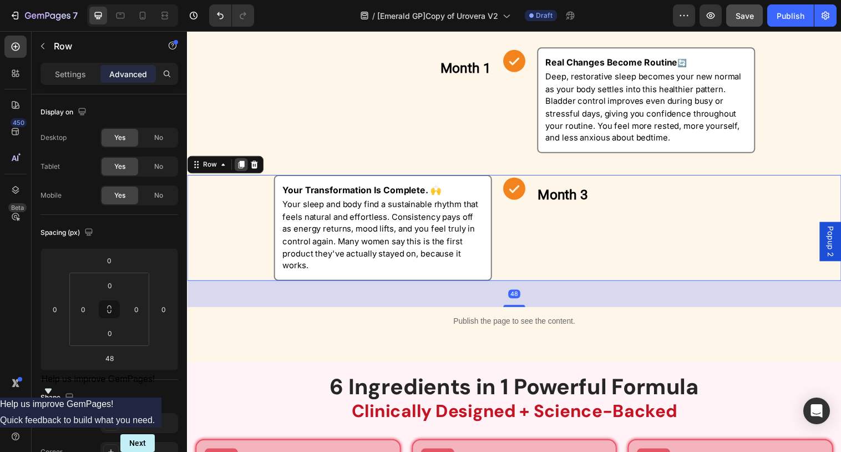
click at [244, 171] on icon at bounding box center [242, 167] width 6 height 8
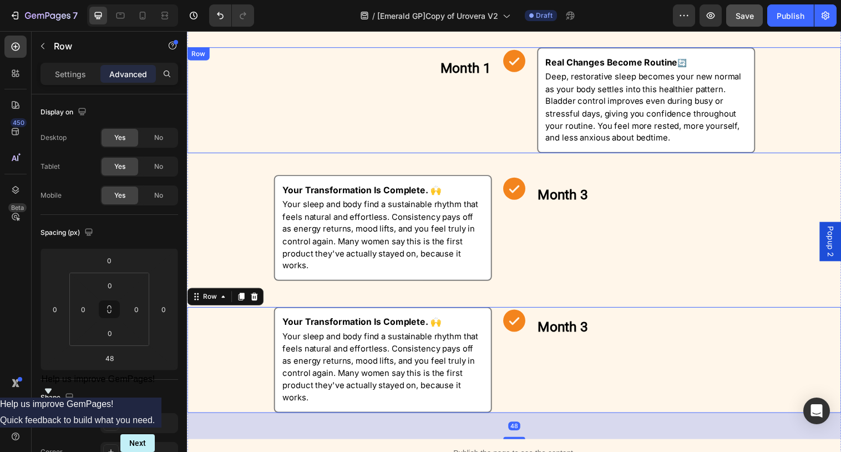
click at [515, 125] on div "Icon" at bounding box center [520, 102] width 28 height 108
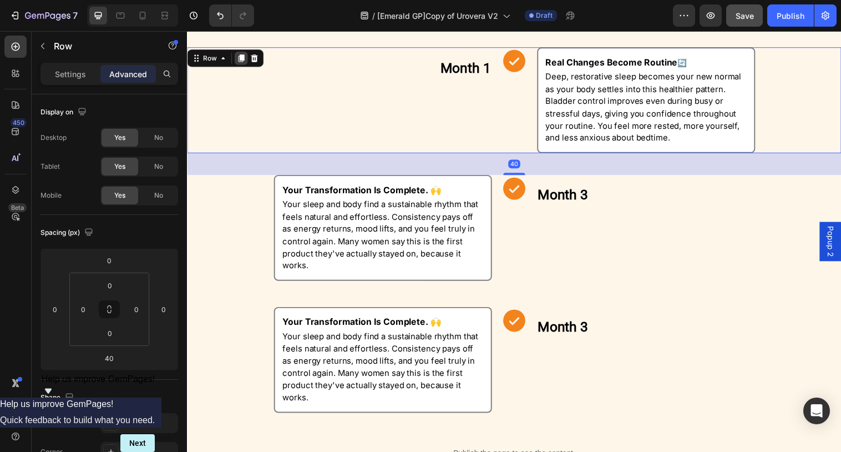
click at [240, 60] on icon at bounding box center [242, 59] width 6 height 8
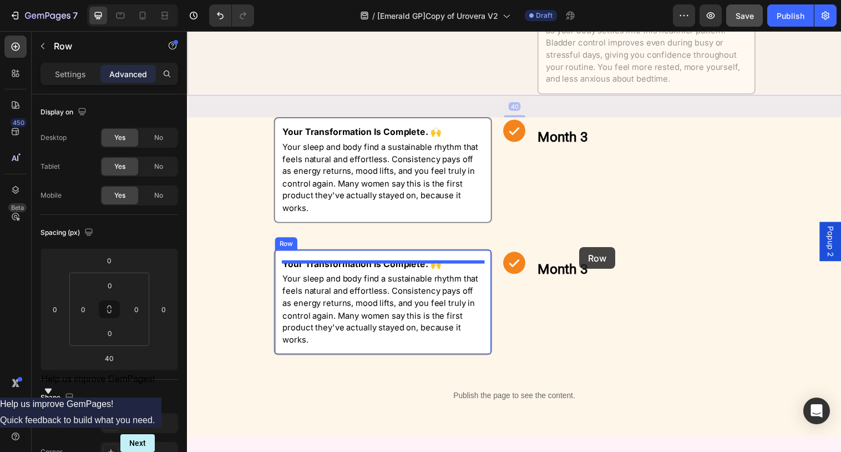
scroll to position [1105, 0]
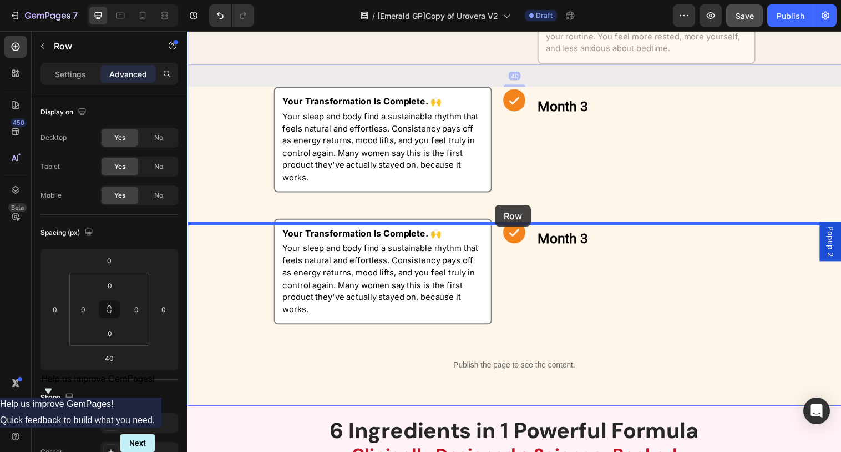
drag, startPoint x: 214, startPoint y: 171, endPoint x: 500, endPoint y: 208, distance: 288.6
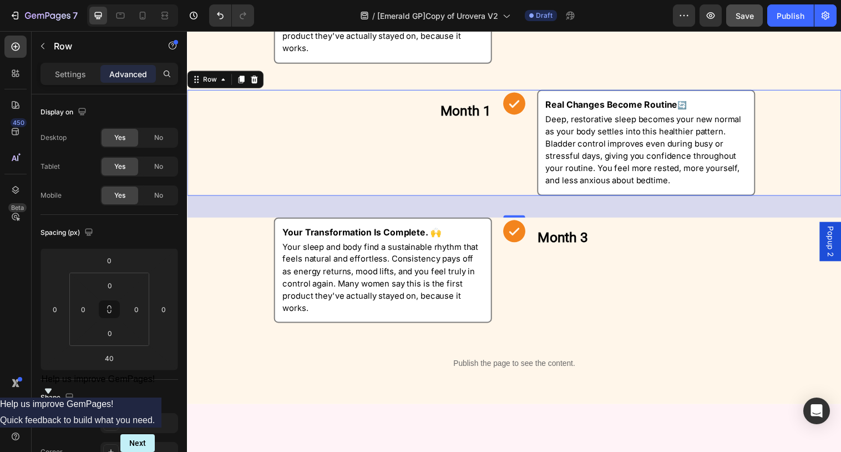
scroll to position [974, 0]
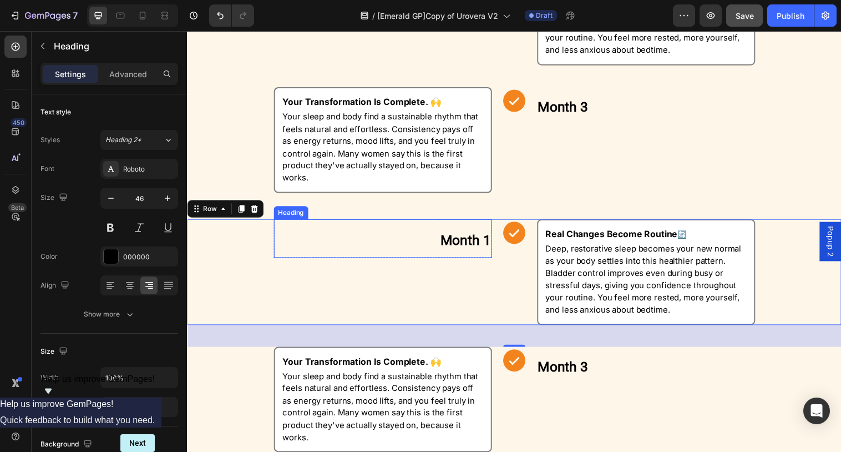
click at [487, 252] on strong "Month 1" at bounding box center [470, 244] width 51 height 16
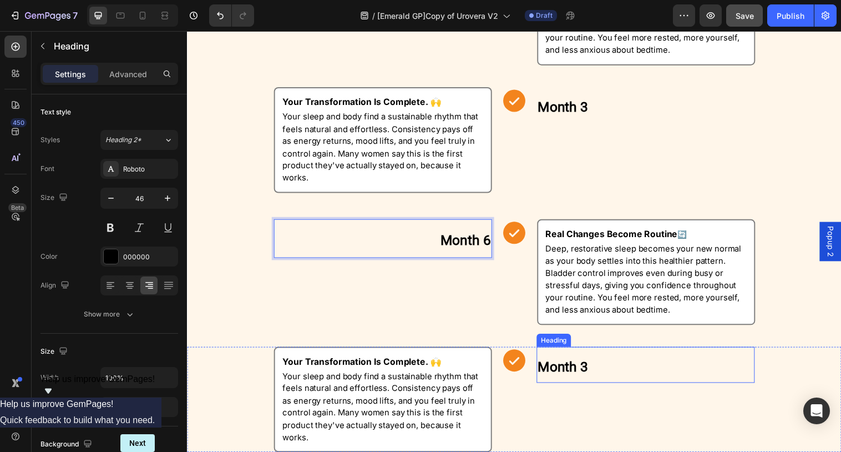
click at [574, 381] on strong "Month 3" at bounding box center [569, 373] width 51 height 16
